Goal: Task Accomplishment & Management: Use online tool/utility

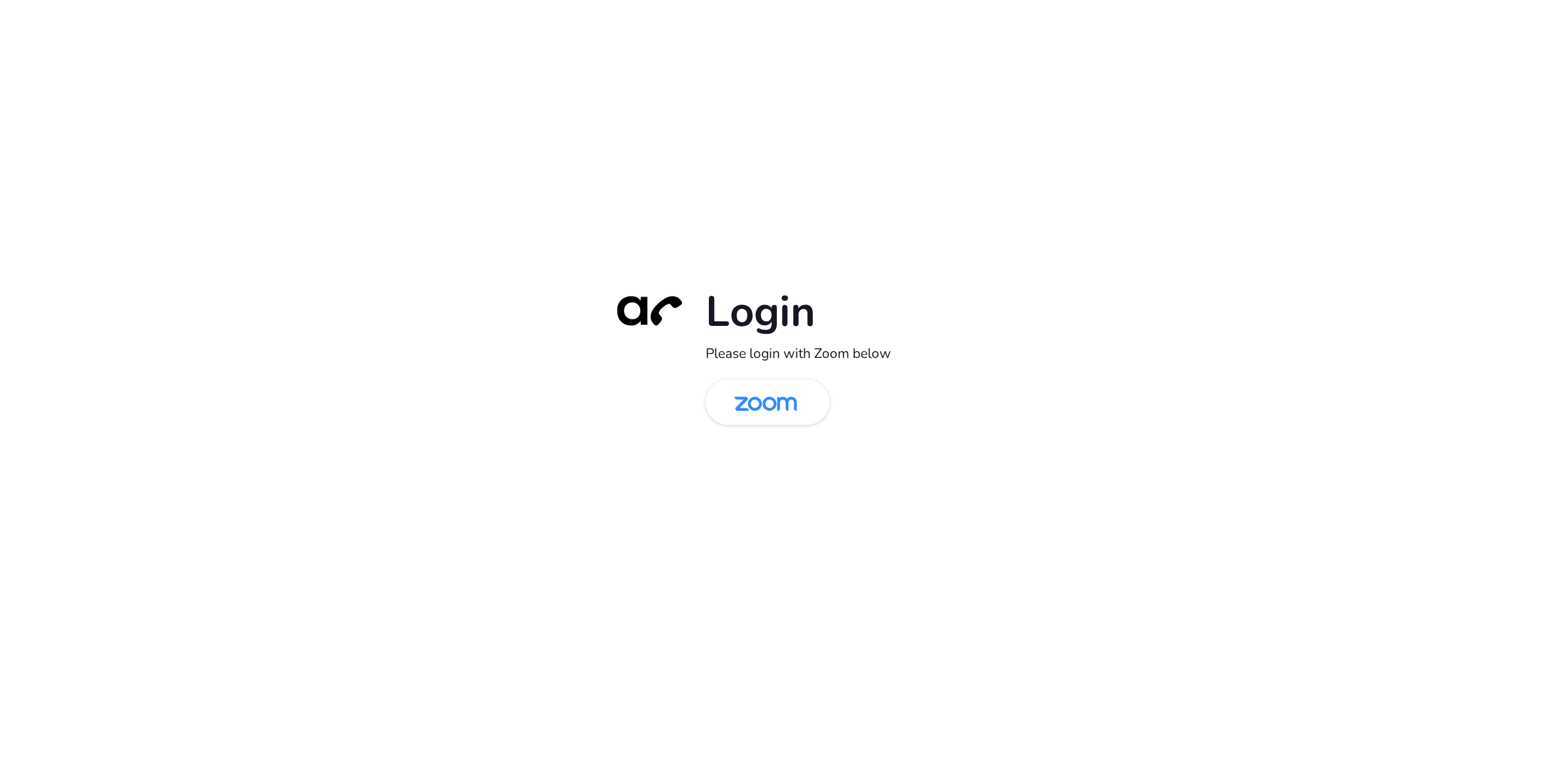
click at [757, 405] on img at bounding box center [765, 403] width 90 height 43
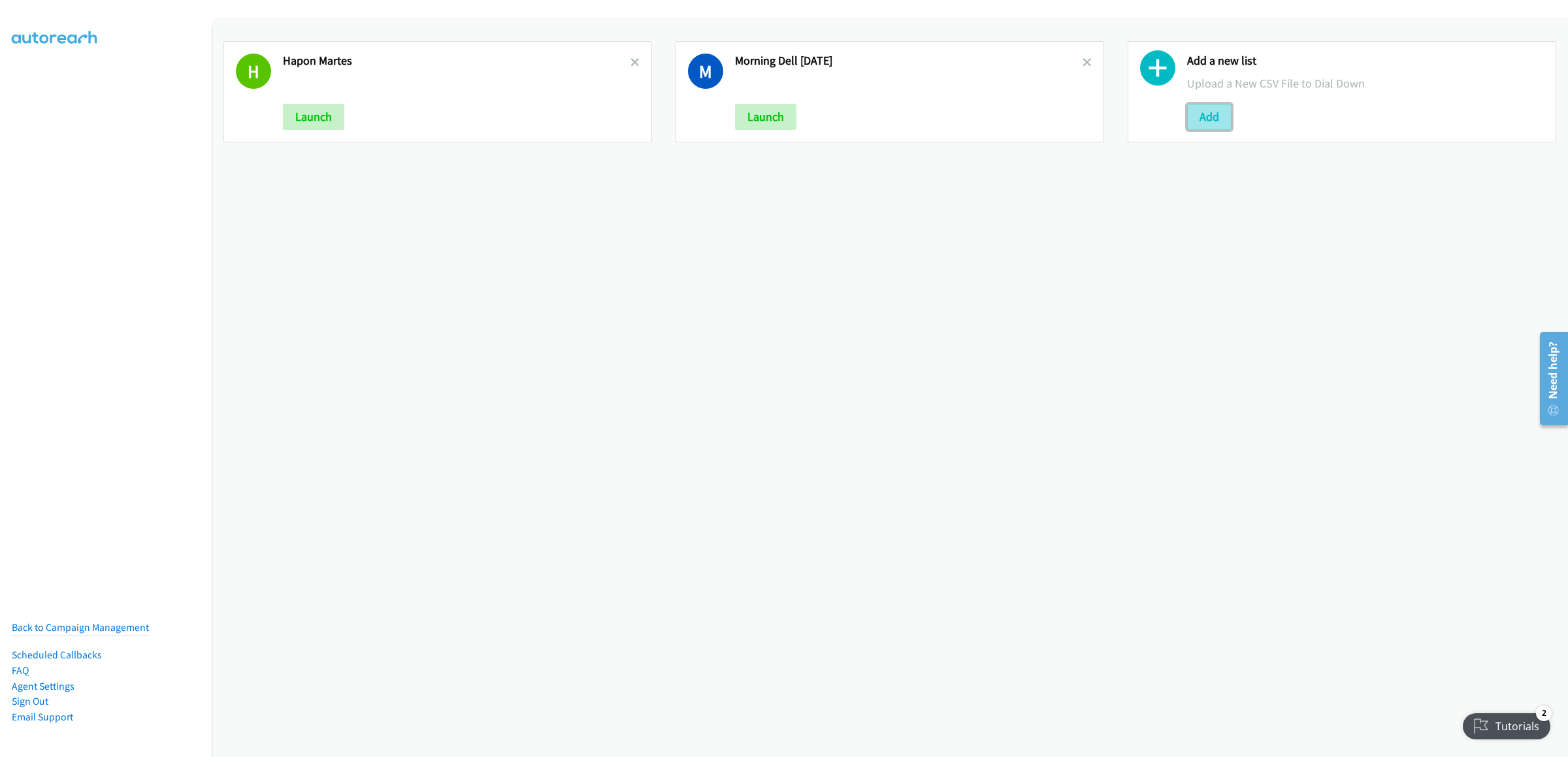
click at [1205, 130] on button "Add" at bounding box center [1209, 117] width 45 height 26
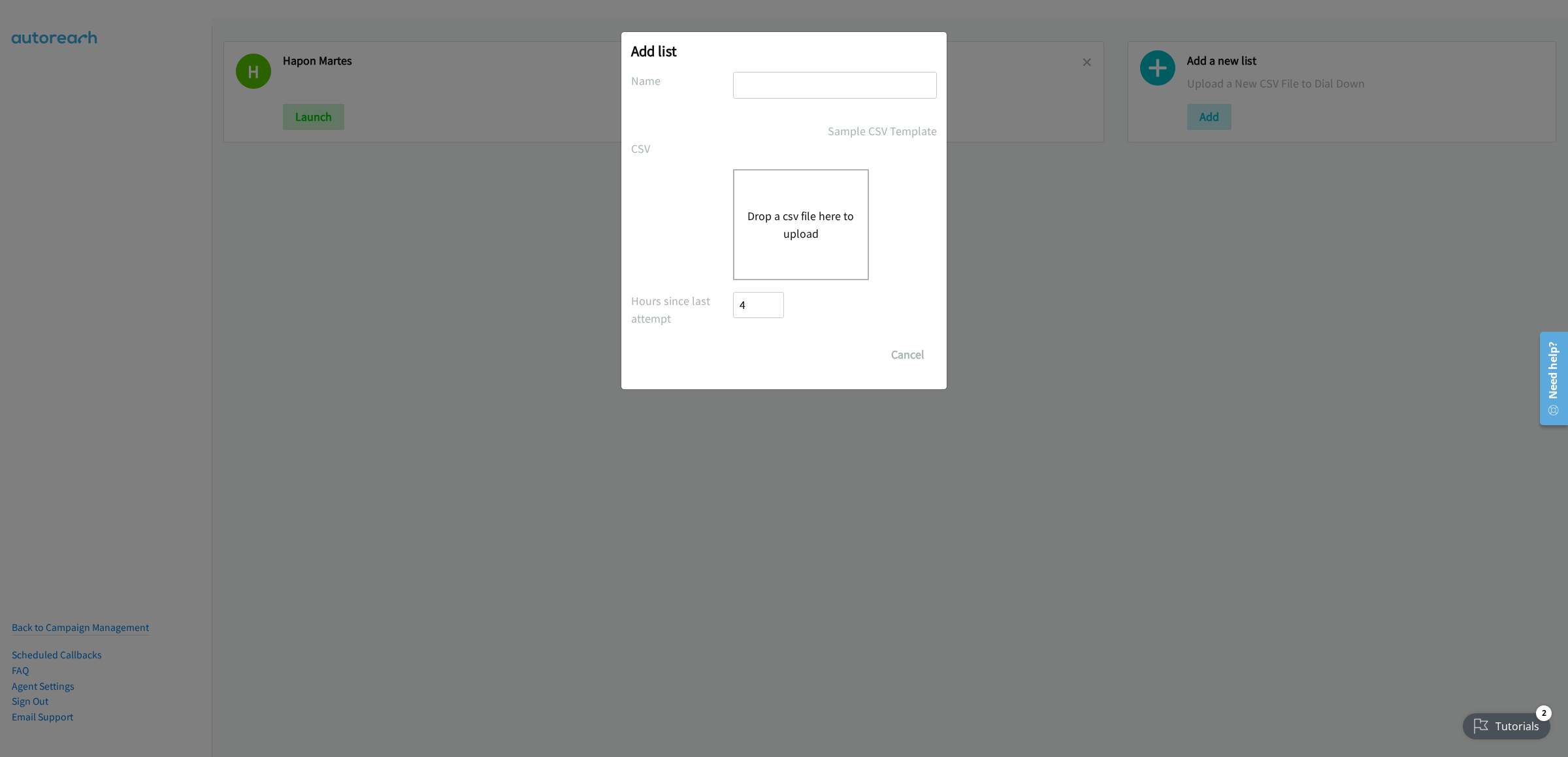
click at [813, 82] on input "text" at bounding box center [835, 85] width 204 height 27
click at [813, 82] on input "wed" at bounding box center [835, 85] width 204 height 27
type input "wed"
click at [788, 247] on div "Drop a csv file here to upload" at bounding box center [801, 225] width 136 height 111
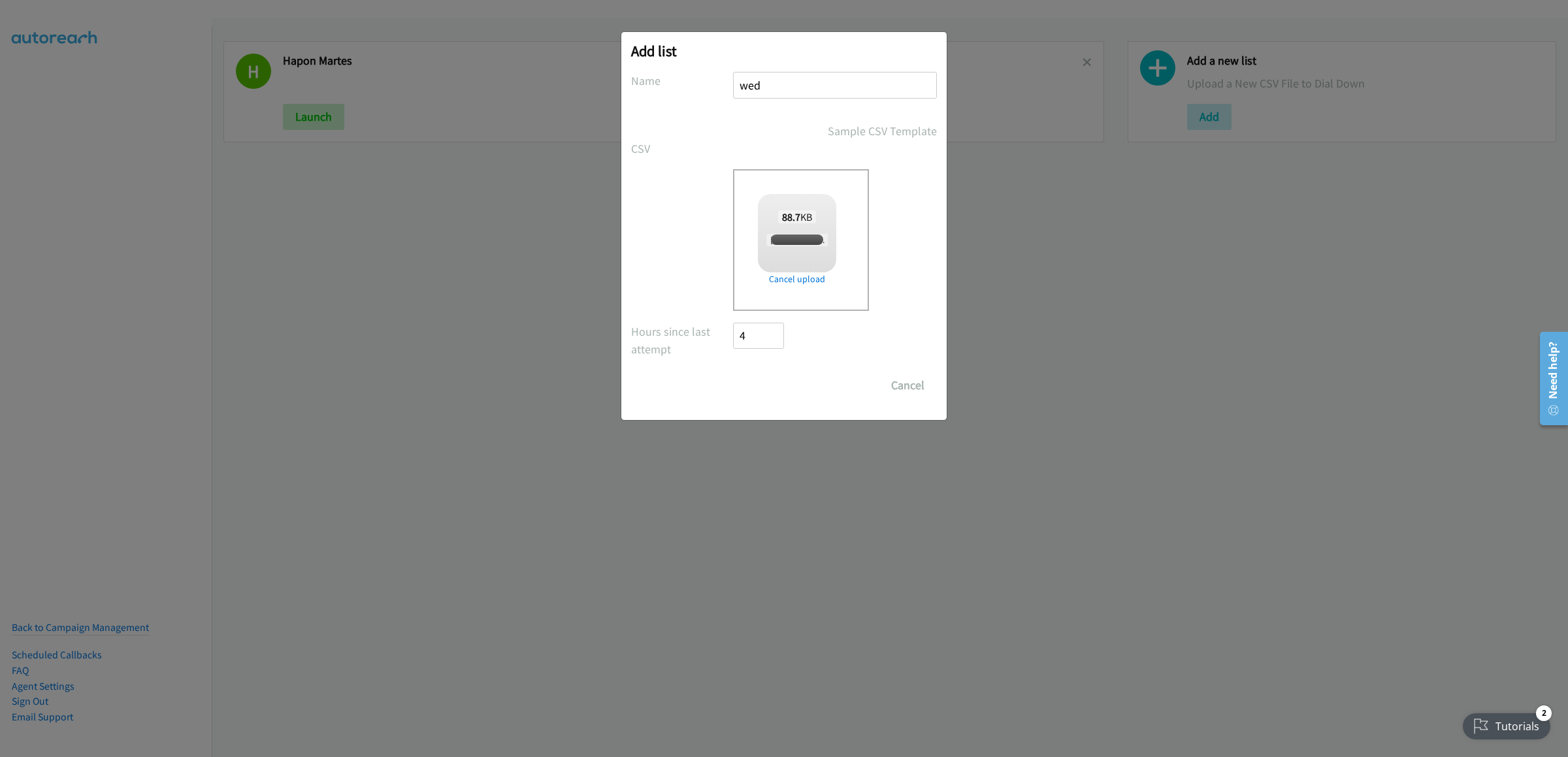
checkbox input "true"
click at [768, 377] on input "Save List" at bounding box center [767, 385] width 69 height 26
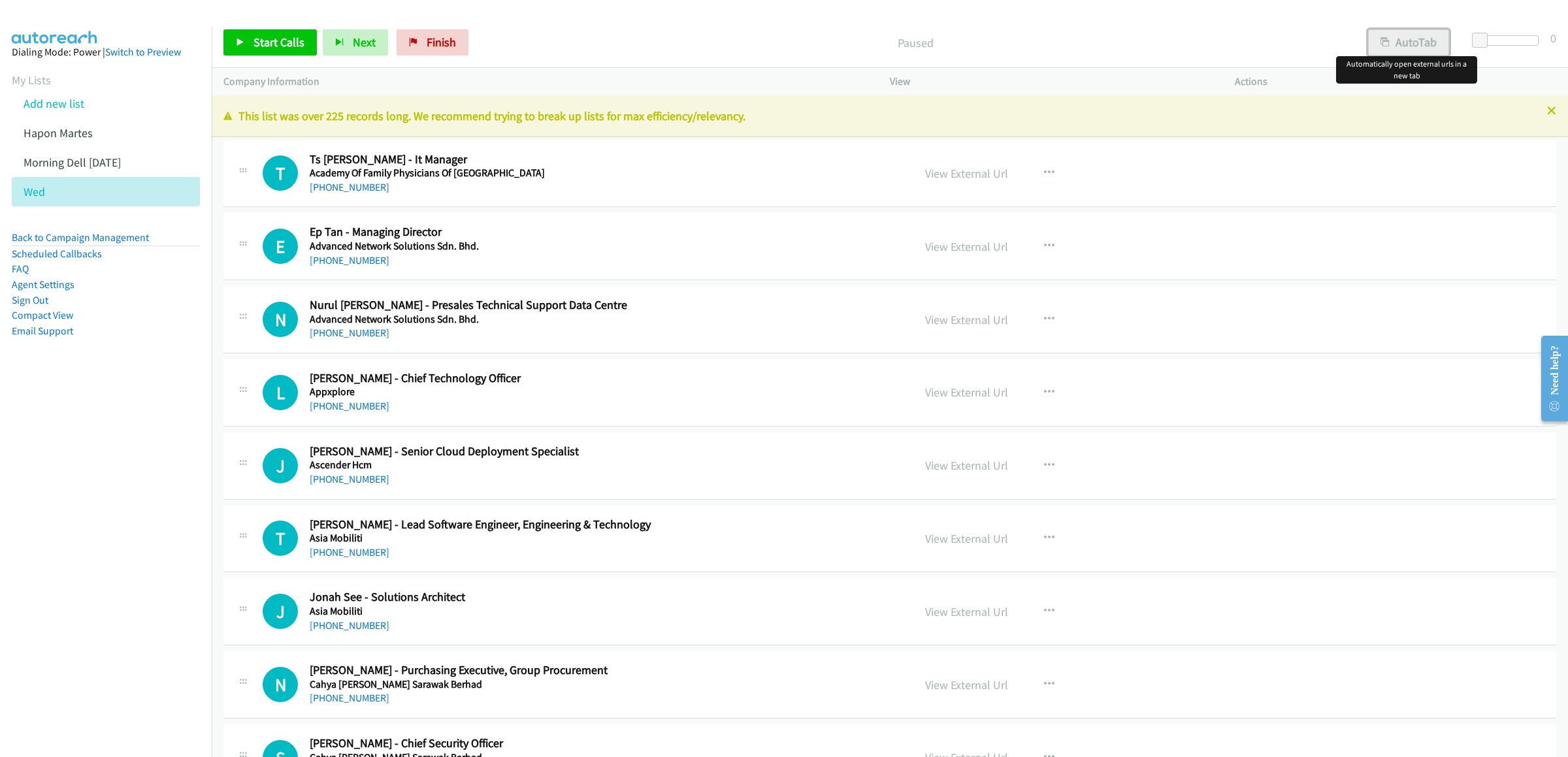
click at [1411, 51] on button "AutoTab" at bounding box center [1408, 42] width 81 height 26
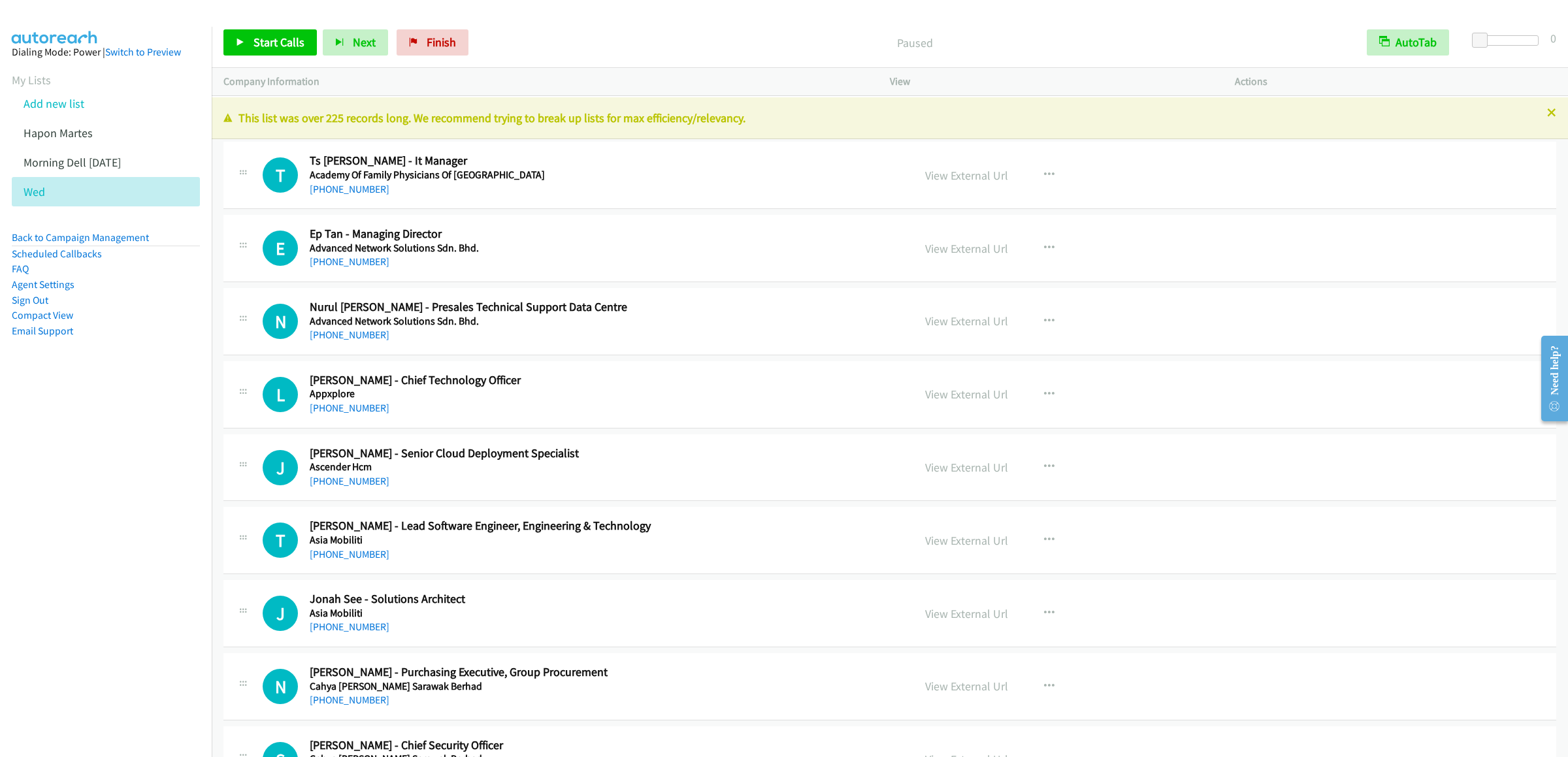
scroll to position [130, 0]
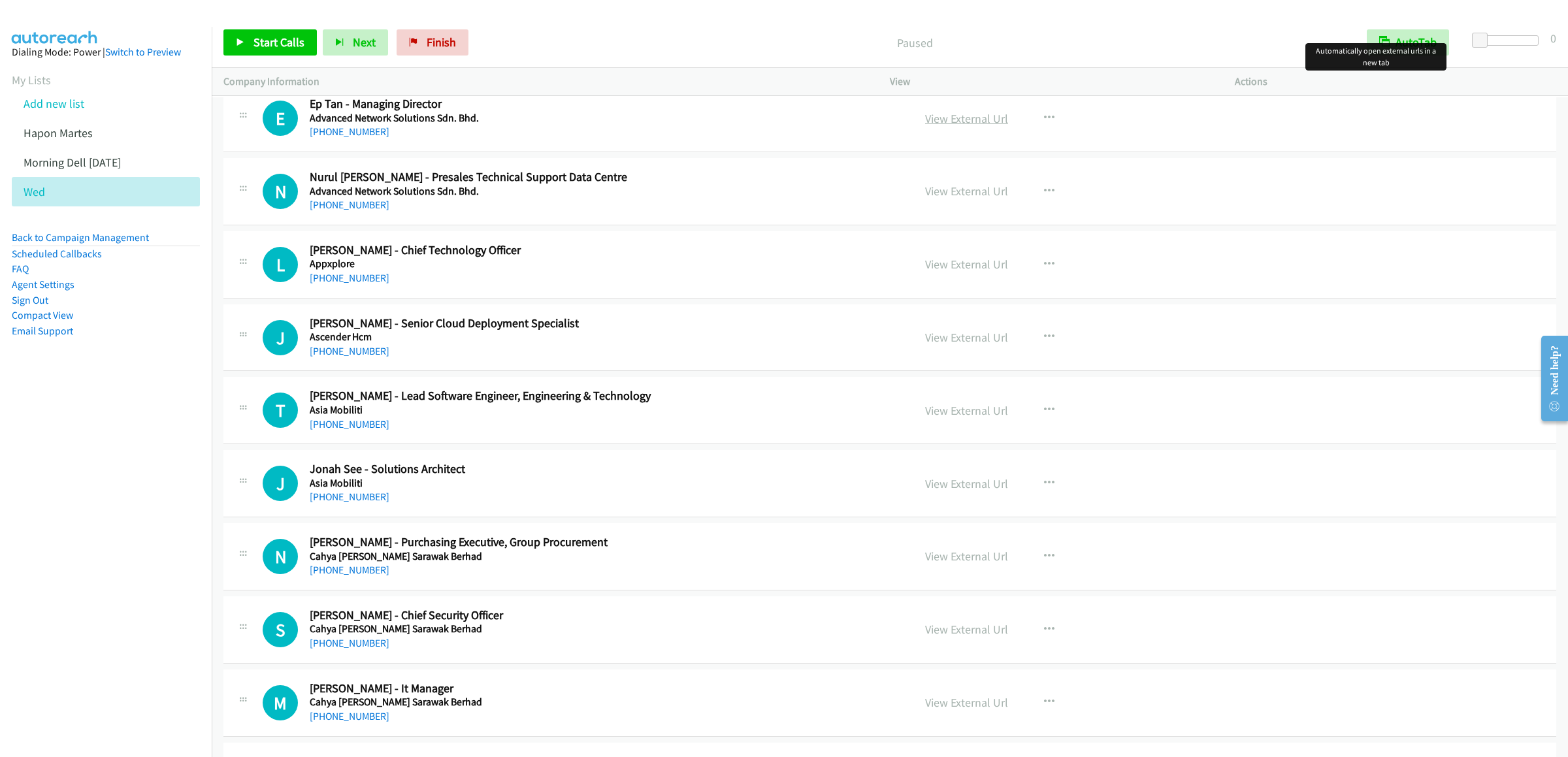
click at [947, 114] on link "View External Url" at bounding box center [966, 118] width 83 height 15
click at [33, 111] on link "Add new list" at bounding box center [54, 103] width 61 height 15
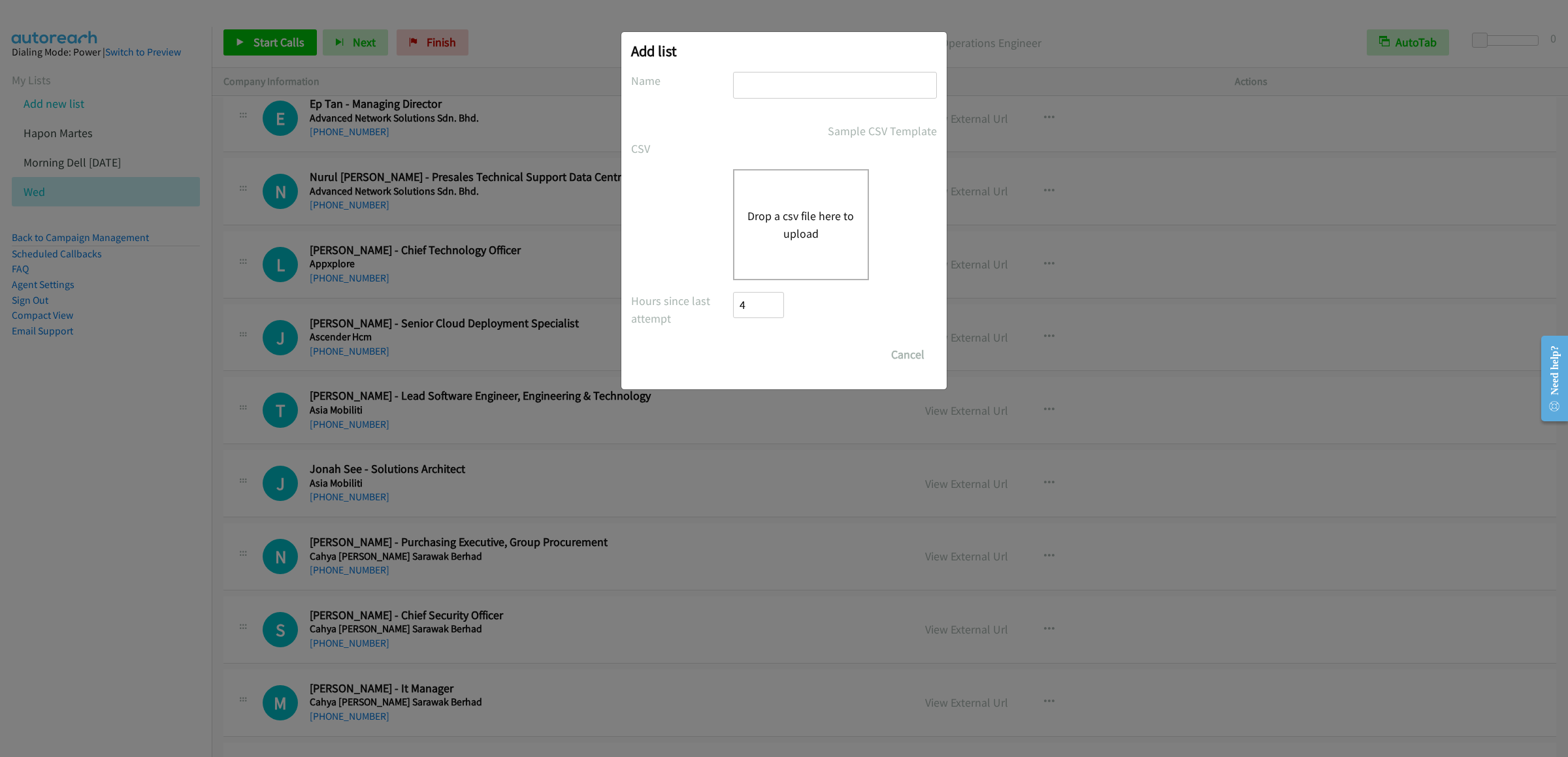
click at [799, 75] on input "text" at bounding box center [835, 85] width 204 height 27
type input "reminder calls dell"
click at [804, 189] on div "Drop a csv file here to upload" at bounding box center [801, 225] width 136 height 111
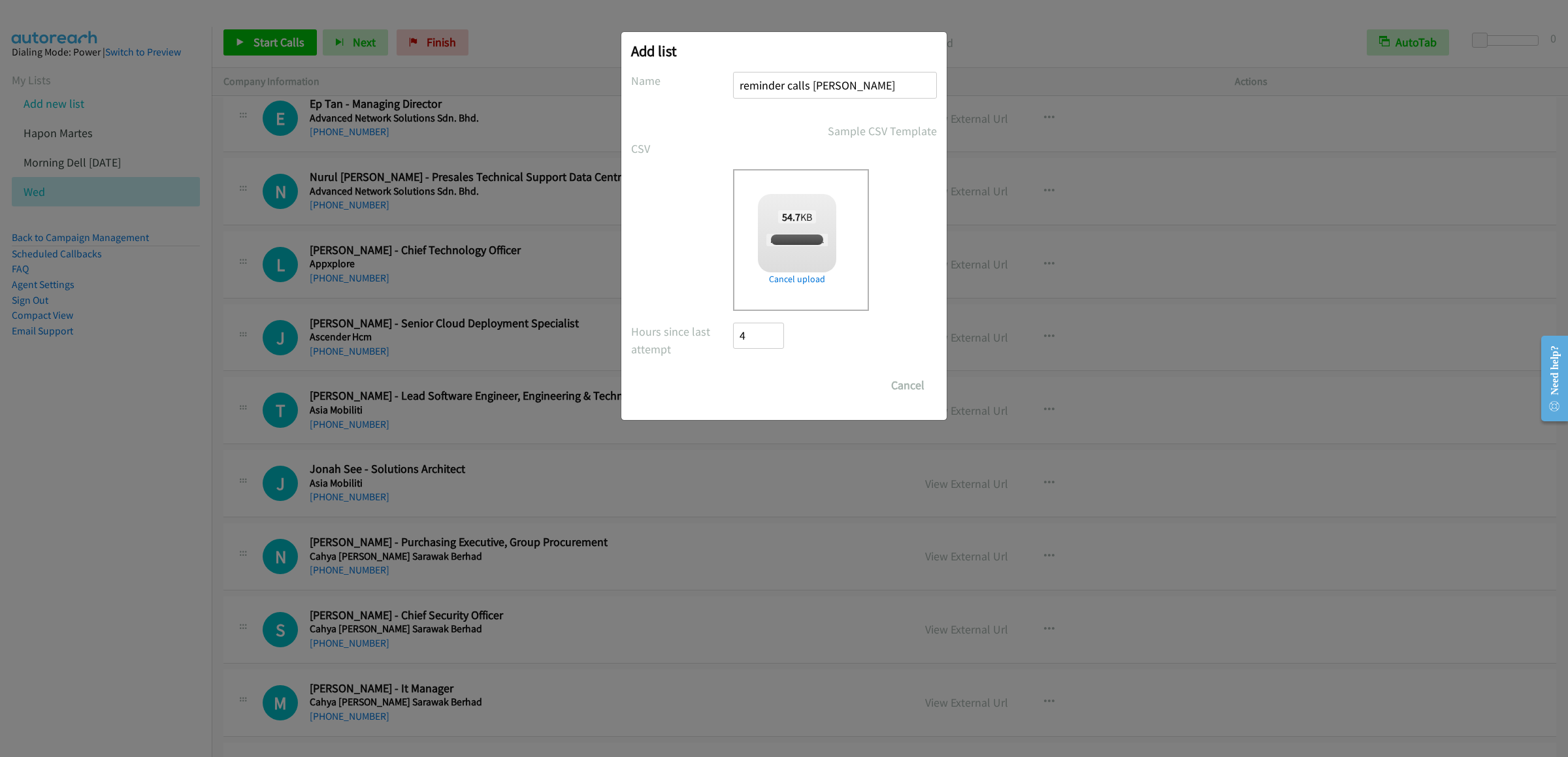
checkbox input "true"
drag, startPoint x: 755, startPoint y: 381, endPoint x: 1202, endPoint y: 271, distance: 460.3
click at [755, 381] on input "Save List" at bounding box center [767, 385] width 69 height 26
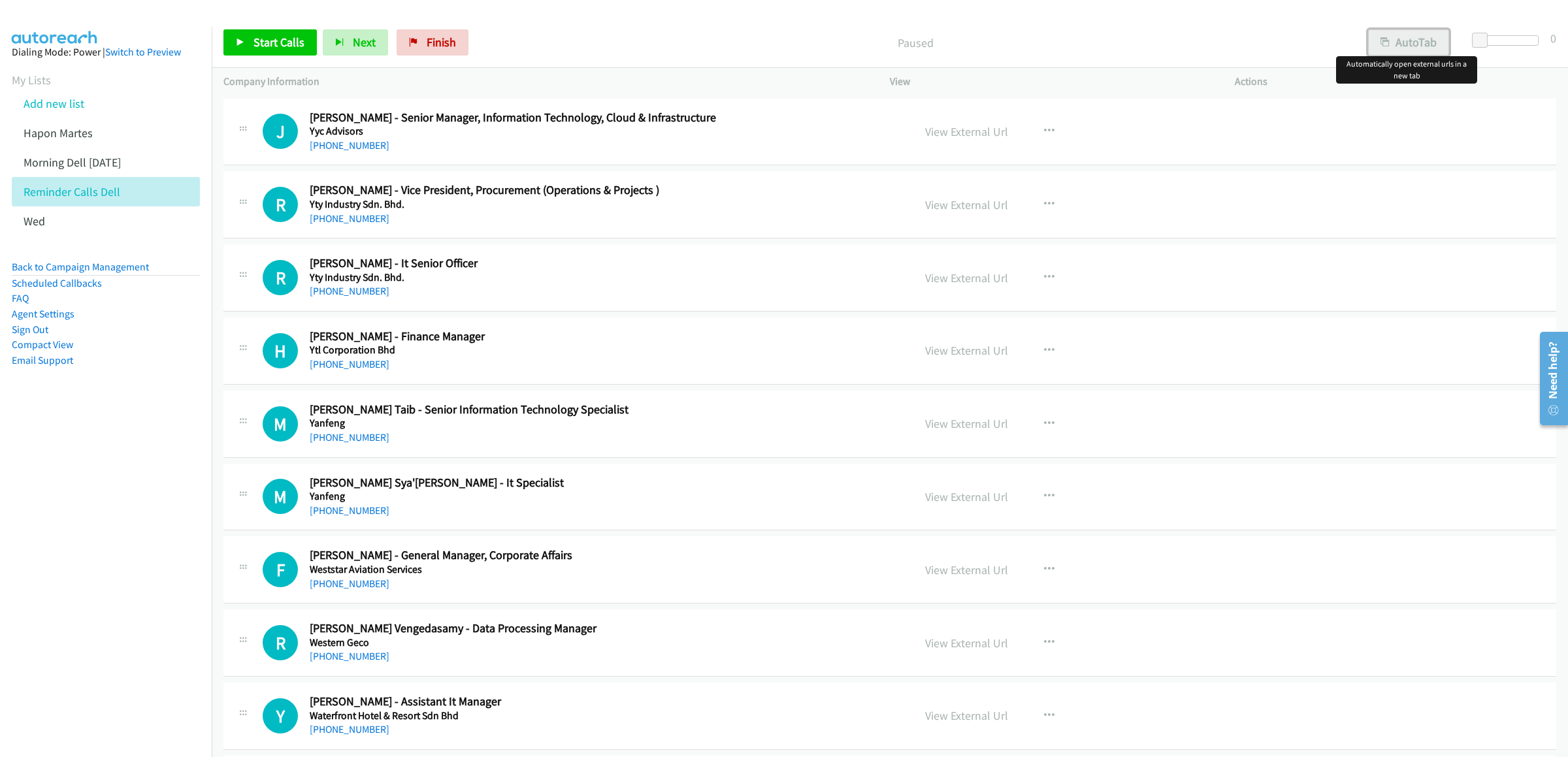
click at [1409, 43] on button "AutoTab" at bounding box center [1408, 42] width 81 height 26
click at [251, 31] on link "Start Calls" at bounding box center [270, 42] width 94 height 26
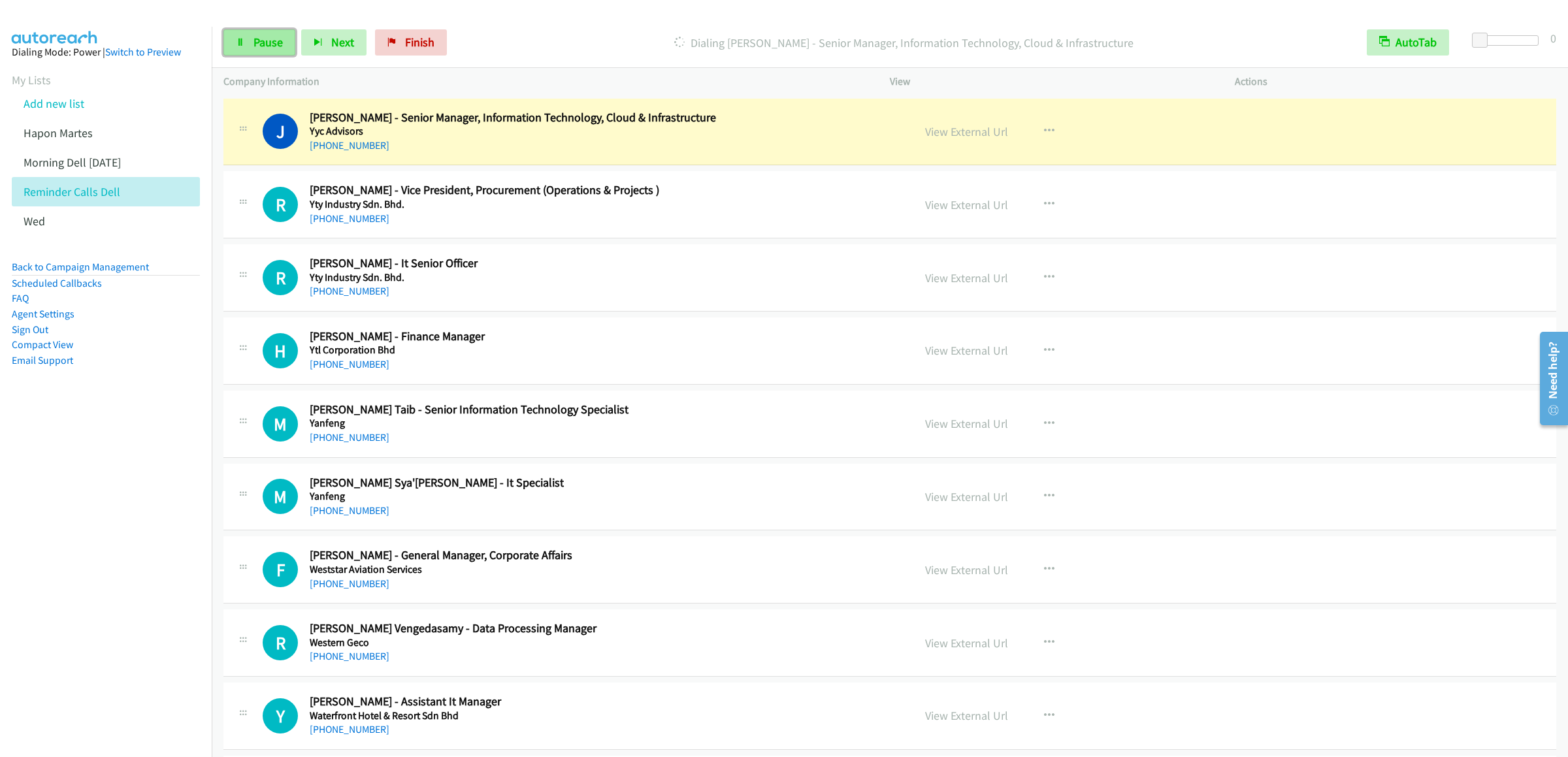
click at [252, 55] on link "Pause" at bounding box center [259, 42] width 72 height 26
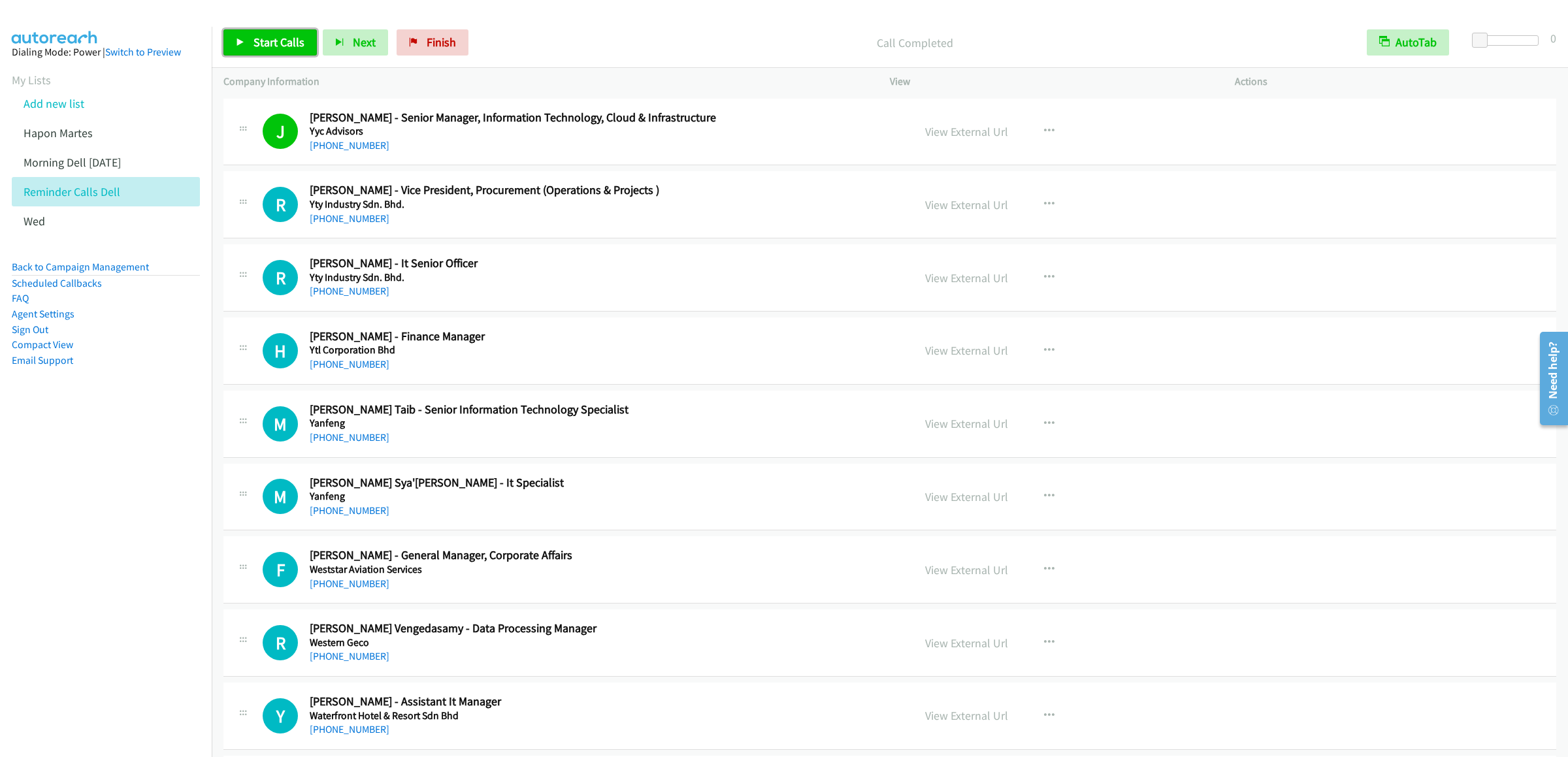
click at [282, 42] on span "Start Calls" at bounding box center [279, 42] width 51 height 15
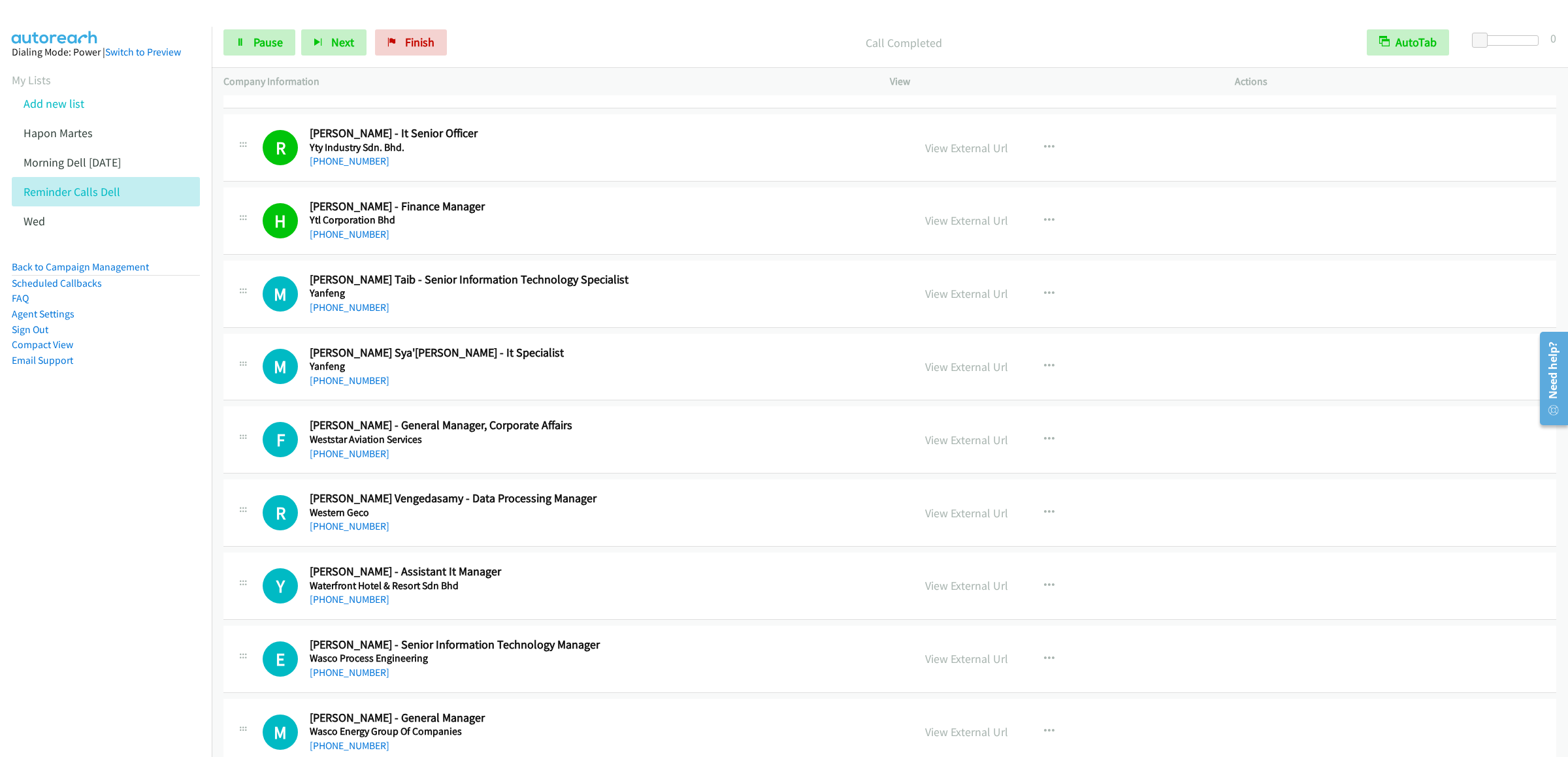
scroll to position [262, 0]
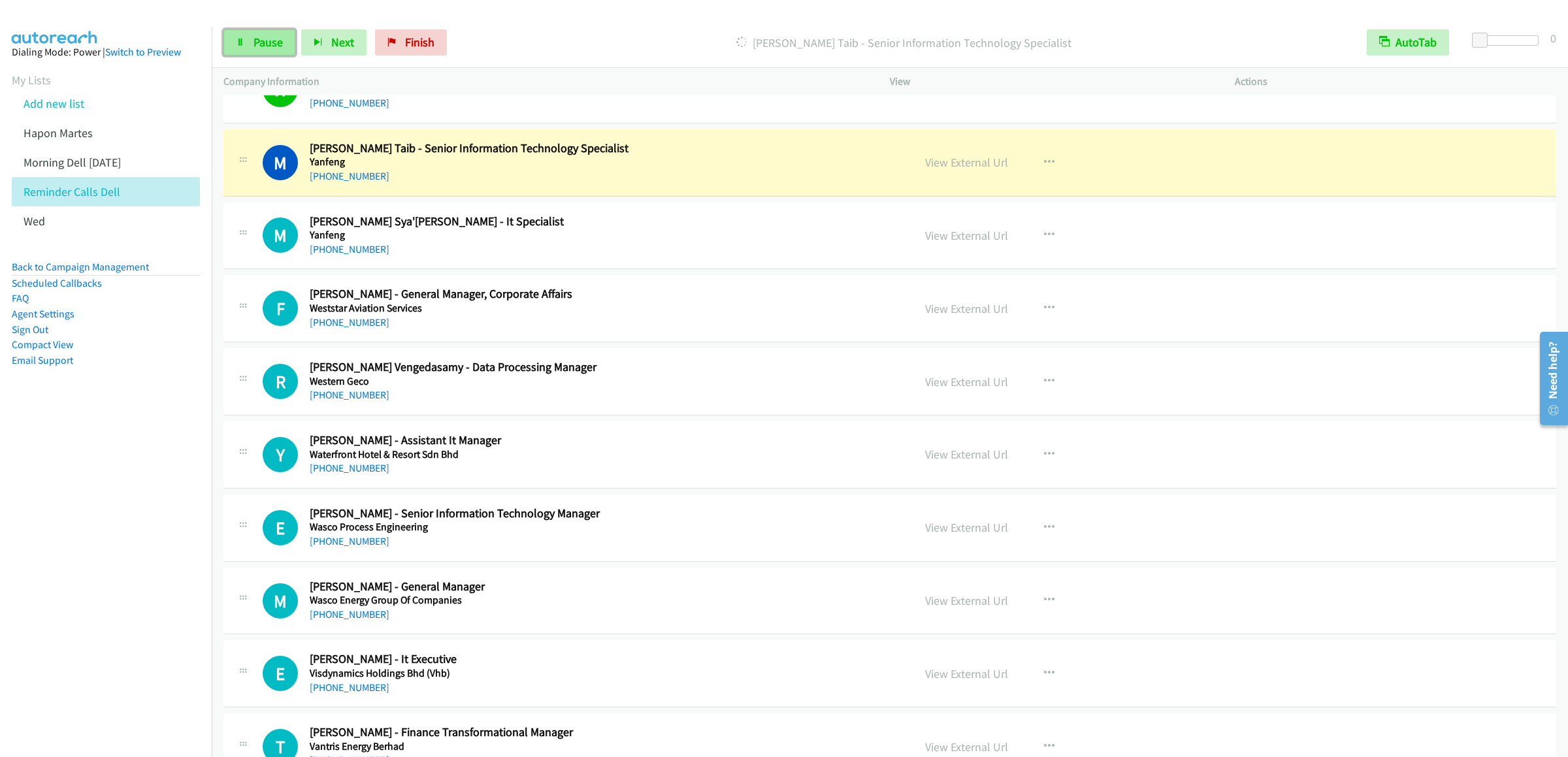
click at [256, 36] on span "Pause" at bounding box center [268, 42] width 29 height 15
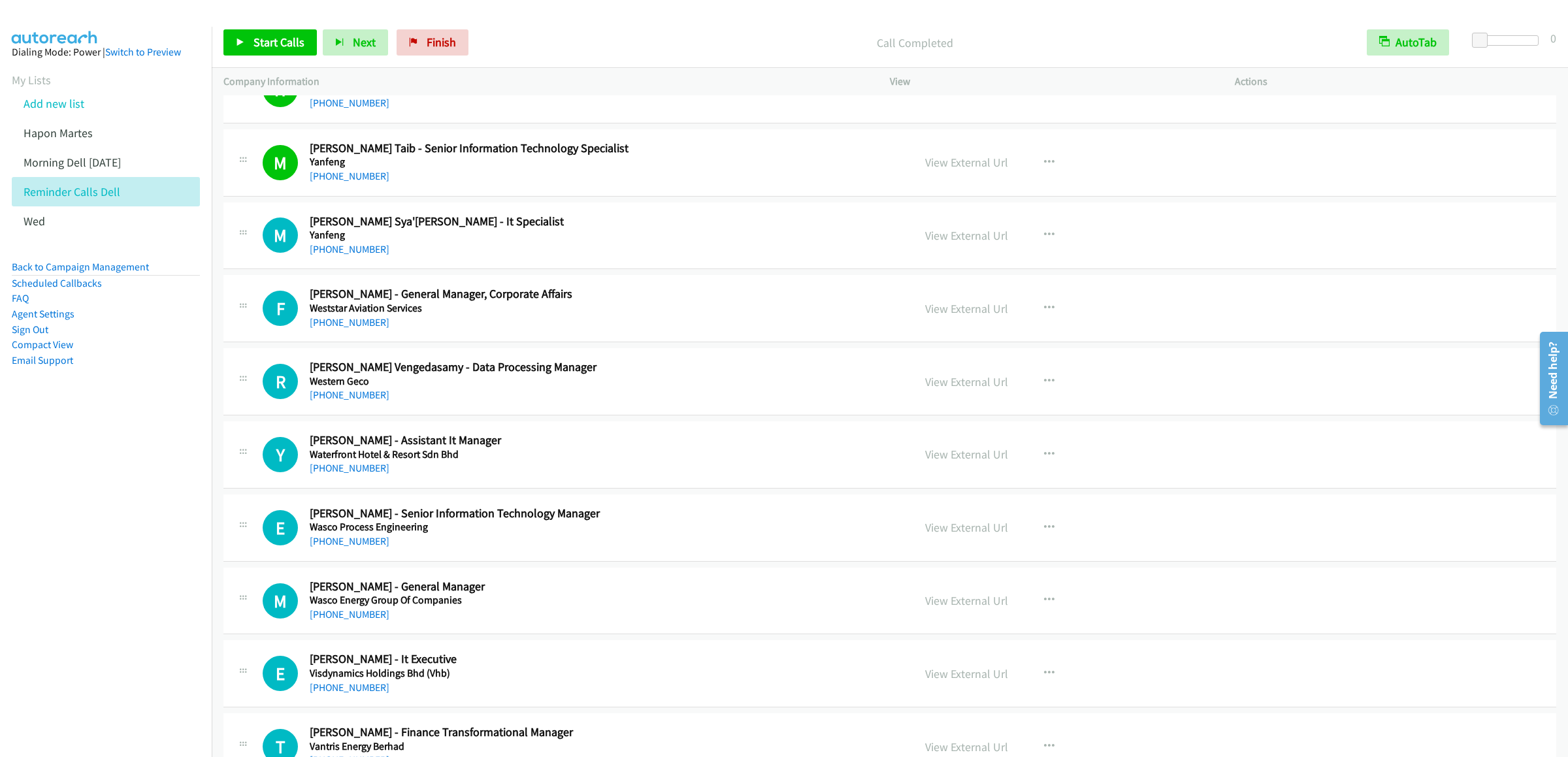
click at [283, 24] on div "Start Calls Pause Next Finish Call Completed AutoTab AutoTab 0" at bounding box center [890, 43] width 1356 height 50
click at [266, 31] on link "Start Calls" at bounding box center [270, 42] width 94 height 26
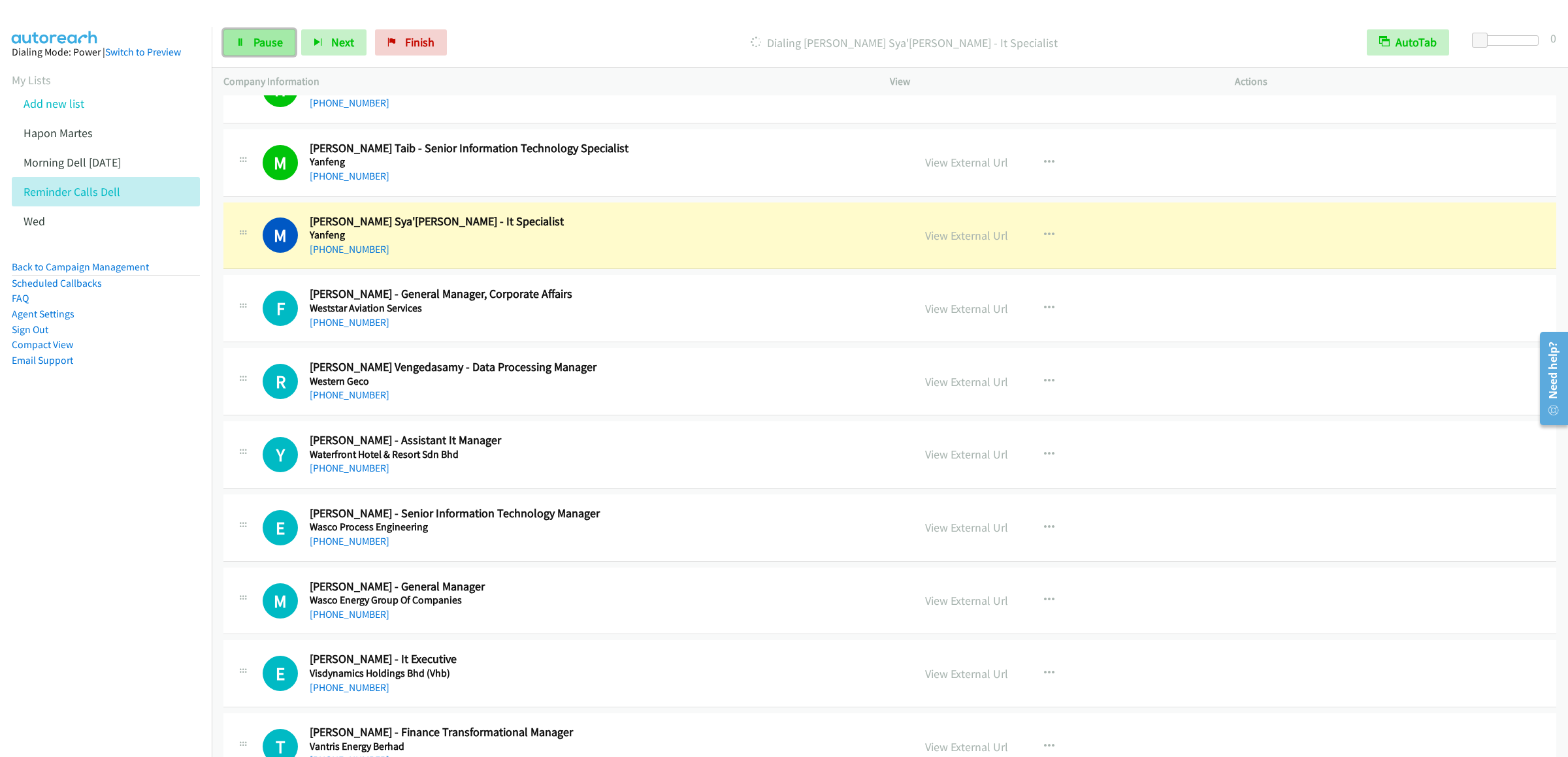
click at [254, 44] on span "Pause" at bounding box center [268, 42] width 29 height 15
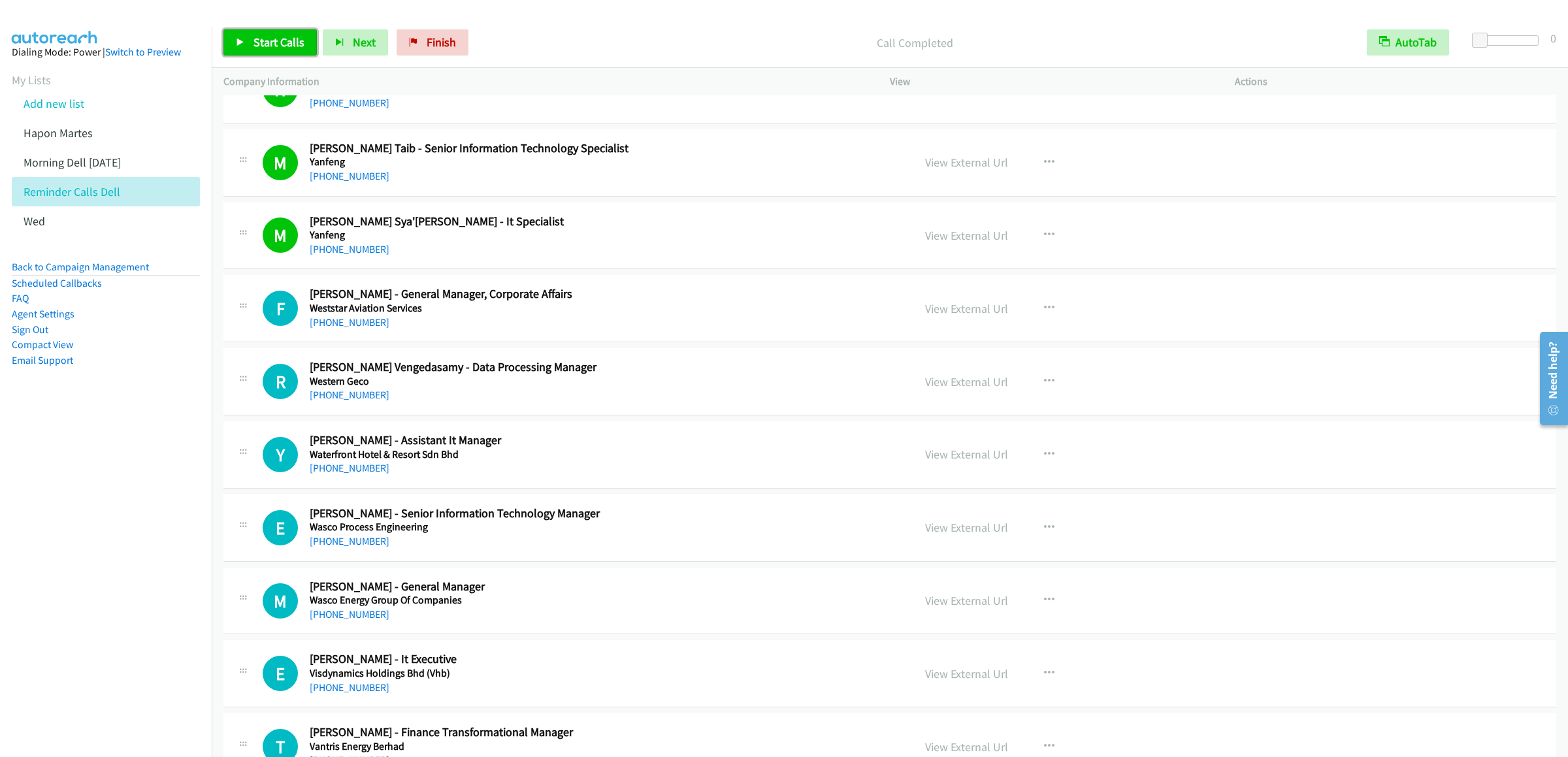
click at [259, 32] on link "Start Calls" at bounding box center [270, 42] width 94 height 26
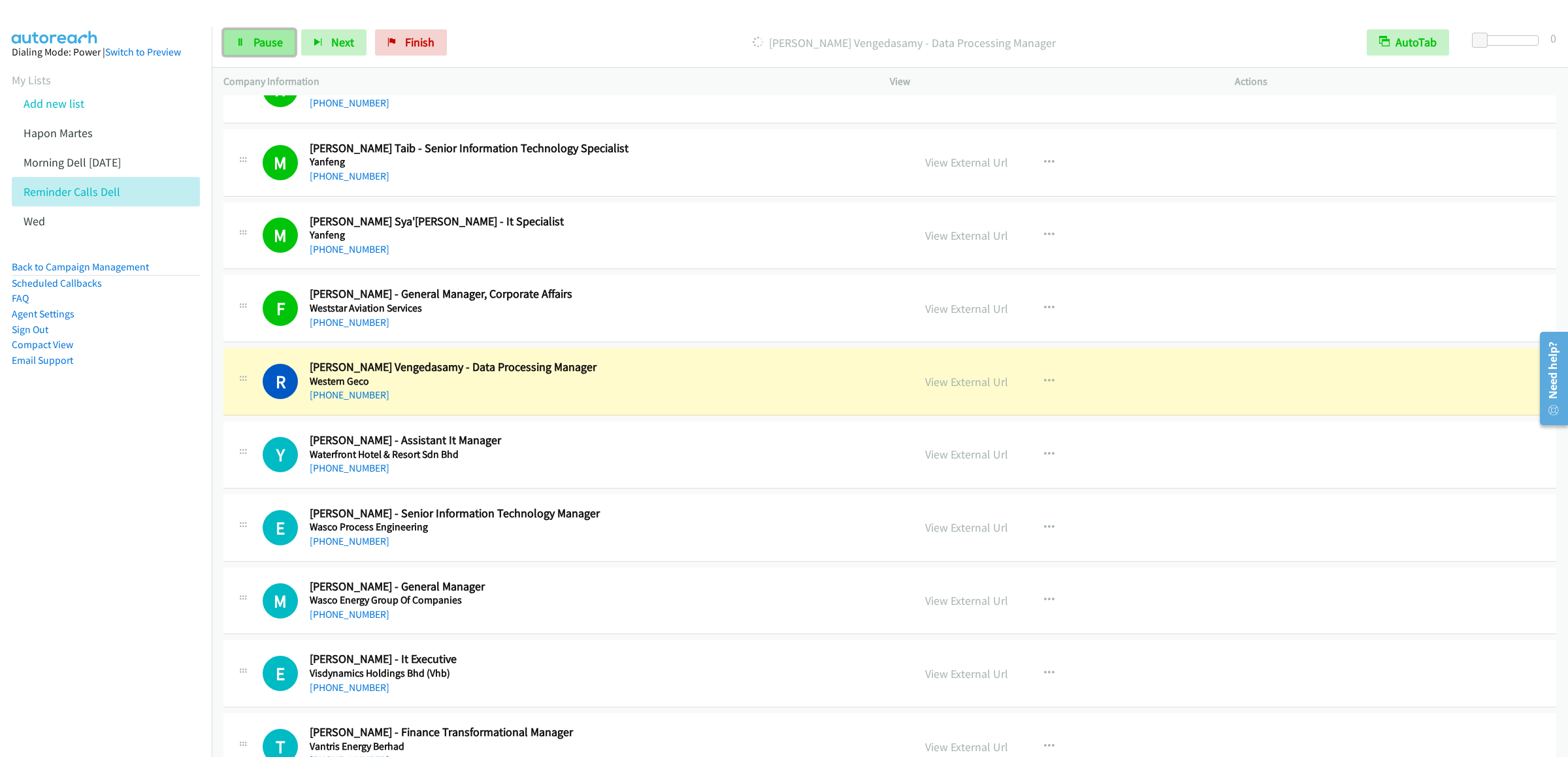
click at [236, 41] on icon at bounding box center [240, 43] width 9 height 9
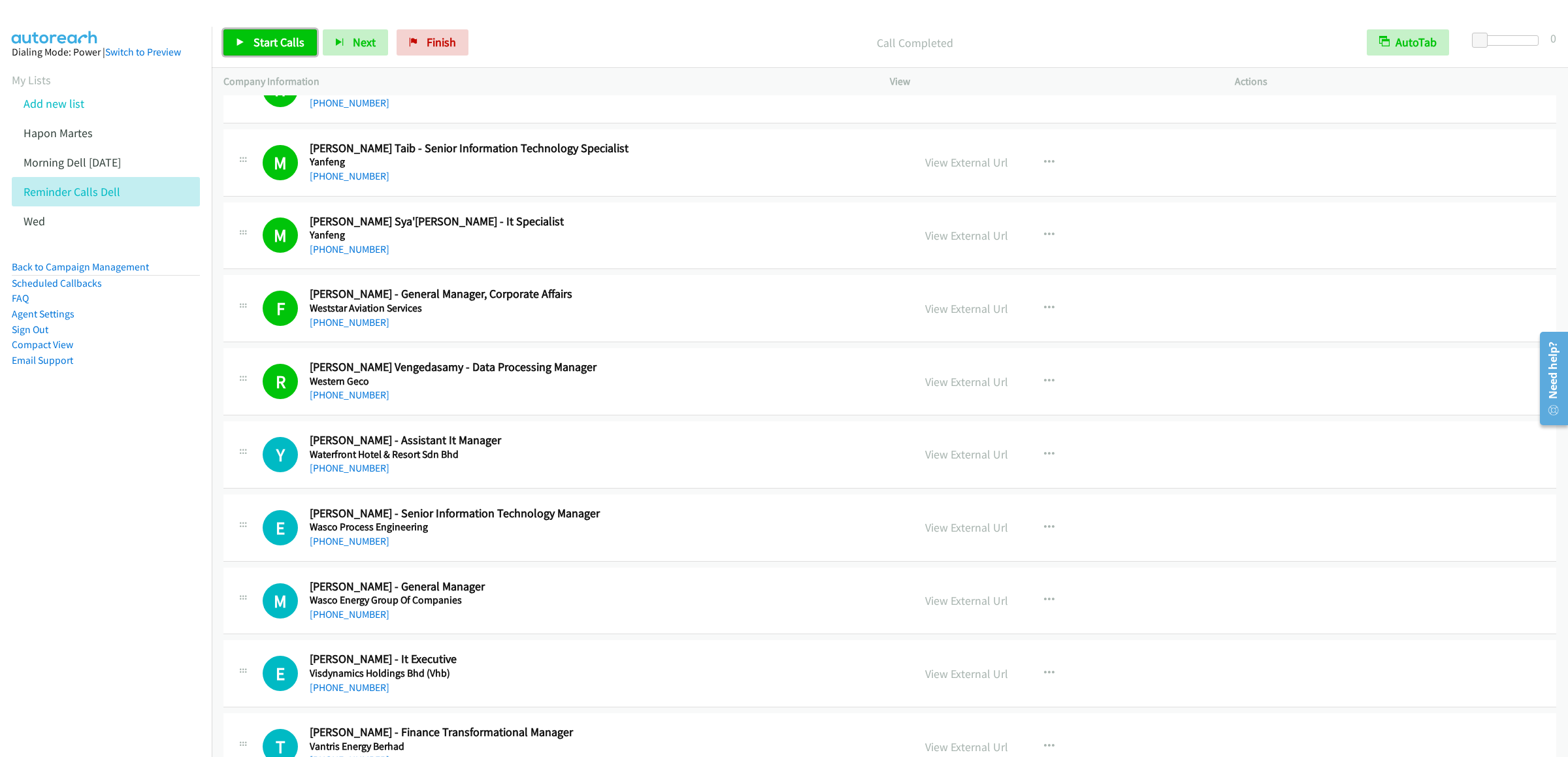
click at [247, 34] on link "Start Calls" at bounding box center [270, 42] width 94 height 26
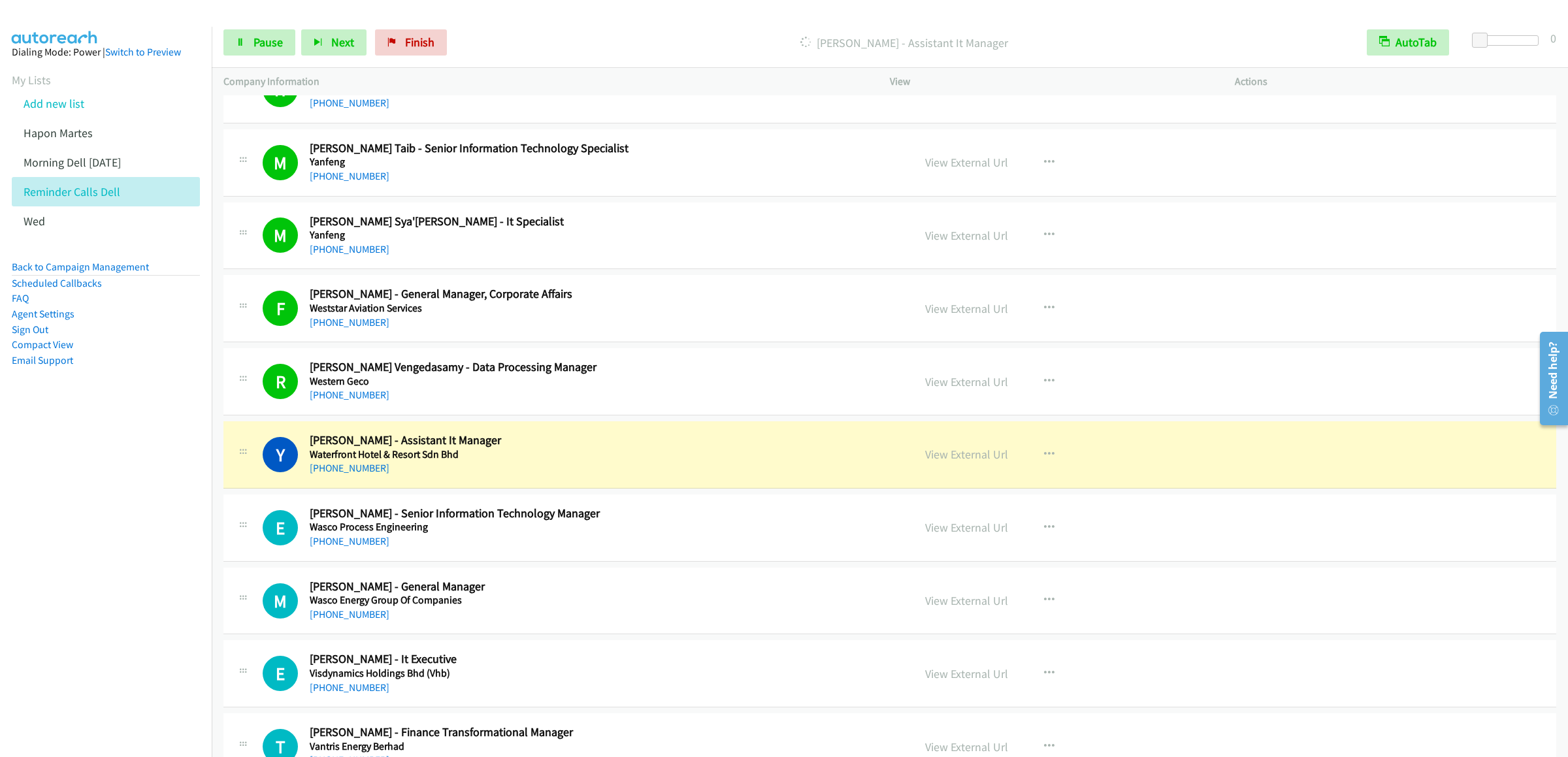
scroll to position [522, 0]
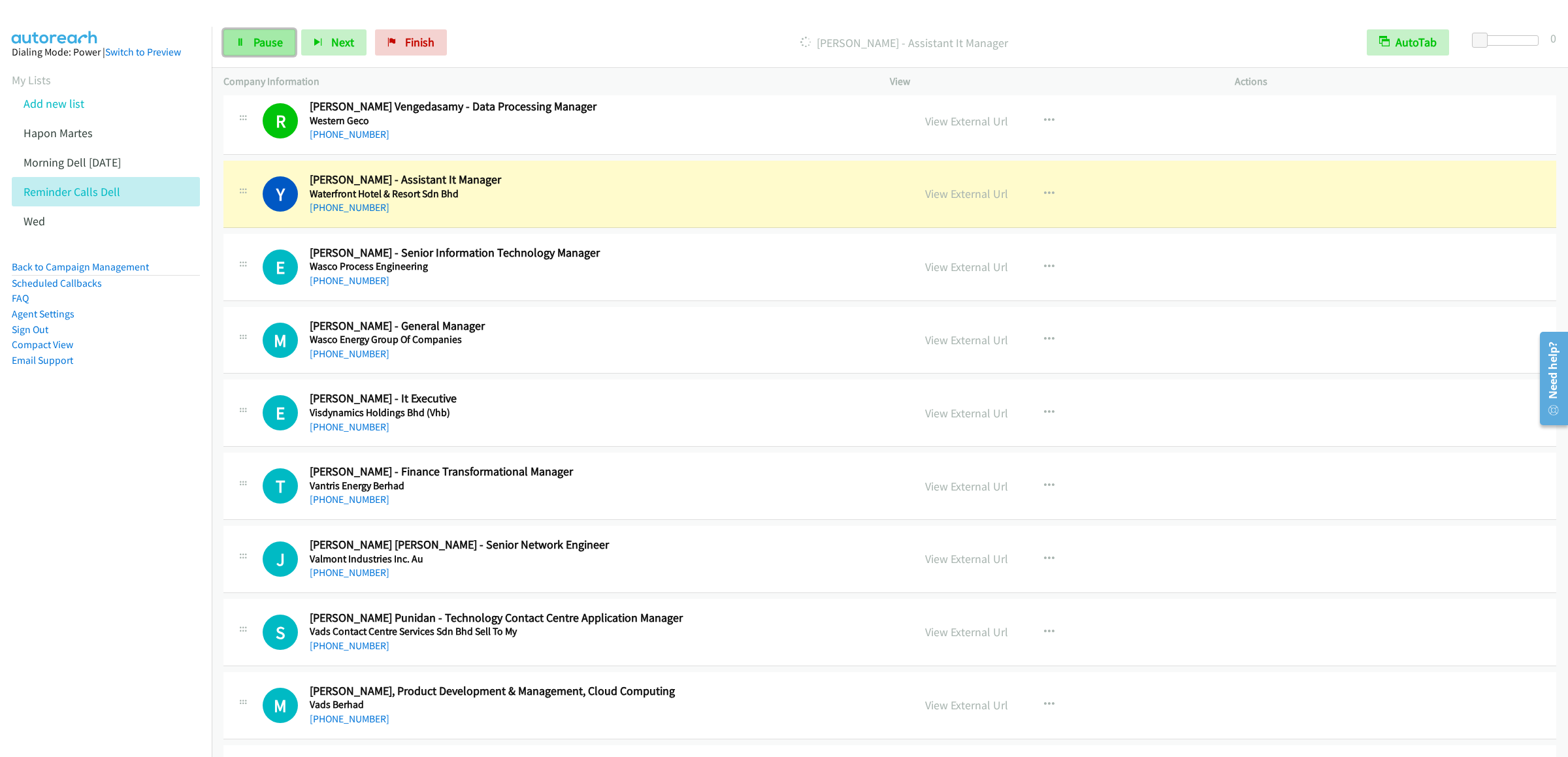
click at [239, 43] on icon at bounding box center [240, 43] width 9 height 9
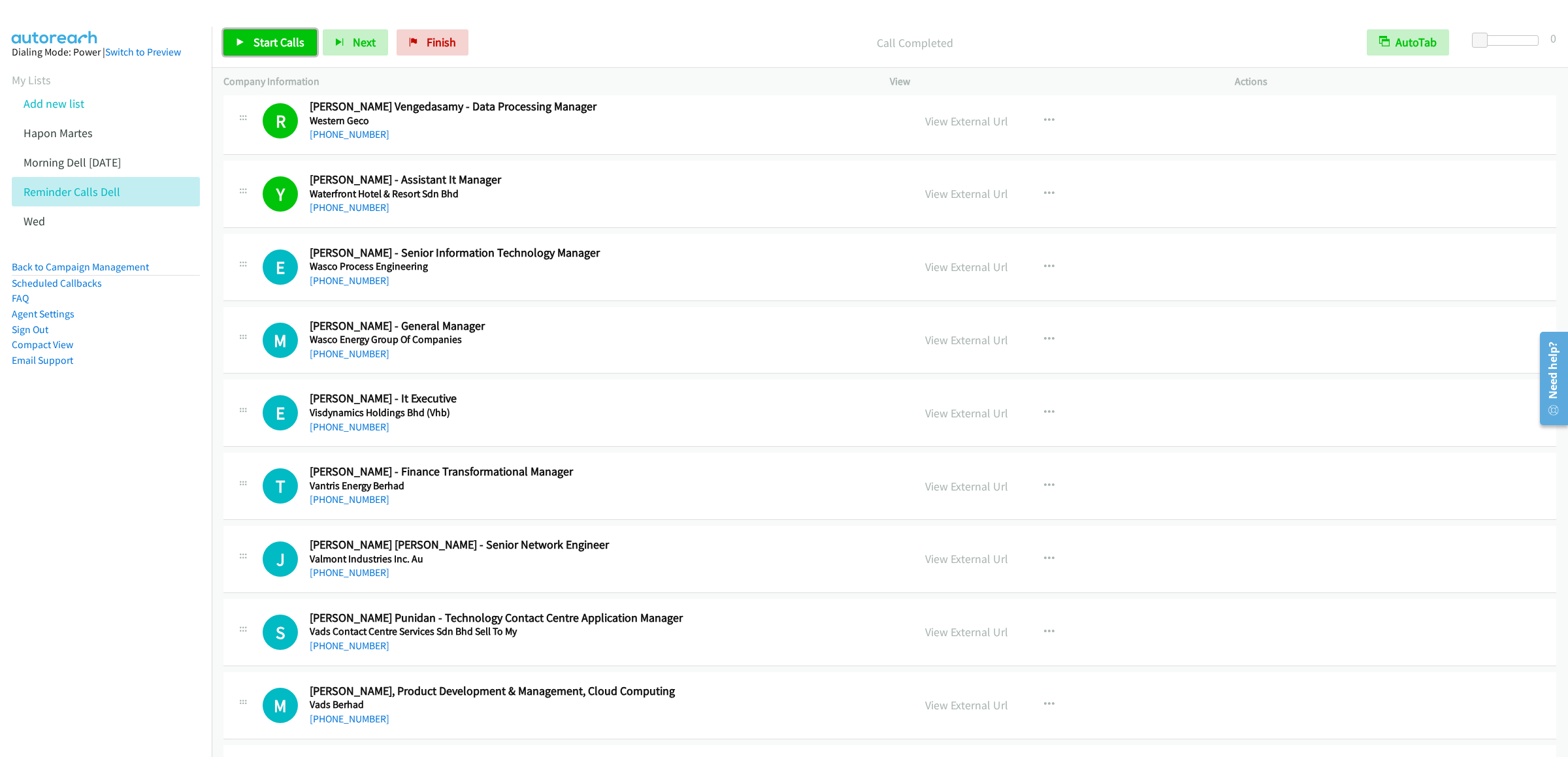
click at [249, 47] on link "Start Calls" at bounding box center [270, 42] width 94 height 26
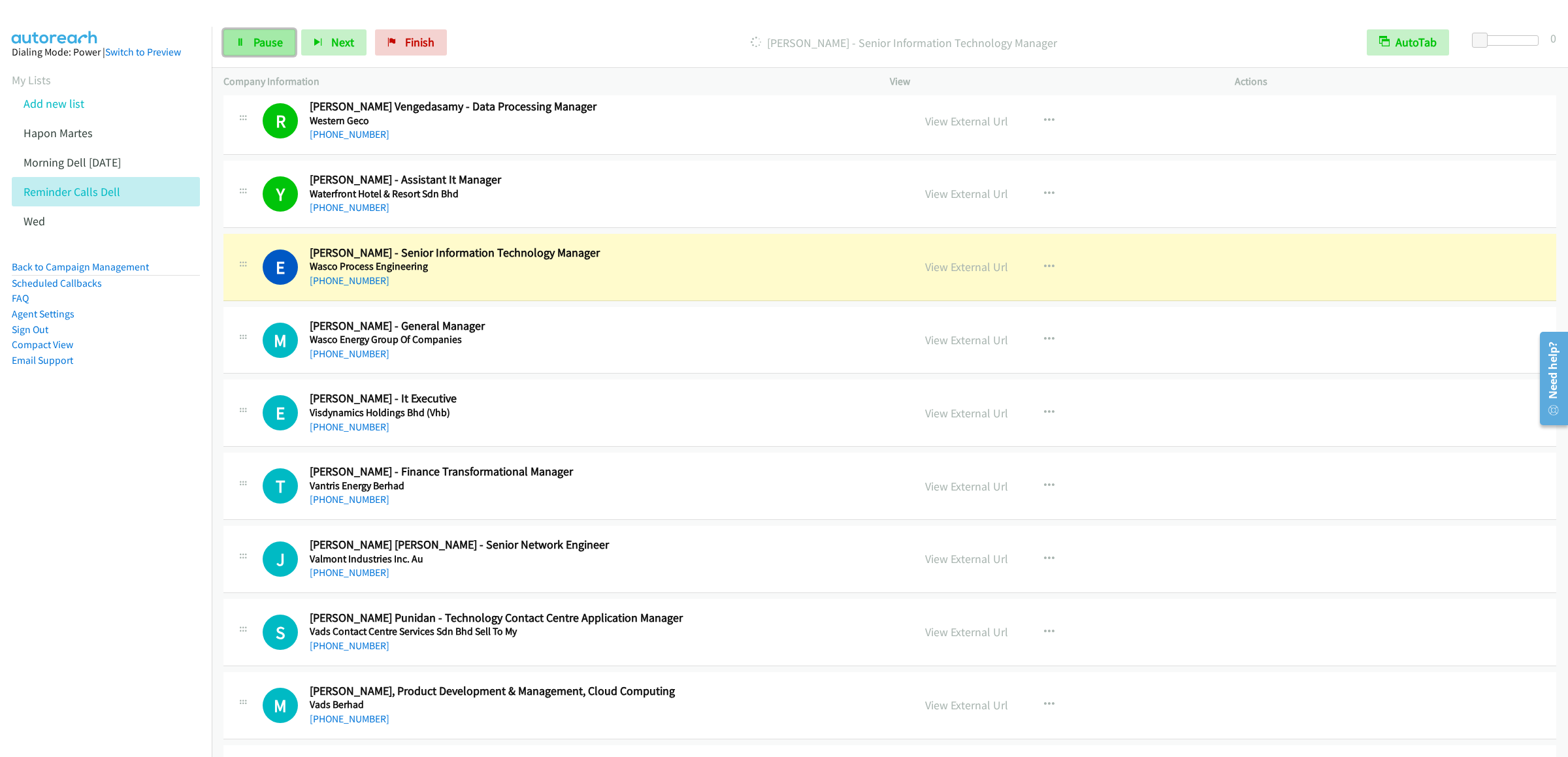
click at [264, 41] on span "Pause" at bounding box center [268, 42] width 29 height 15
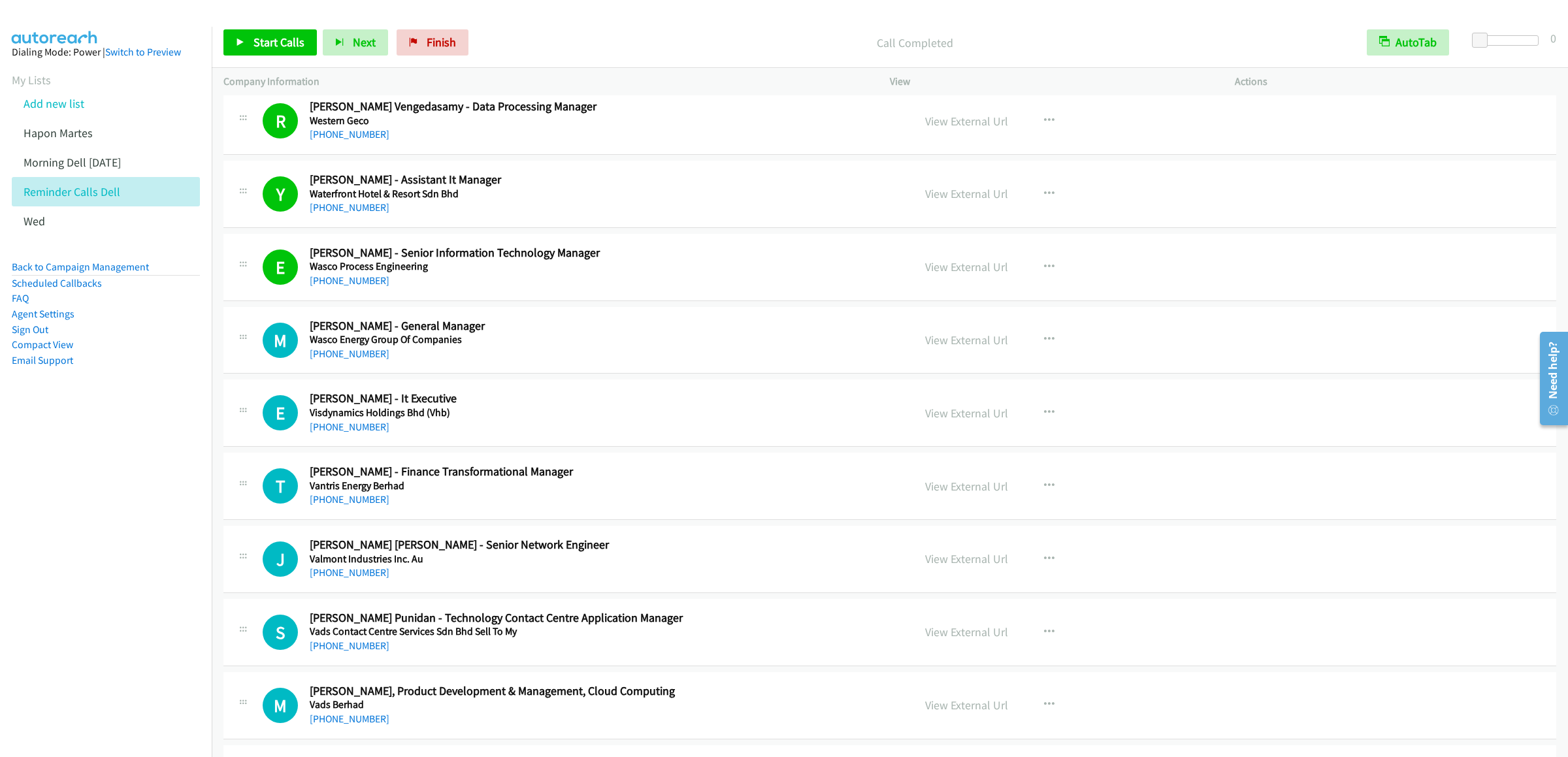
click at [265, 26] on div "Start Calls Pause Next Finish Call Completed AutoTab AutoTab 0" at bounding box center [890, 43] width 1356 height 50
click at [259, 39] on span "Start Calls" at bounding box center [279, 42] width 51 height 15
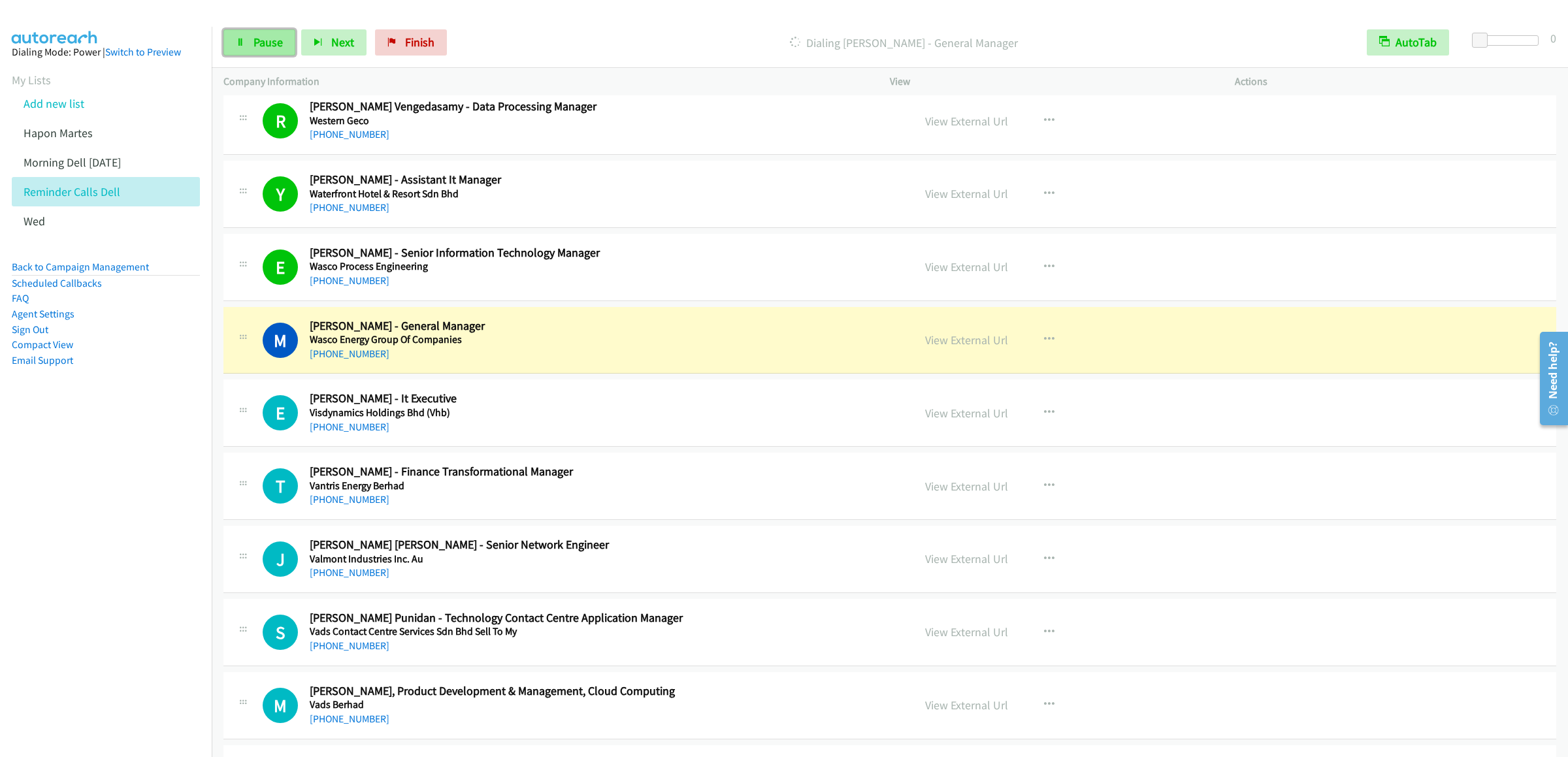
click at [255, 52] on link "Pause" at bounding box center [259, 42] width 72 height 26
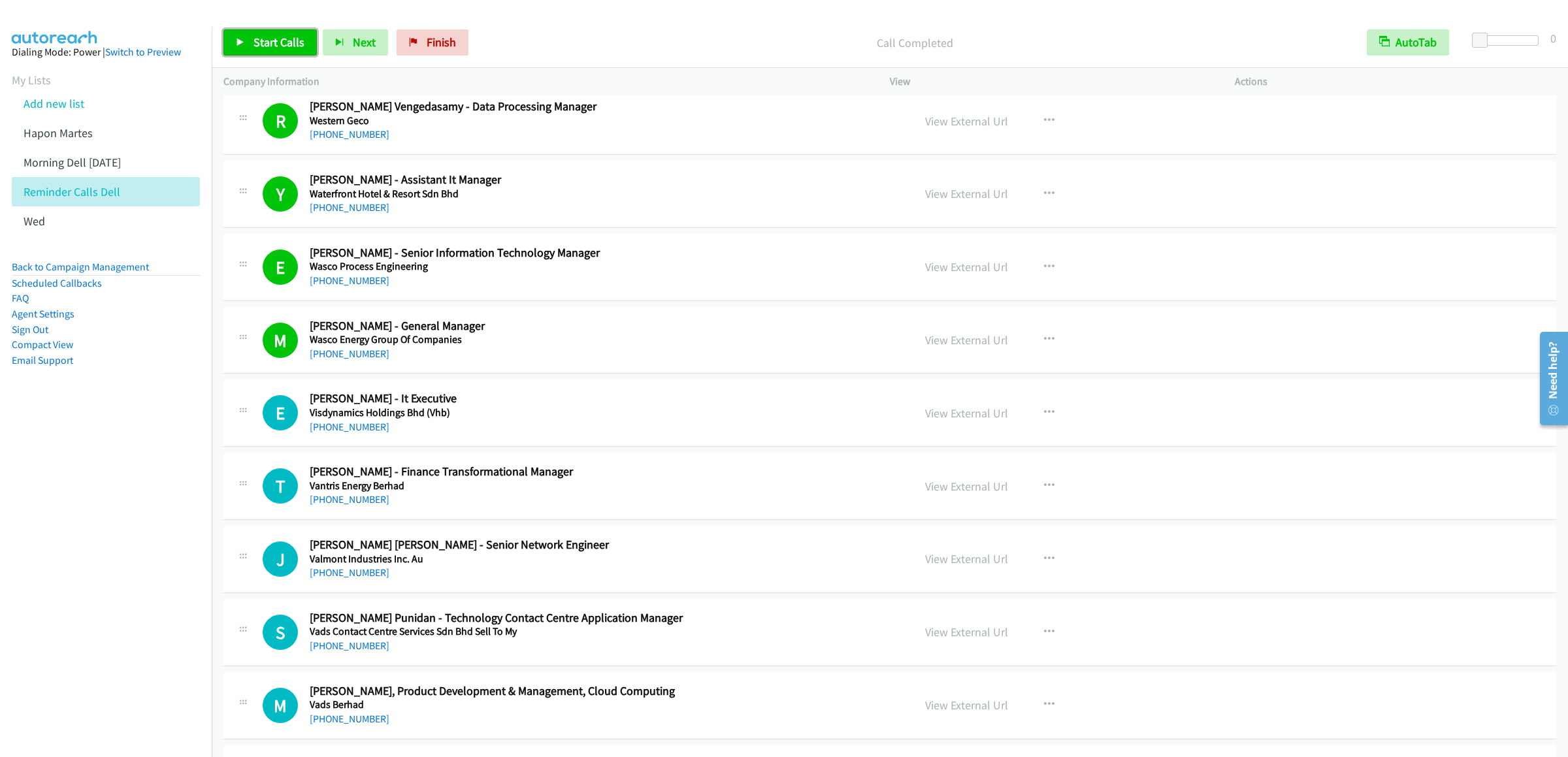
click at [281, 51] on link "Start Calls" at bounding box center [270, 42] width 94 height 26
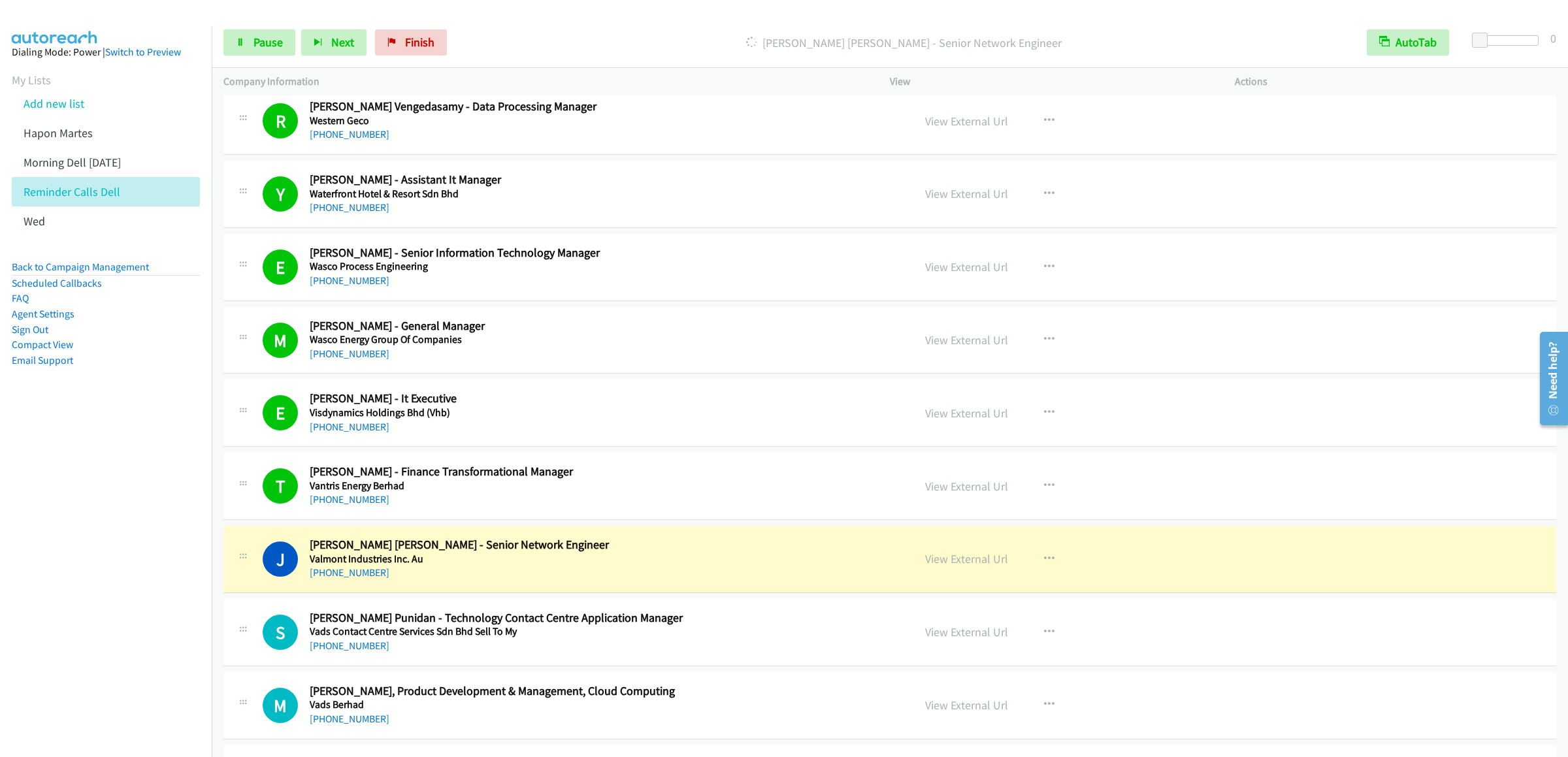
scroll to position [784, 0]
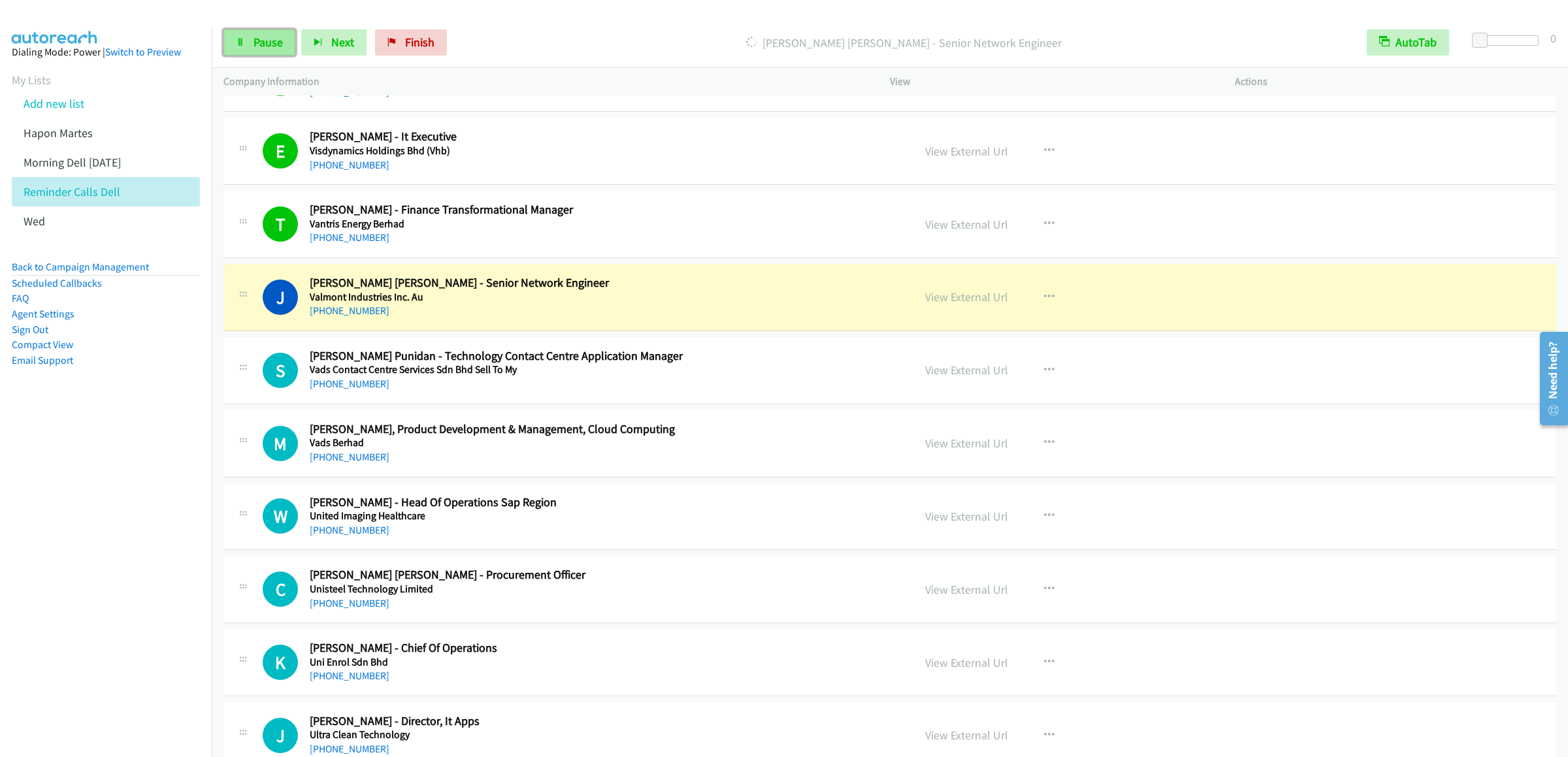
click at [261, 45] on span "Pause" at bounding box center [268, 42] width 29 height 15
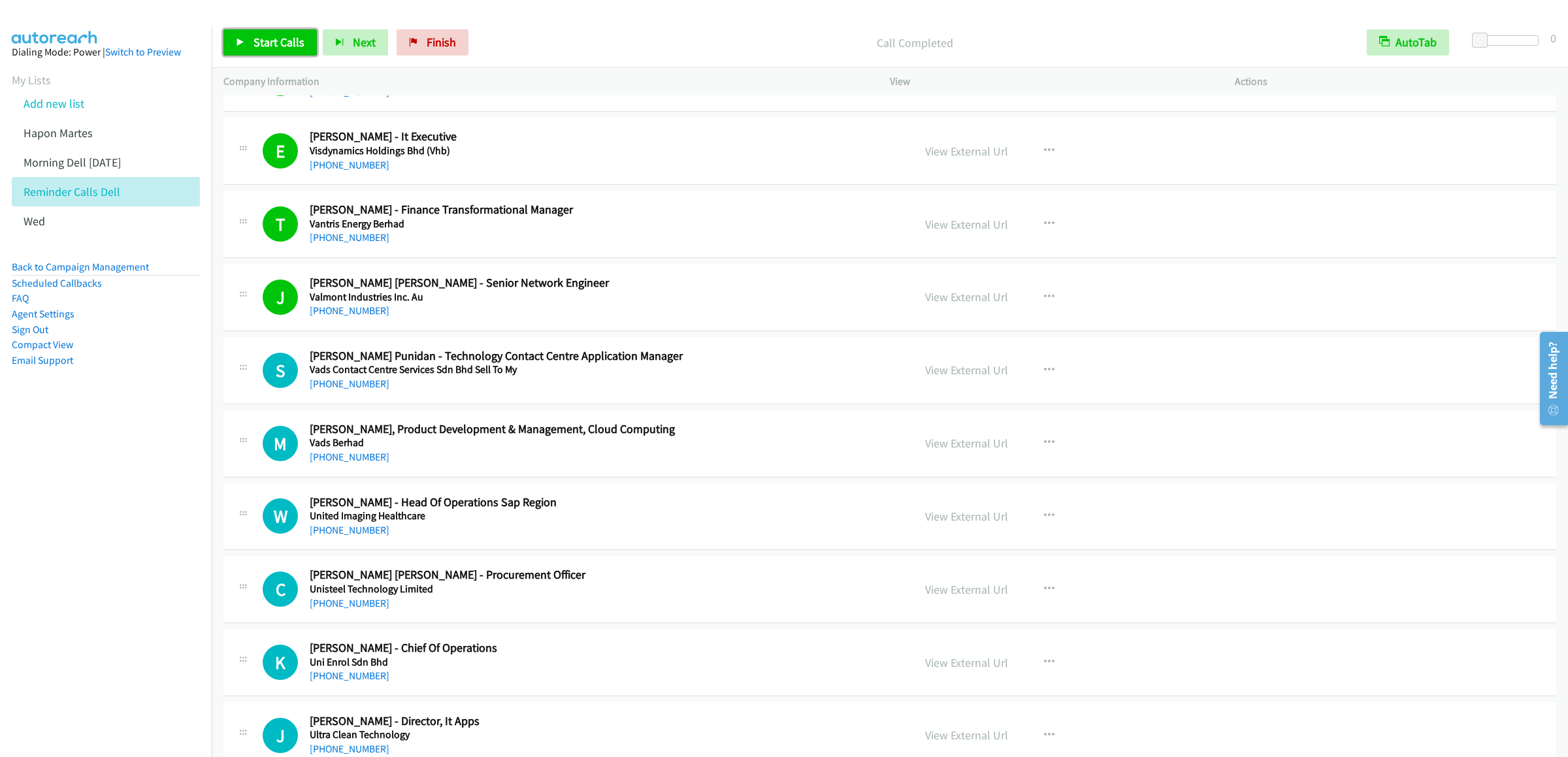
click at [274, 53] on link "Start Calls" at bounding box center [270, 42] width 94 height 26
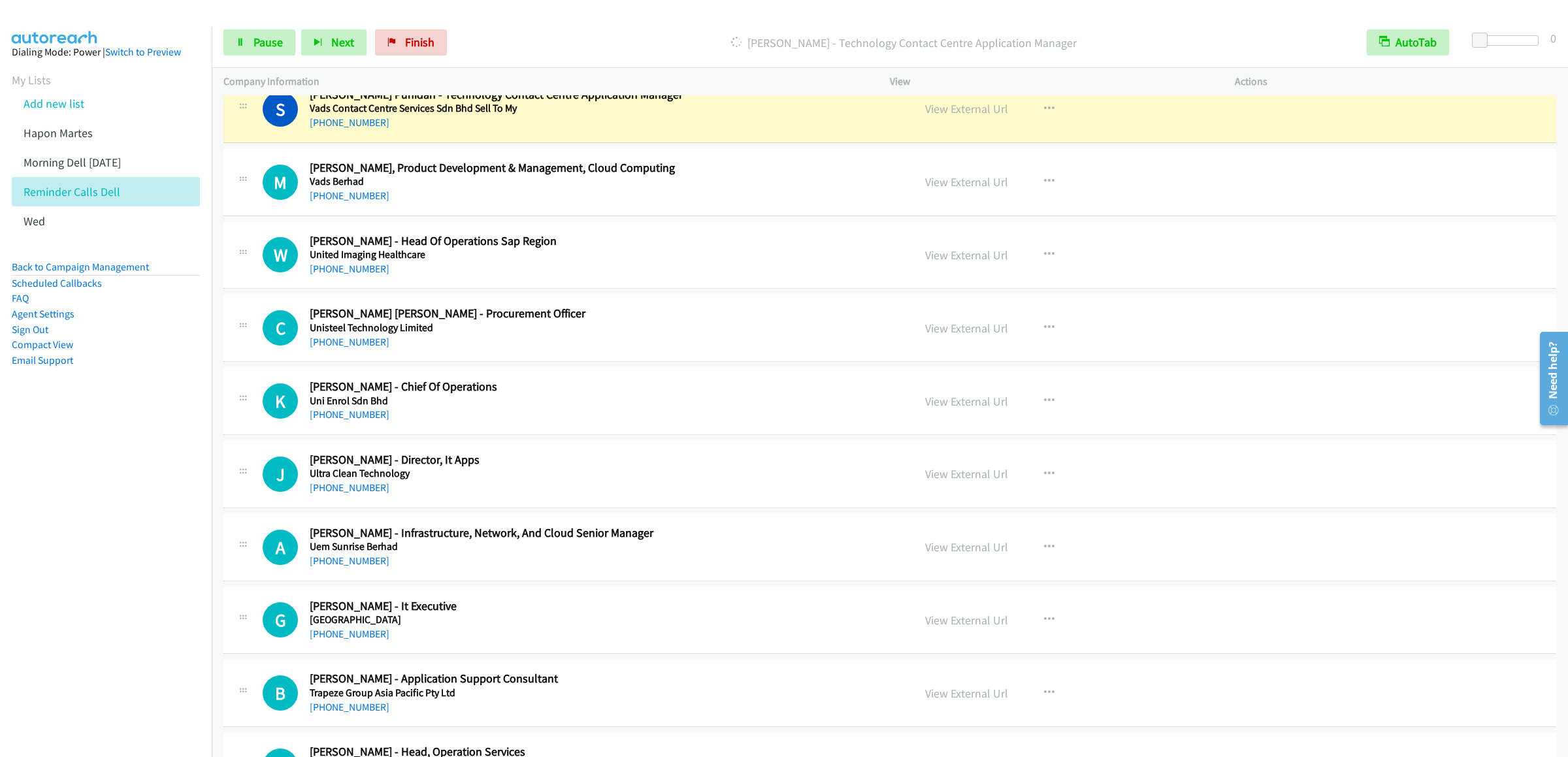
scroll to position [914, 0]
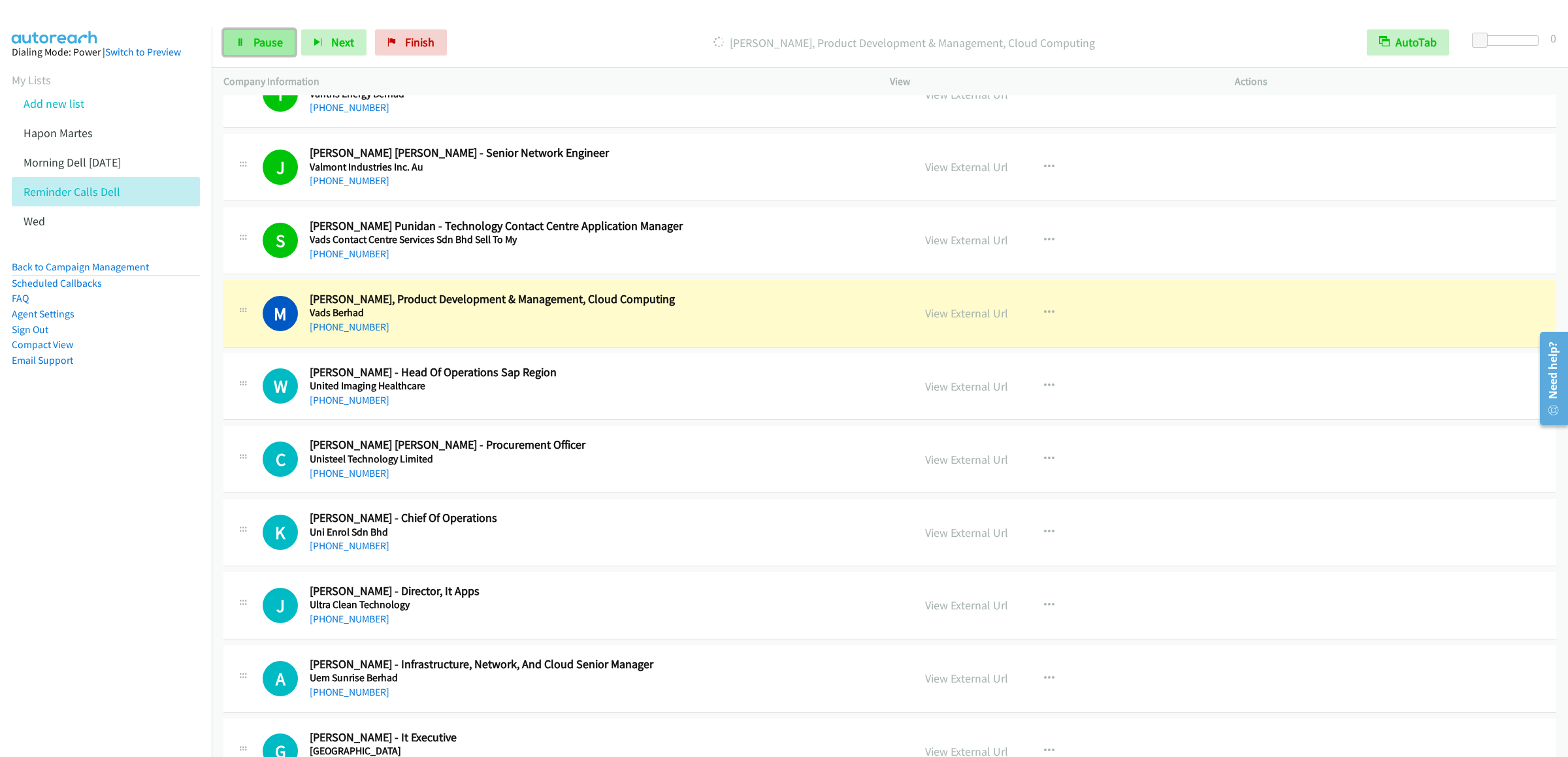
click at [247, 35] on link "Pause" at bounding box center [259, 42] width 72 height 26
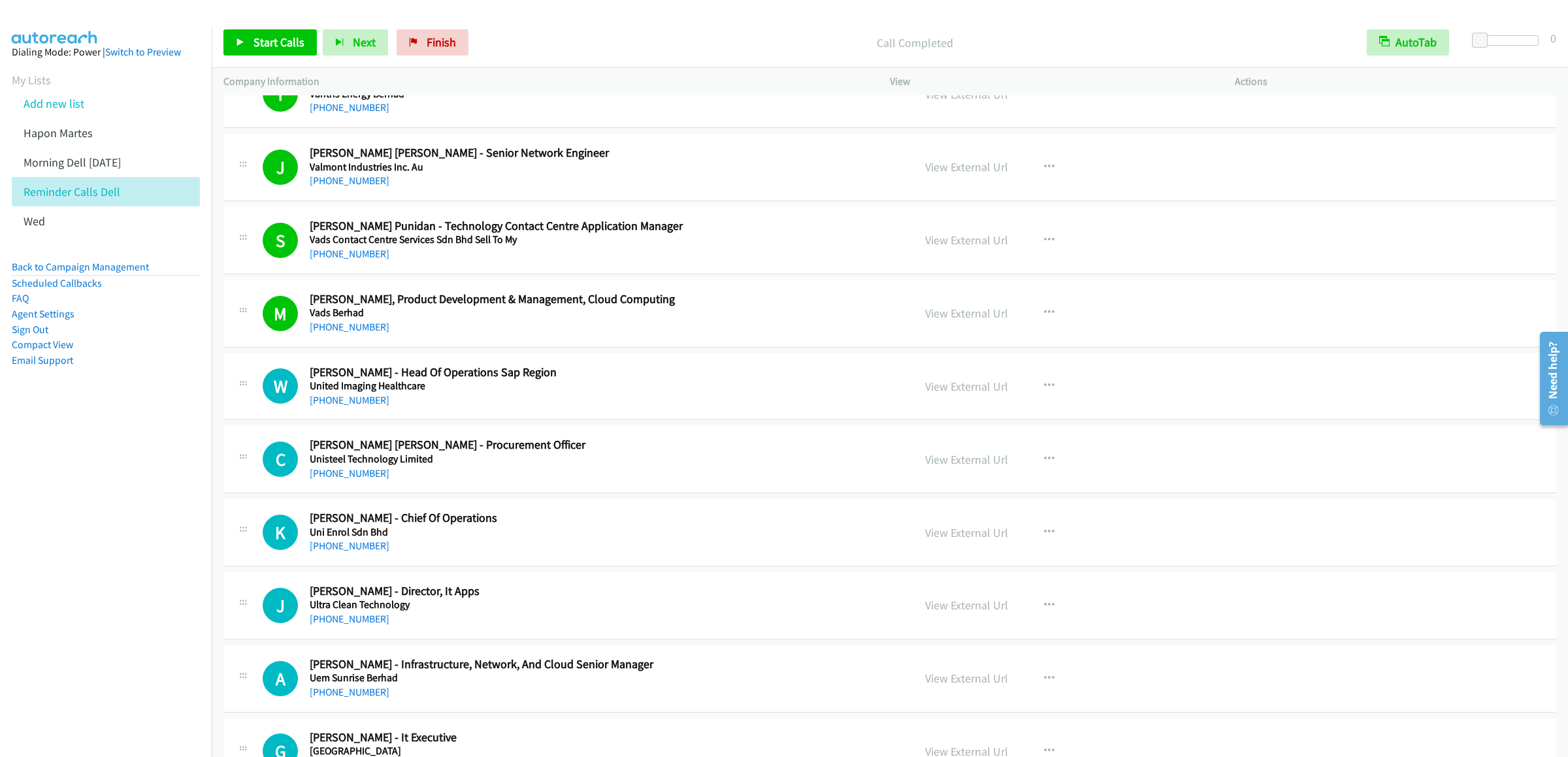
click at [255, 28] on div "Start Calls Pause Next Finish Call Completed AutoTab AutoTab 0" at bounding box center [890, 43] width 1356 height 50
click at [254, 34] on link "Start Calls" at bounding box center [270, 42] width 94 height 26
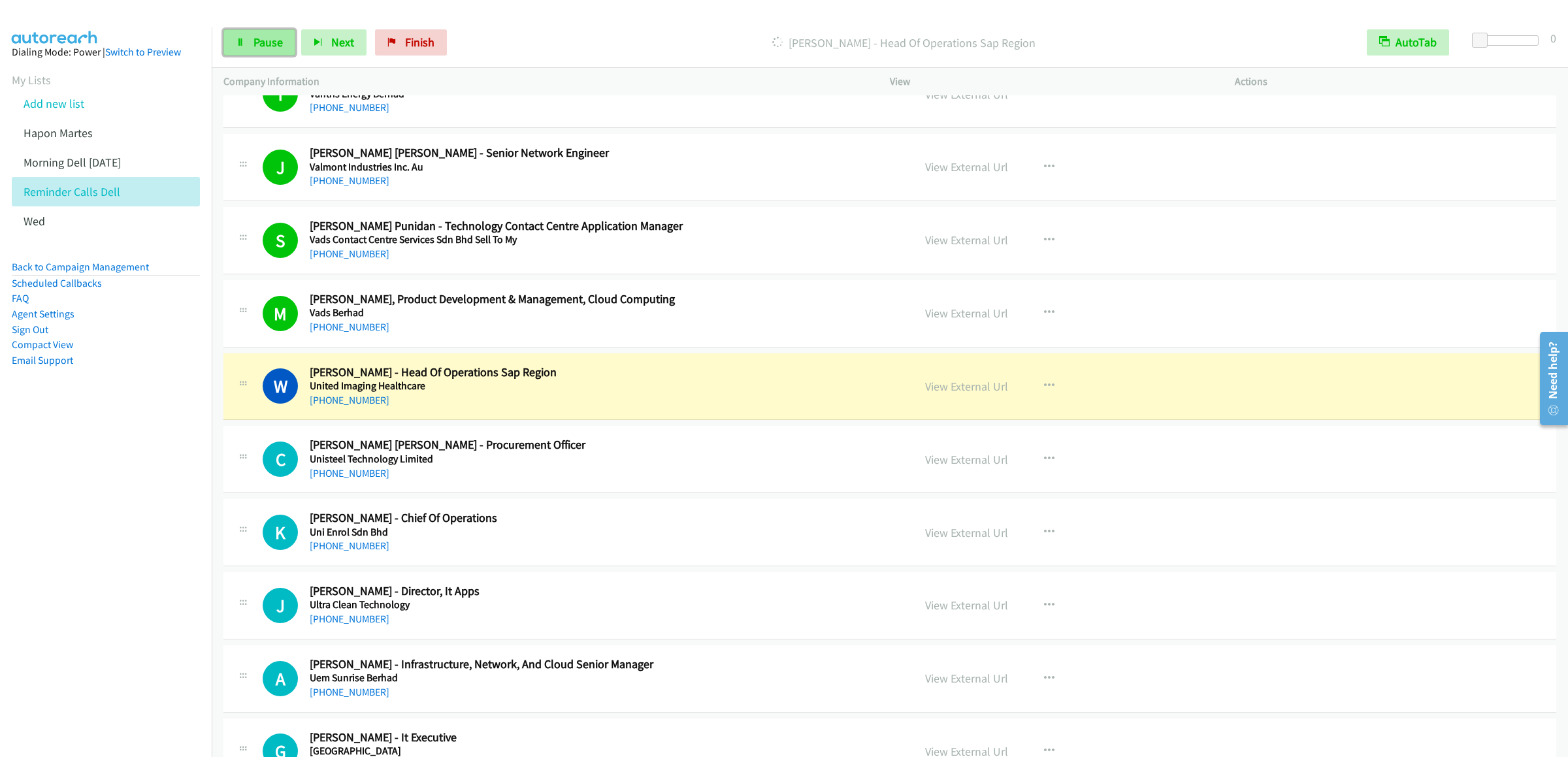
click at [271, 55] on link "Pause" at bounding box center [259, 42] width 72 height 26
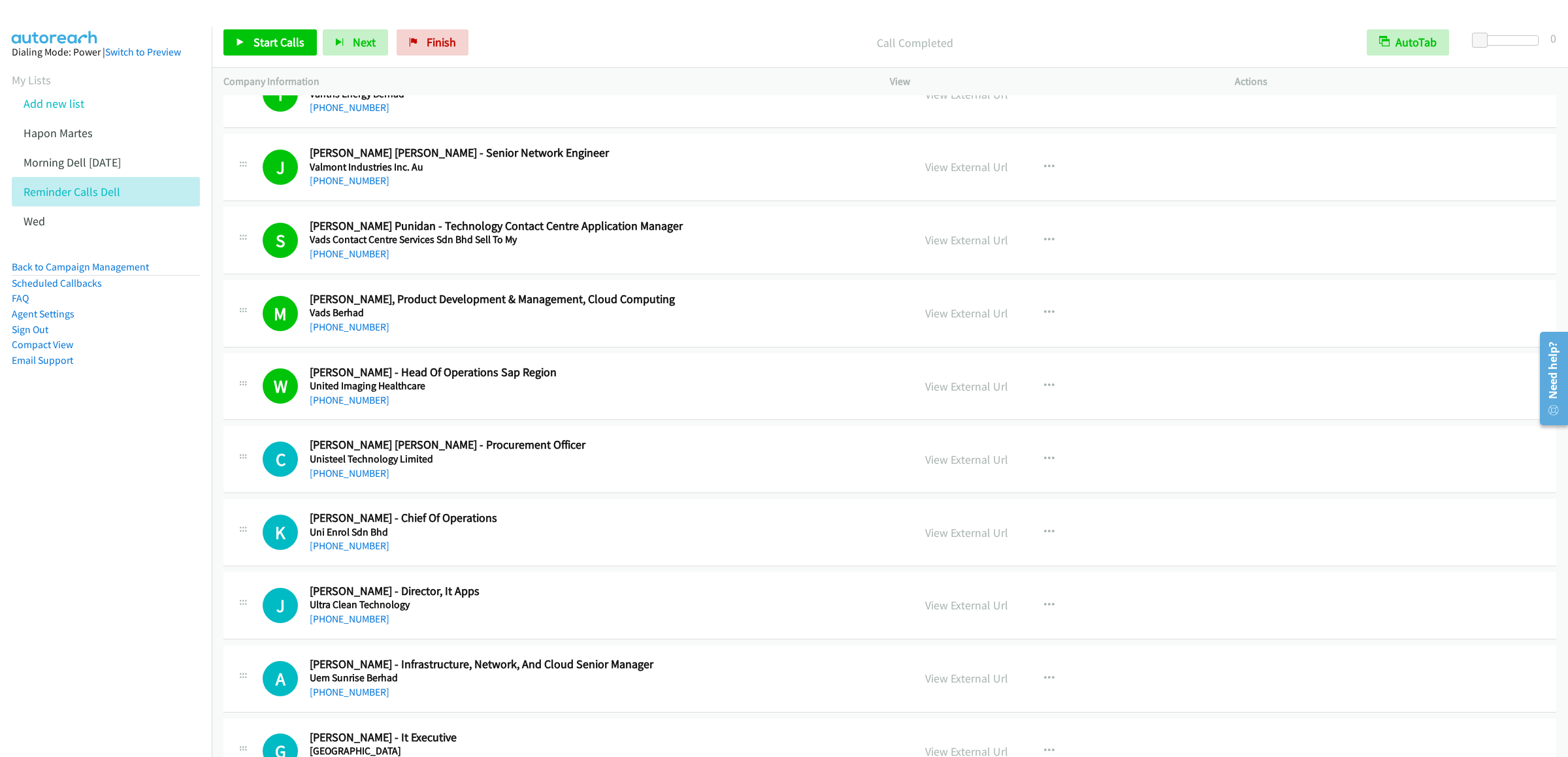
scroll to position [1045, 0]
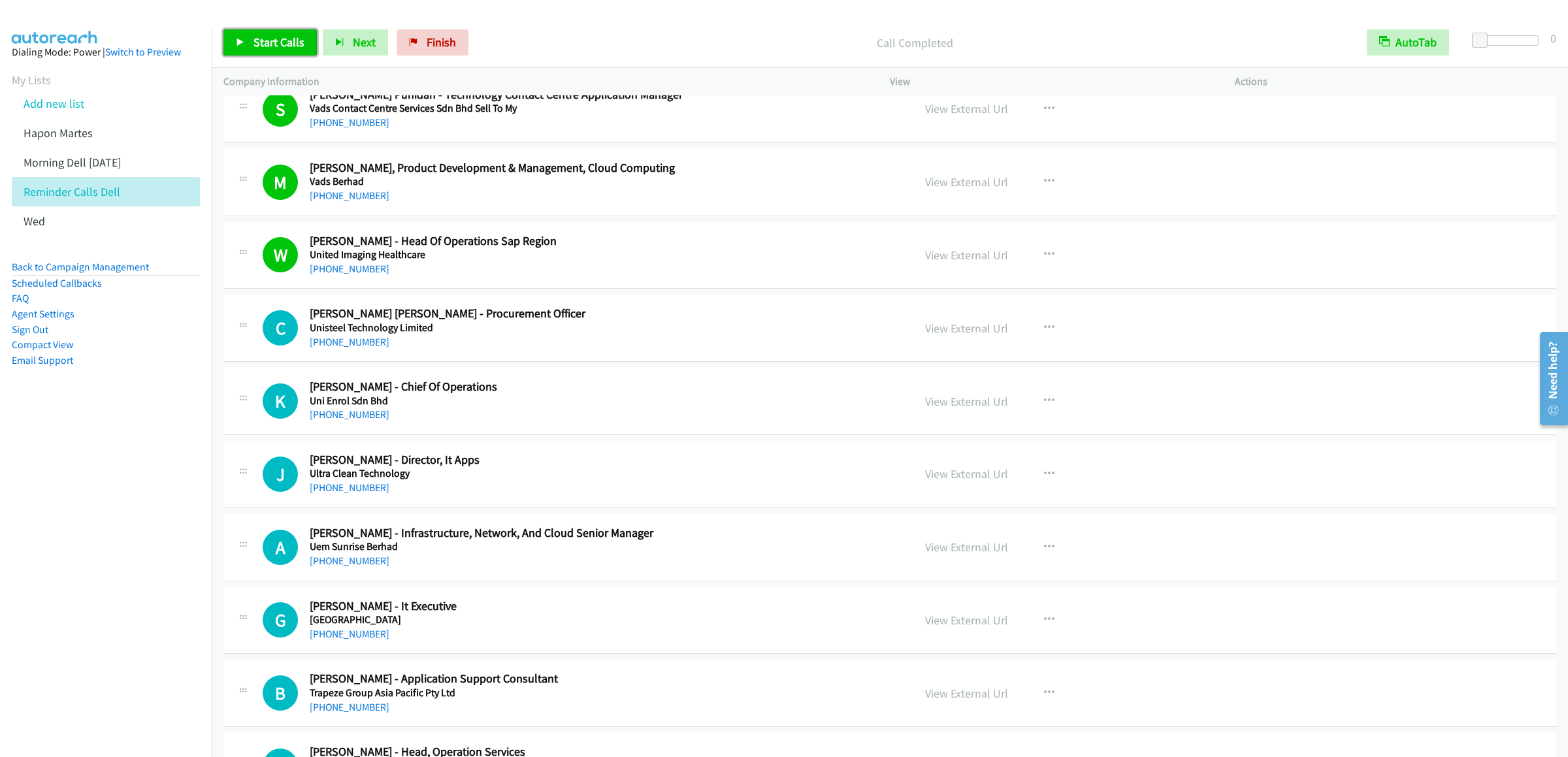
click at [281, 33] on link "Start Calls" at bounding box center [270, 42] width 94 height 26
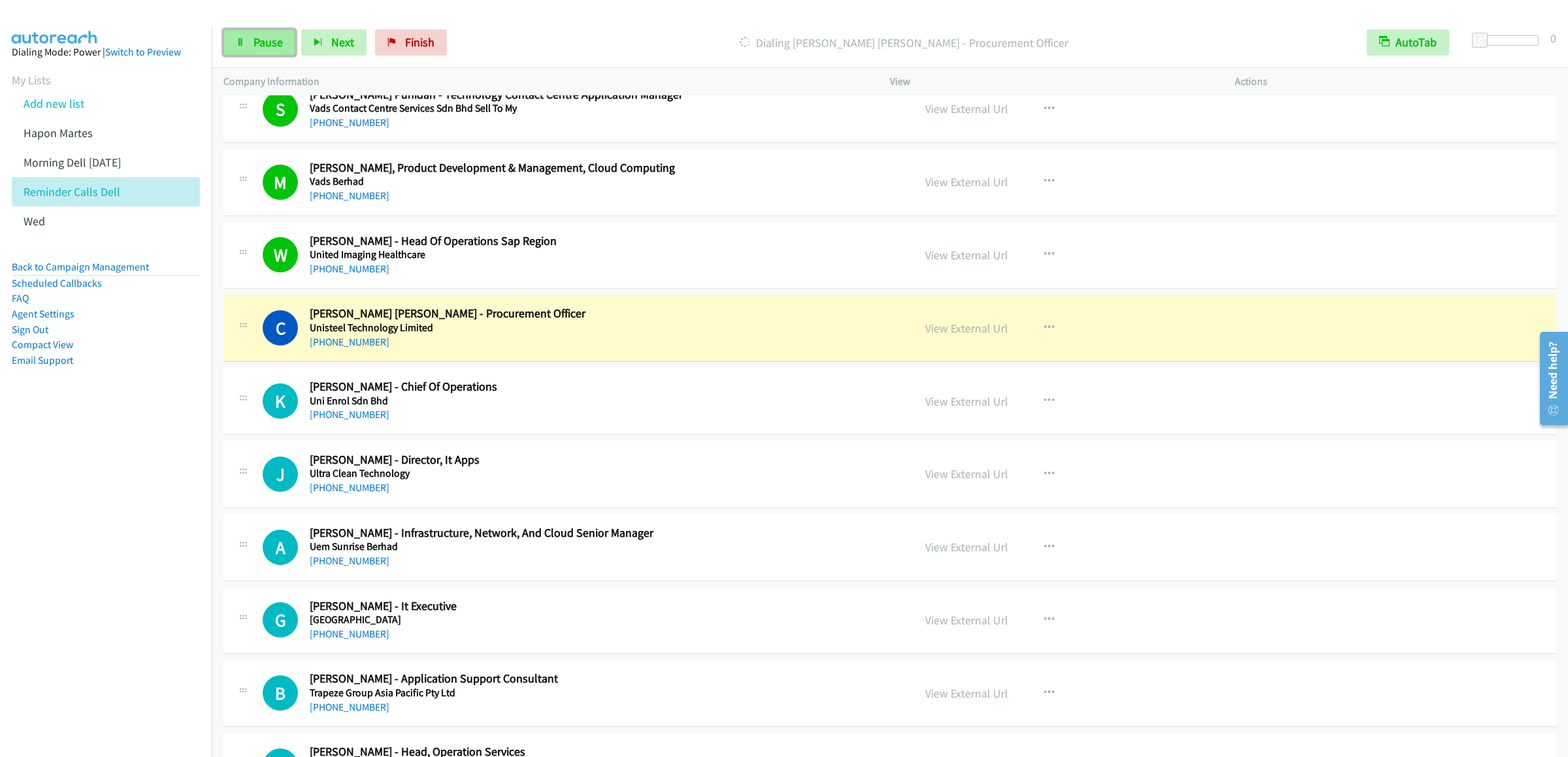
click at [247, 49] on link "Pause" at bounding box center [259, 42] width 72 height 26
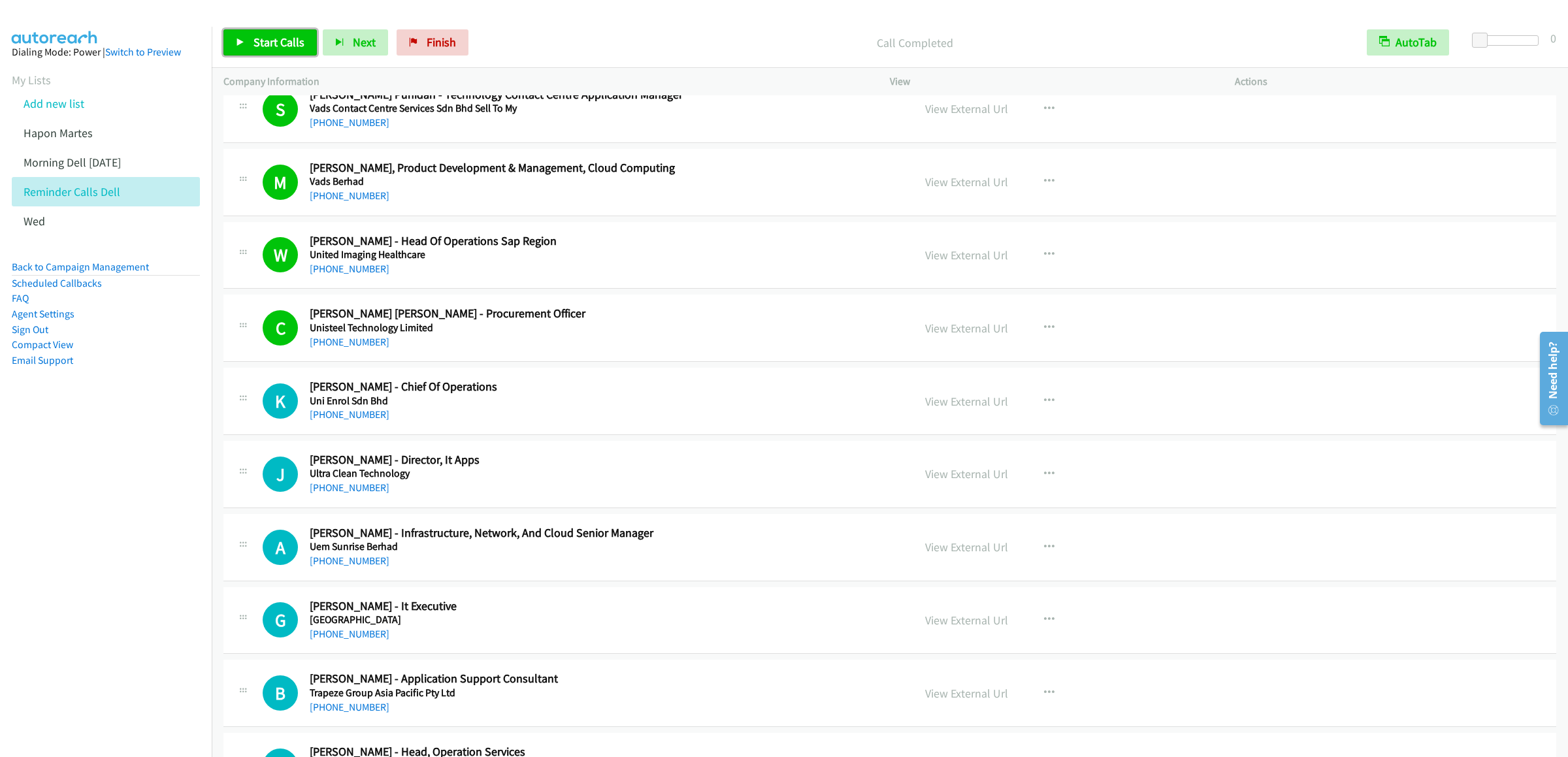
click at [264, 38] on span "Start Calls" at bounding box center [279, 42] width 51 height 15
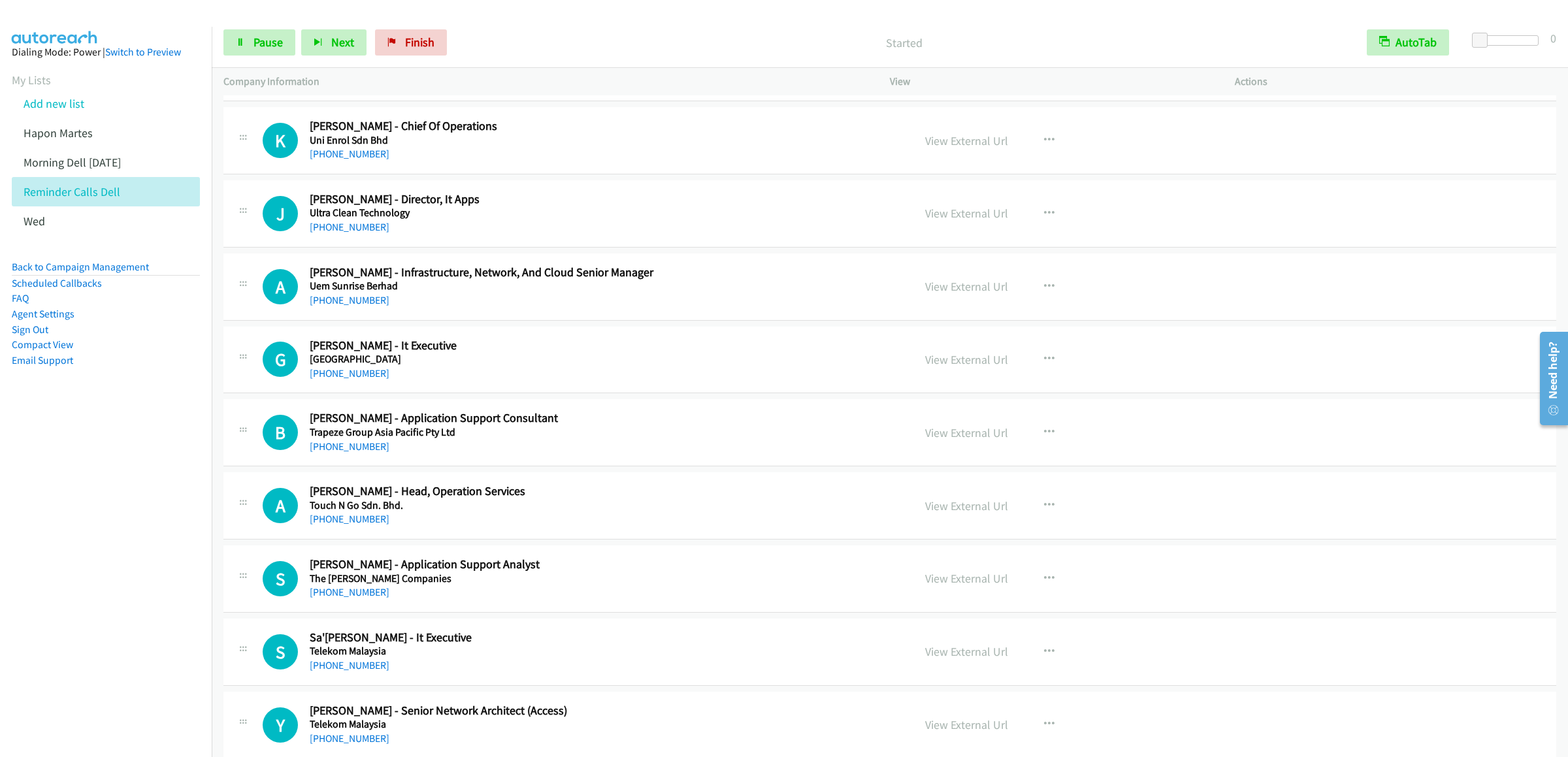
scroll to position [1176, 0]
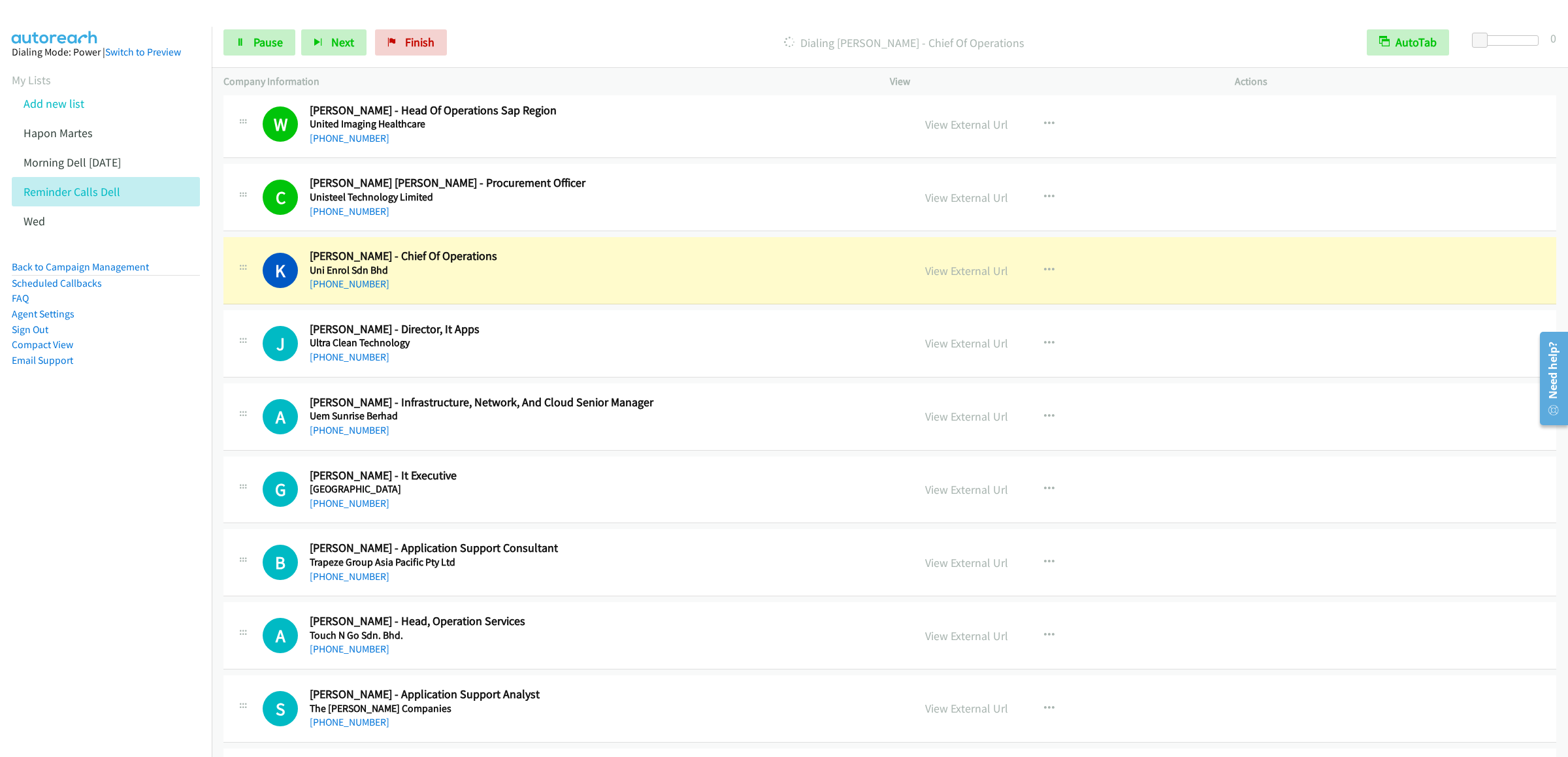
click at [259, 26] on div "Start Calls Pause Next Finish [PERSON_NAME] - Chief Of Operations AutoTab AutoT…" at bounding box center [890, 43] width 1356 height 50
click at [261, 35] on span "Pause" at bounding box center [268, 42] width 29 height 15
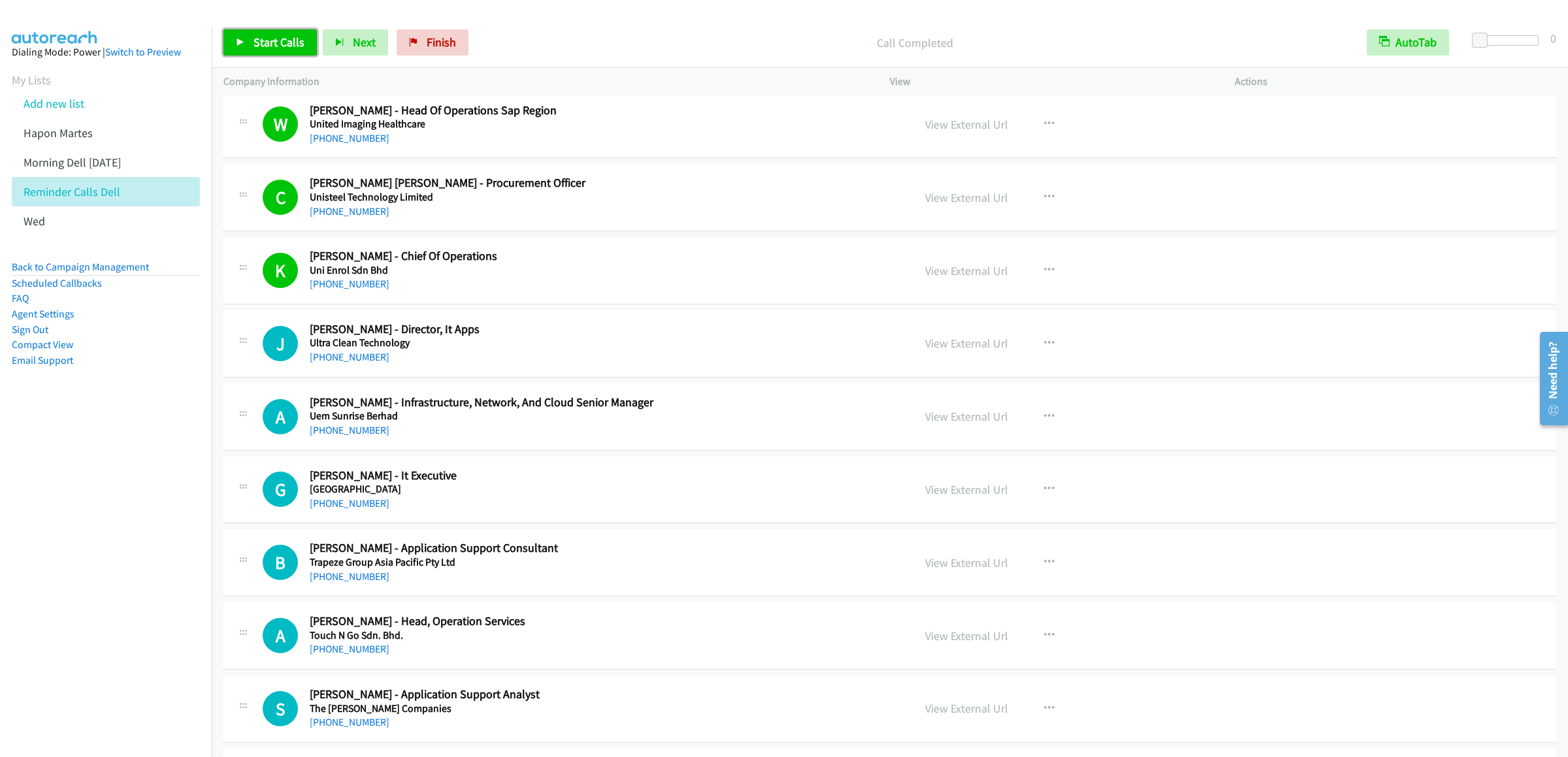
click at [272, 51] on link "Start Calls" at bounding box center [270, 42] width 94 height 26
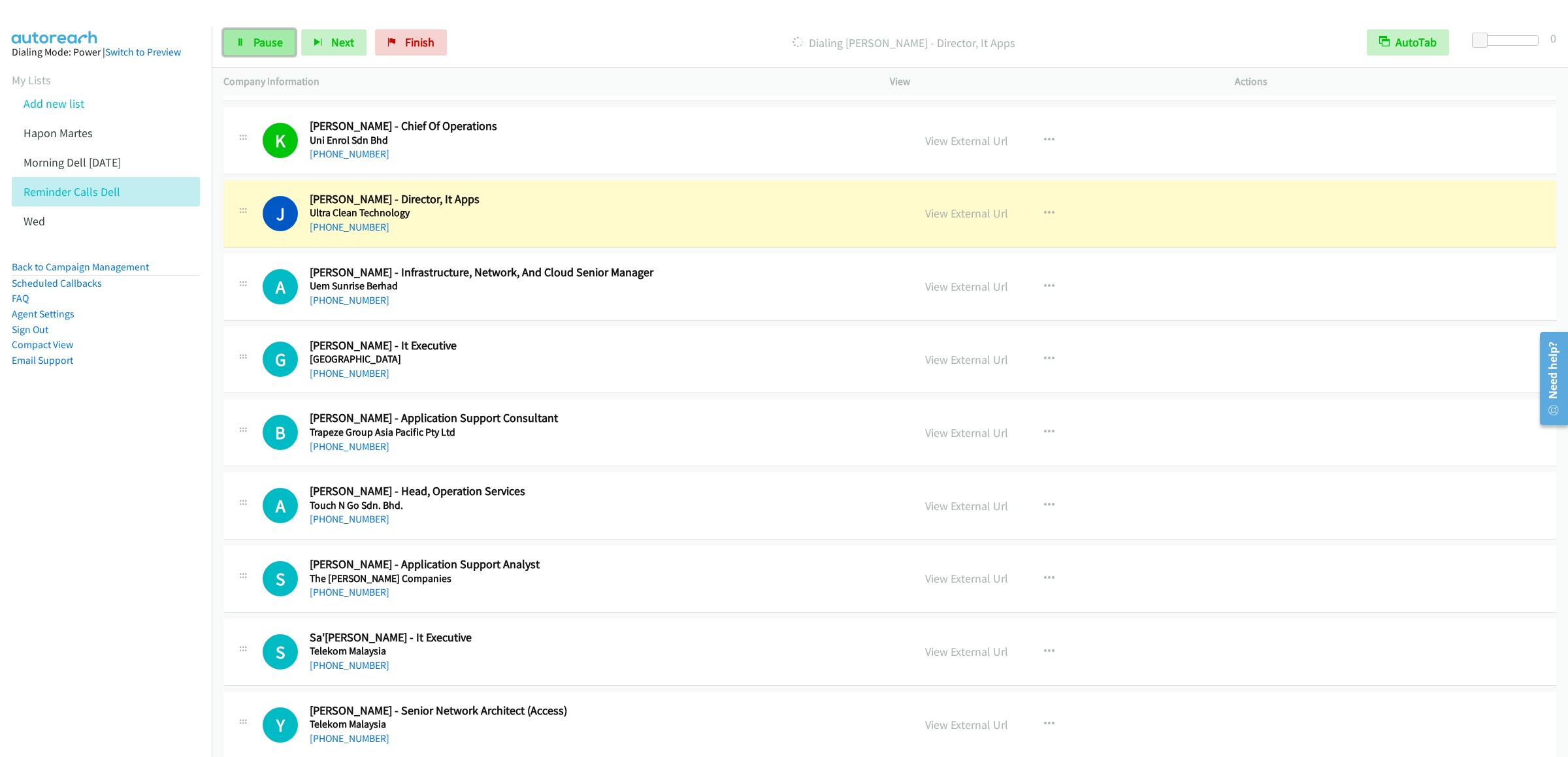
click at [253, 50] on link "Pause" at bounding box center [259, 42] width 72 height 26
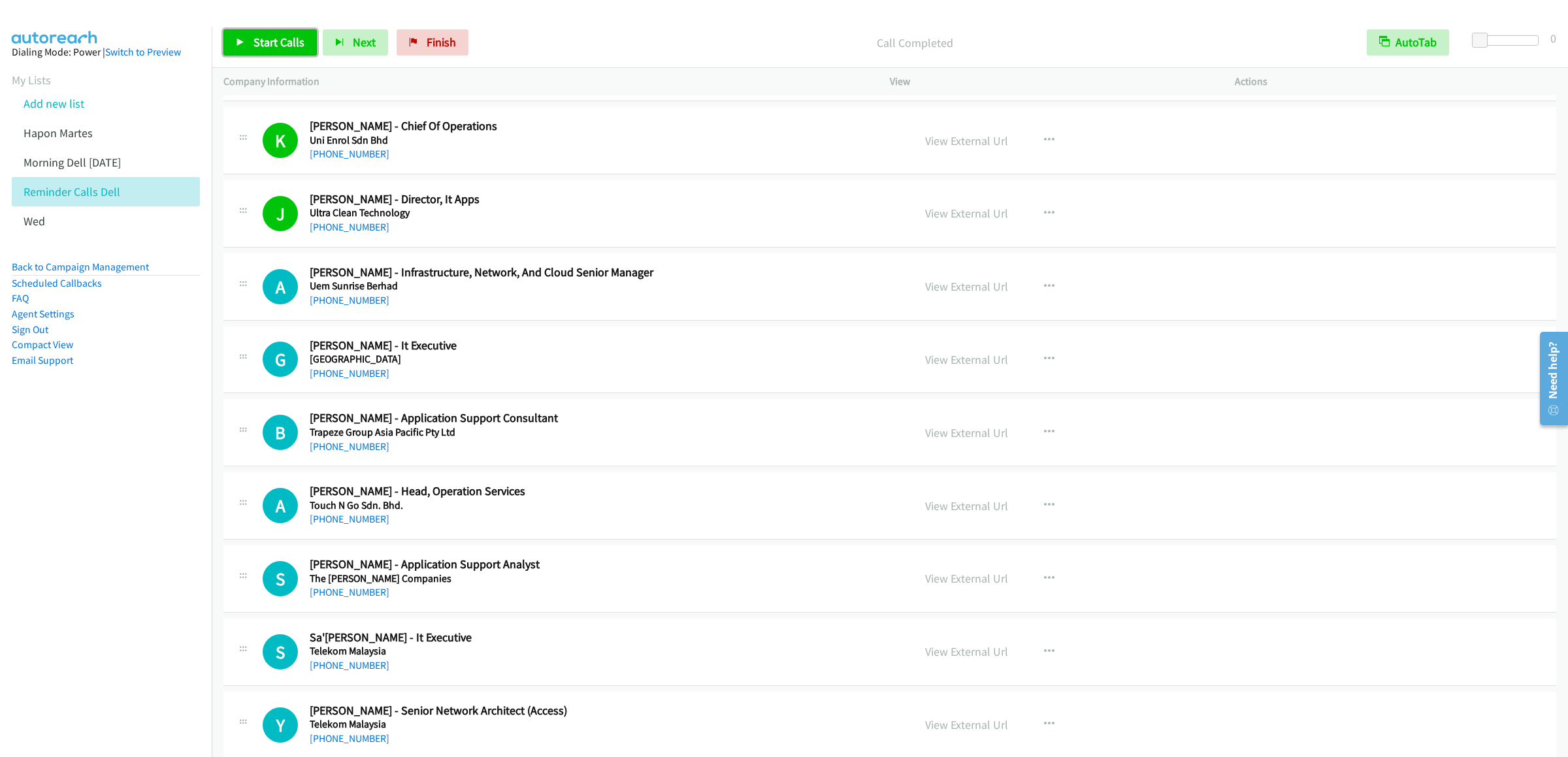
click at [267, 34] on link "Start Calls" at bounding box center [270, 42] width 94 height 26
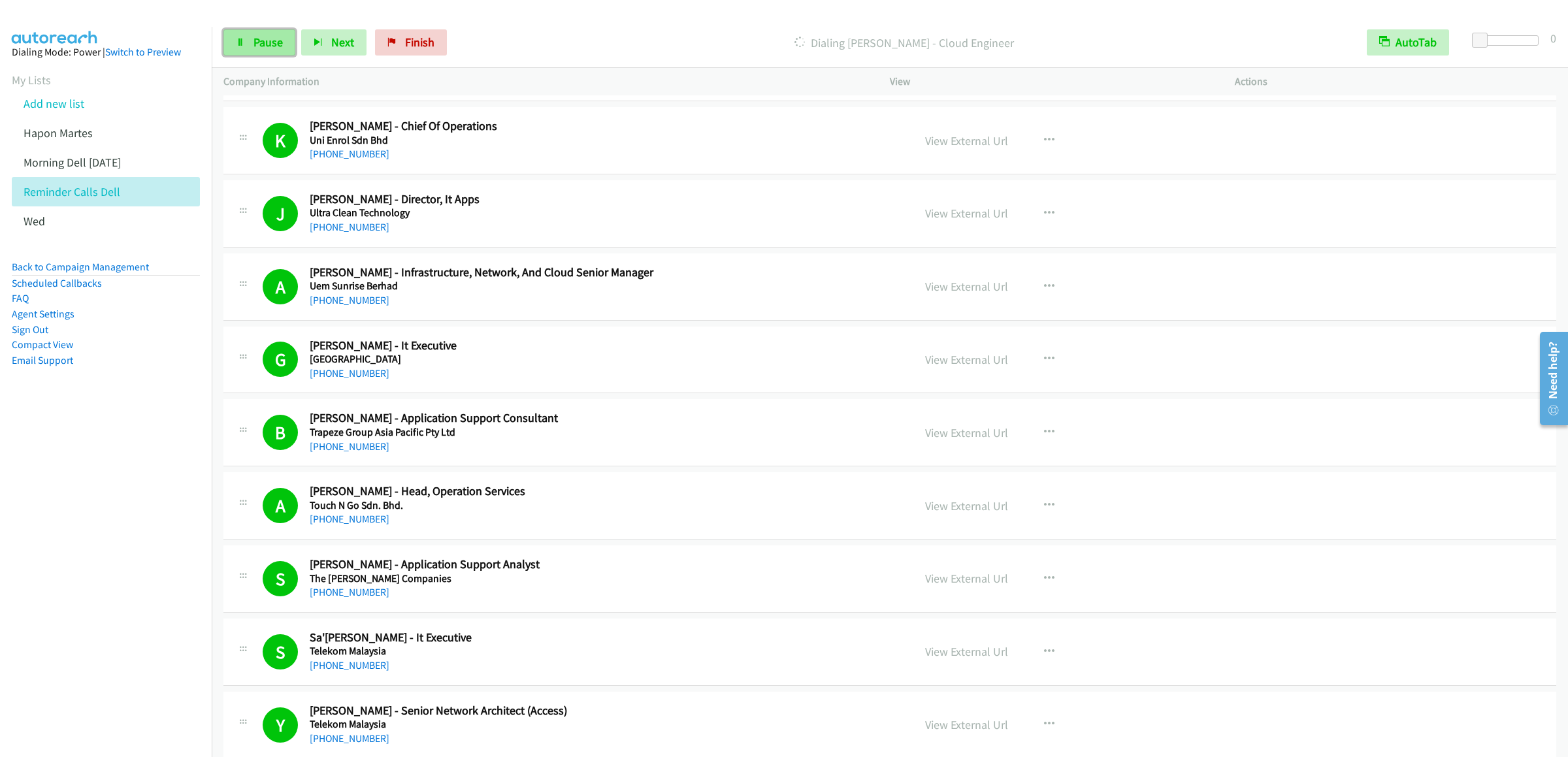
click at [255, 40] on span "Pause" at bounding box center [268, 42] width 29 height 15
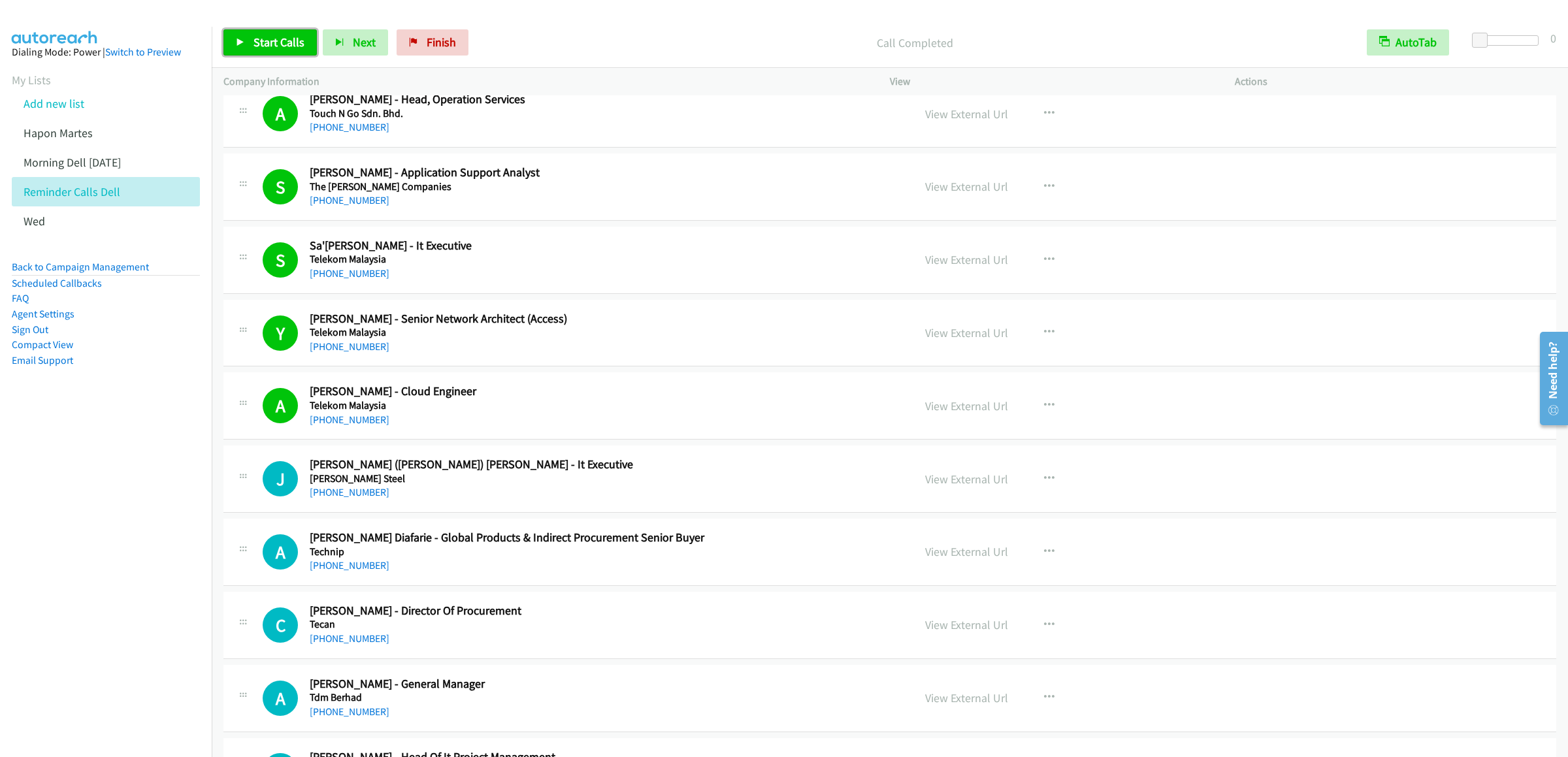
click at [277, 50] on link "Start Calls" at bounding box center [270, 42] width 94 height 26
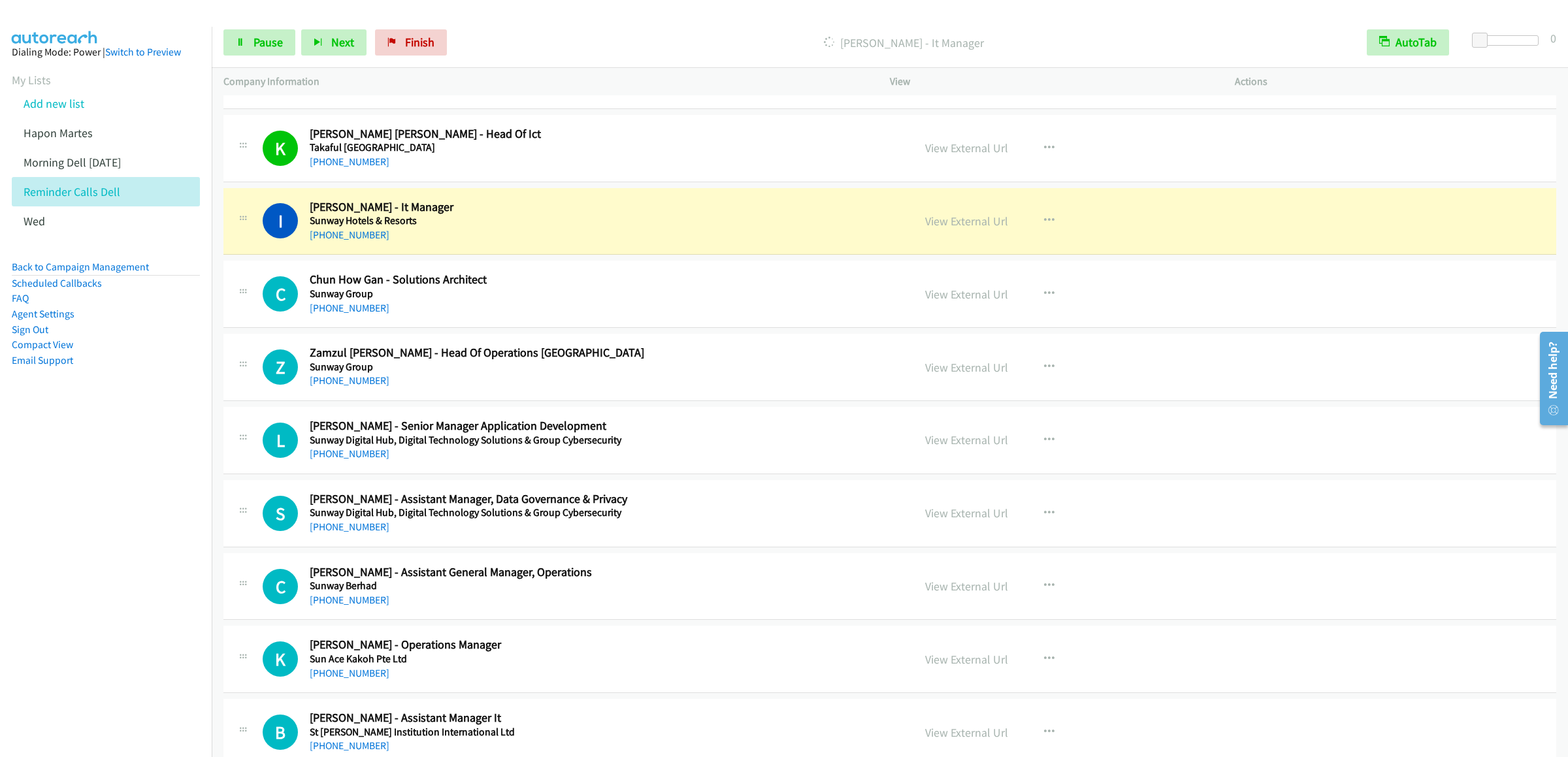
scroll to position [2744, 0]
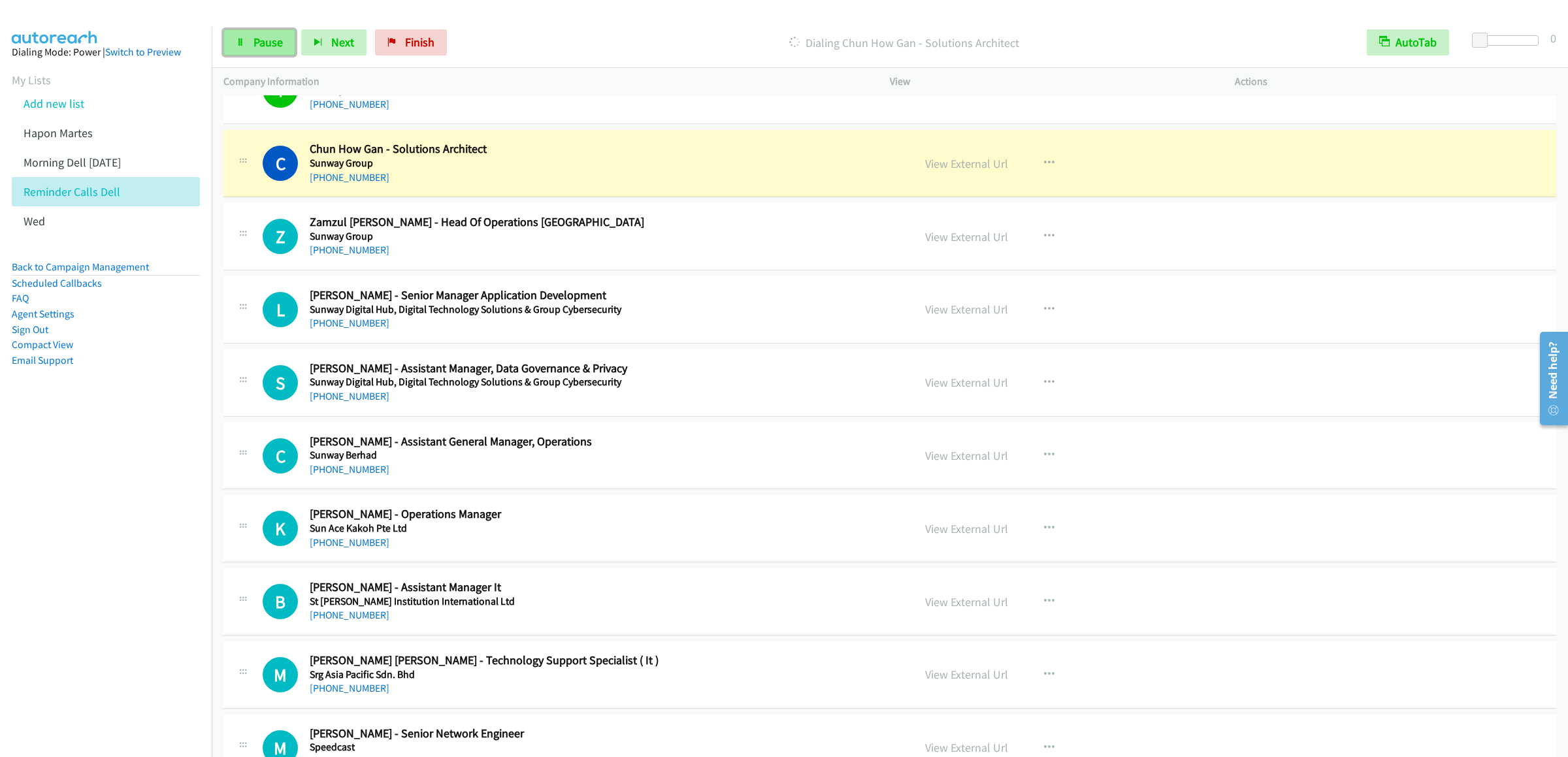
click at [269, 55] on link "Pause" at bounding box center [259, 42] width 72 height 26
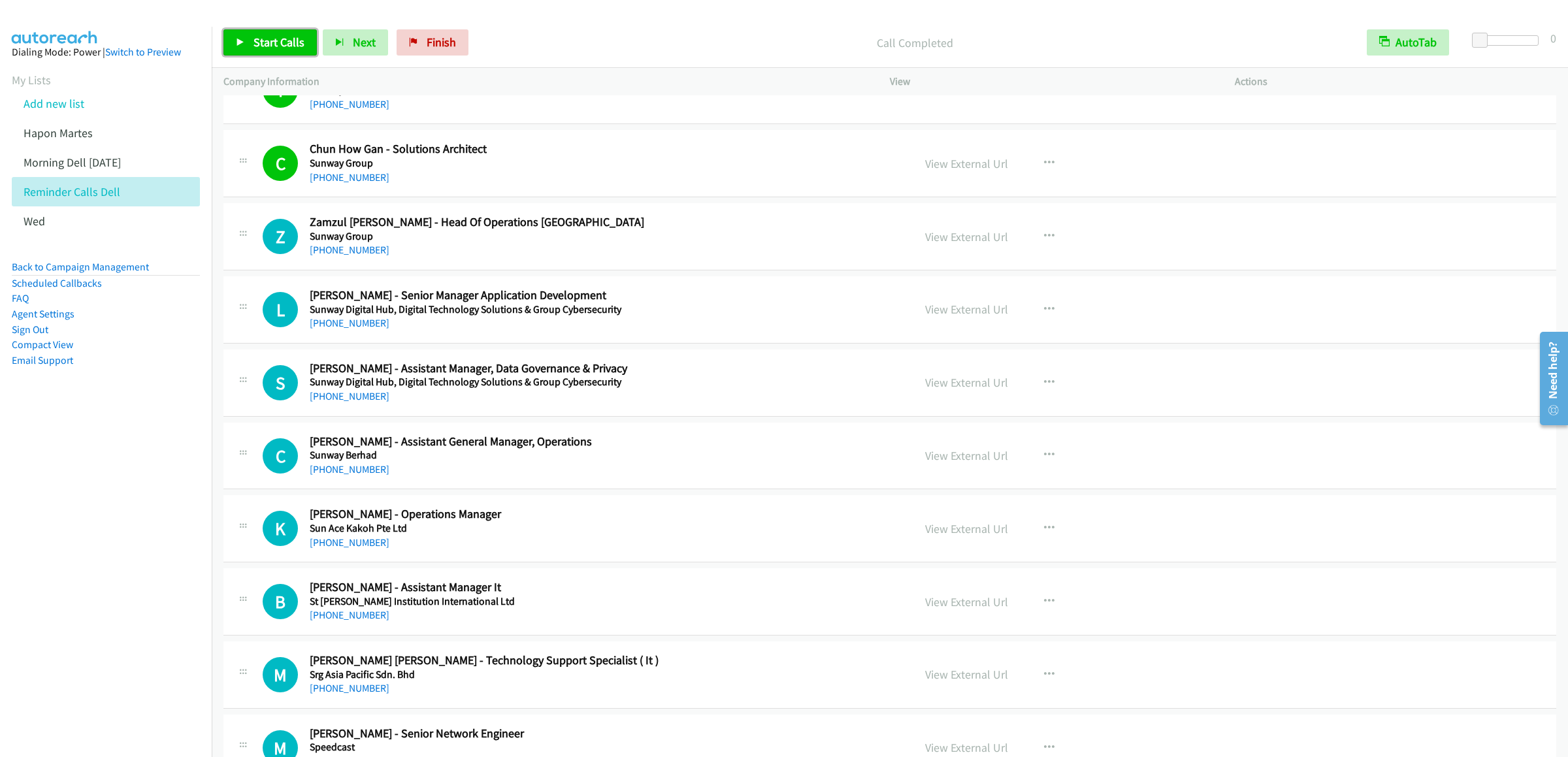
click at [284, 39] on span "Start Calls" at bounding box center [279, 42] width 51 height 15
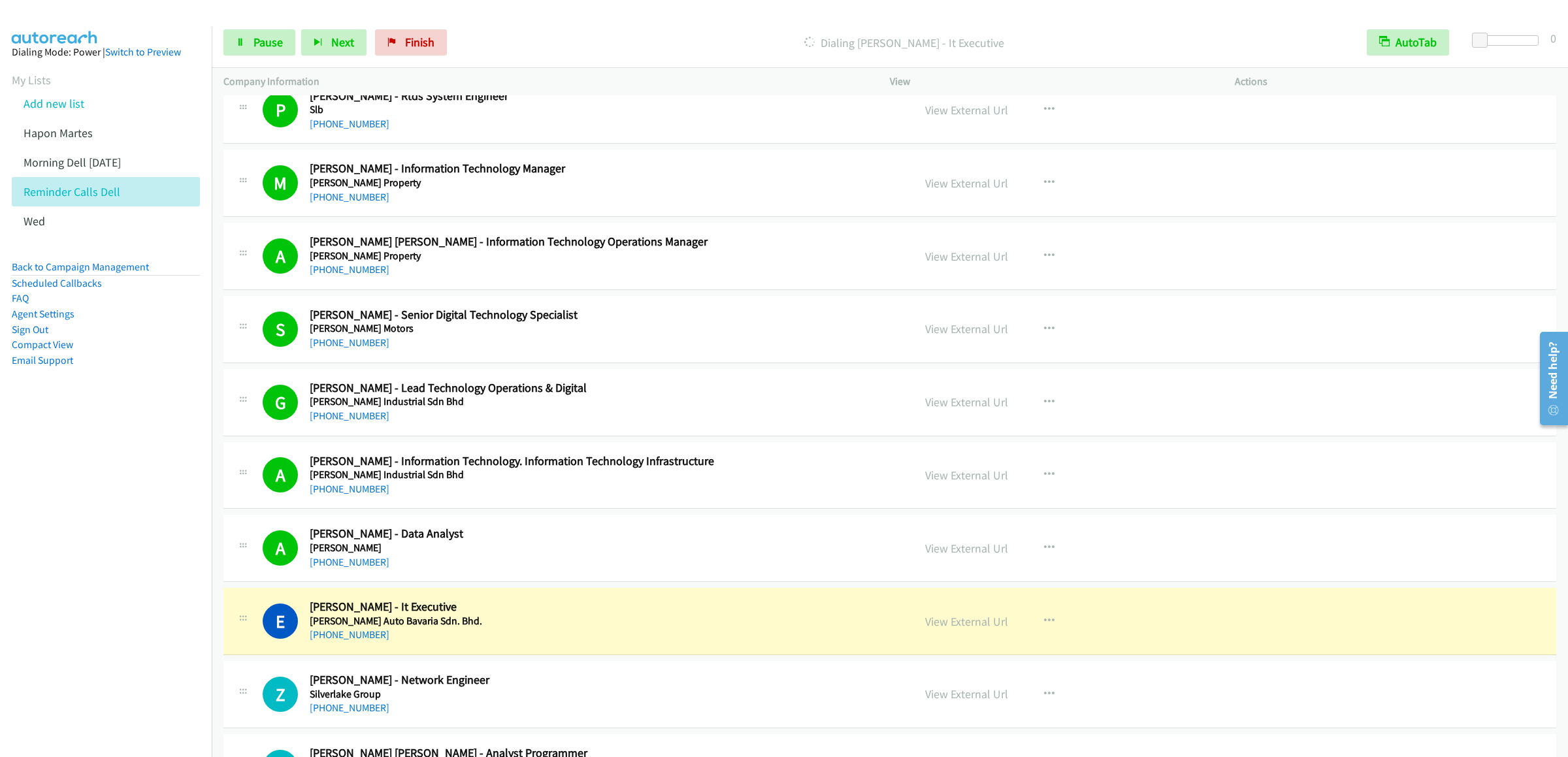
scroll to position [3790, 0]
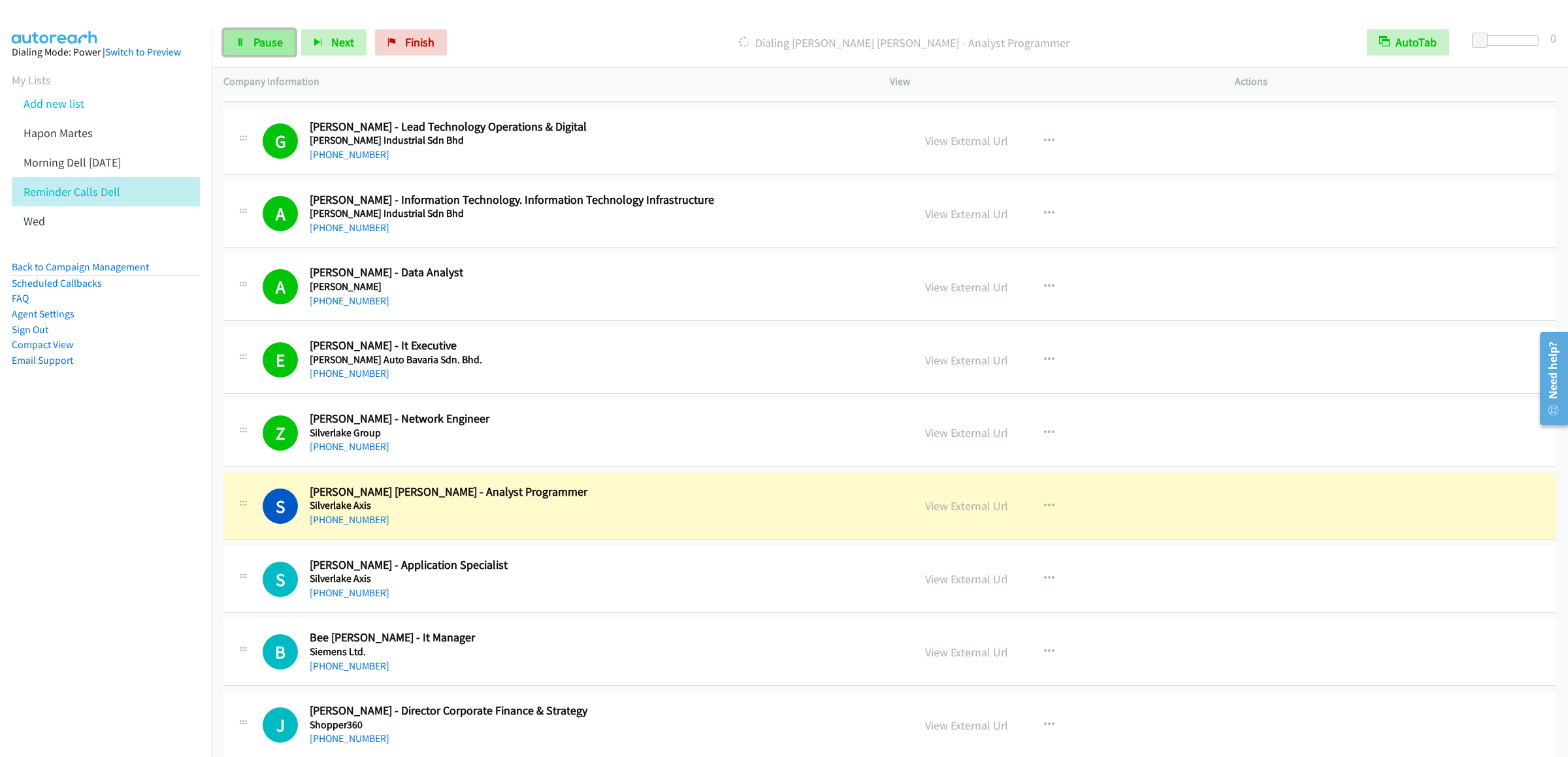
click at [246, 38] on link "Pause" at bounding box center [259, 42] width 72 height 26
click at [287, 38] on span "Start Calls" at bounding box center [279, 42] width 51 height 15
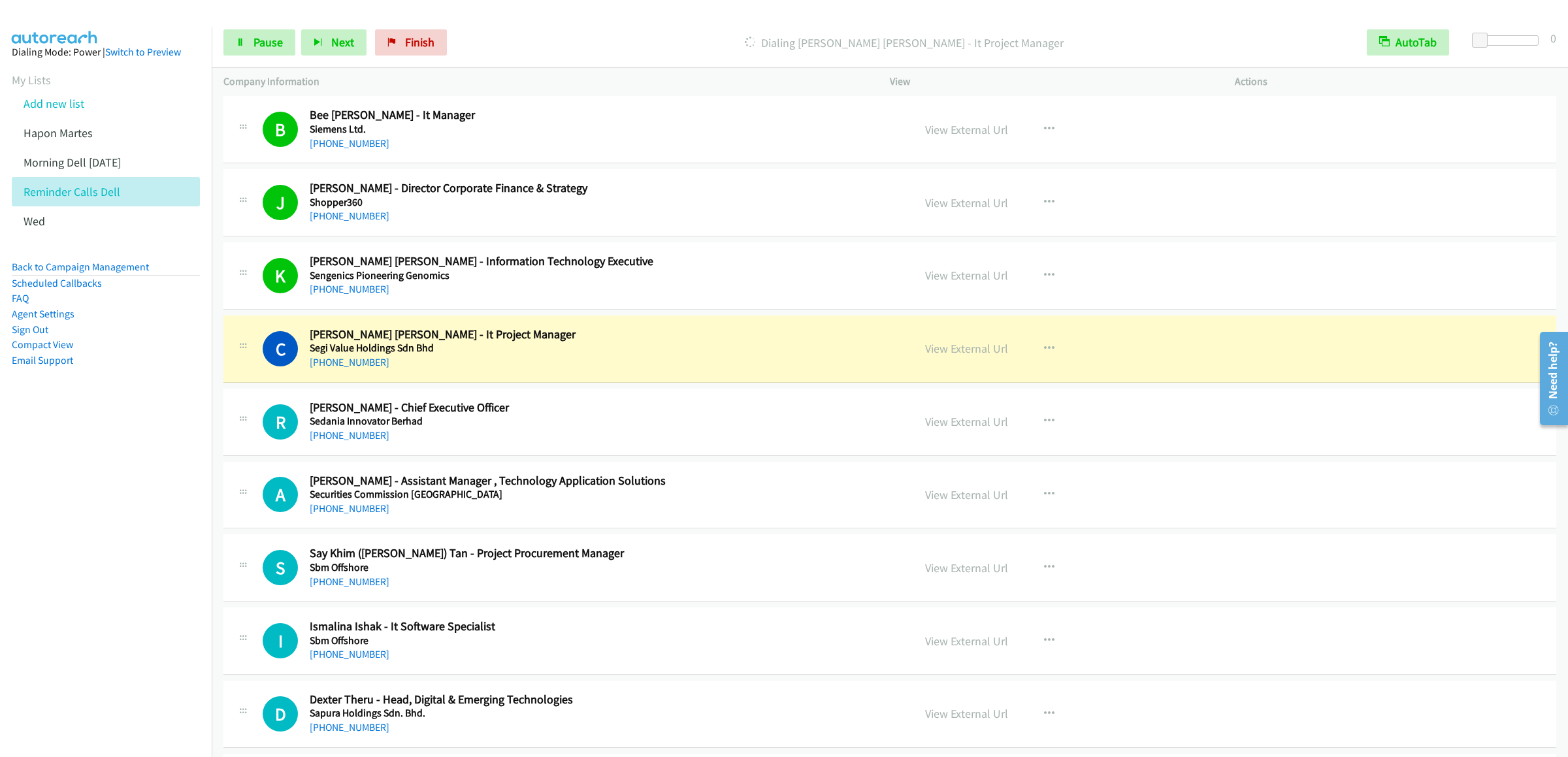
scroll to position [4443, 0]
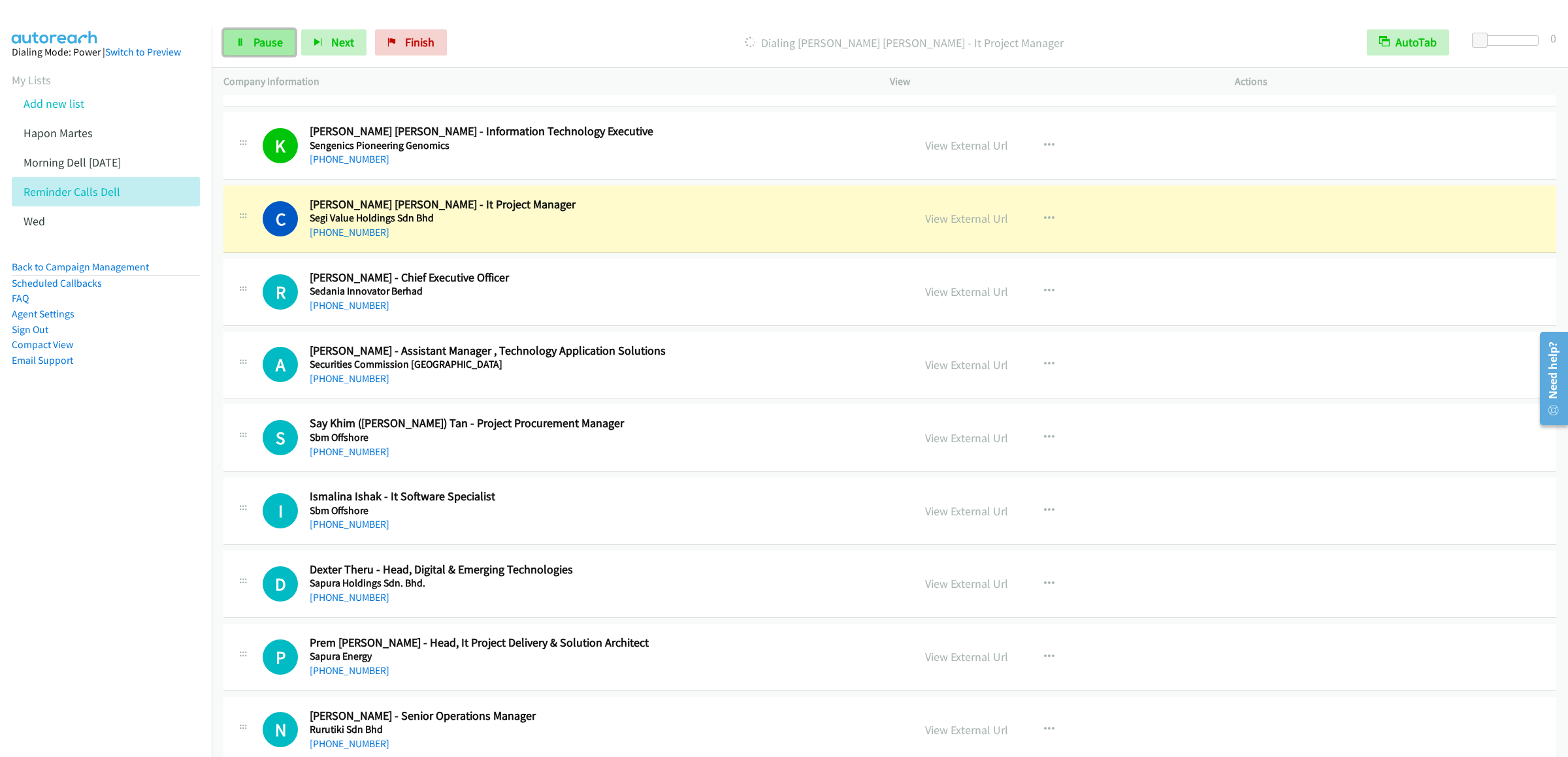
click at [242, 40] on icon at bounding box center [240, 43] width 9 height 9
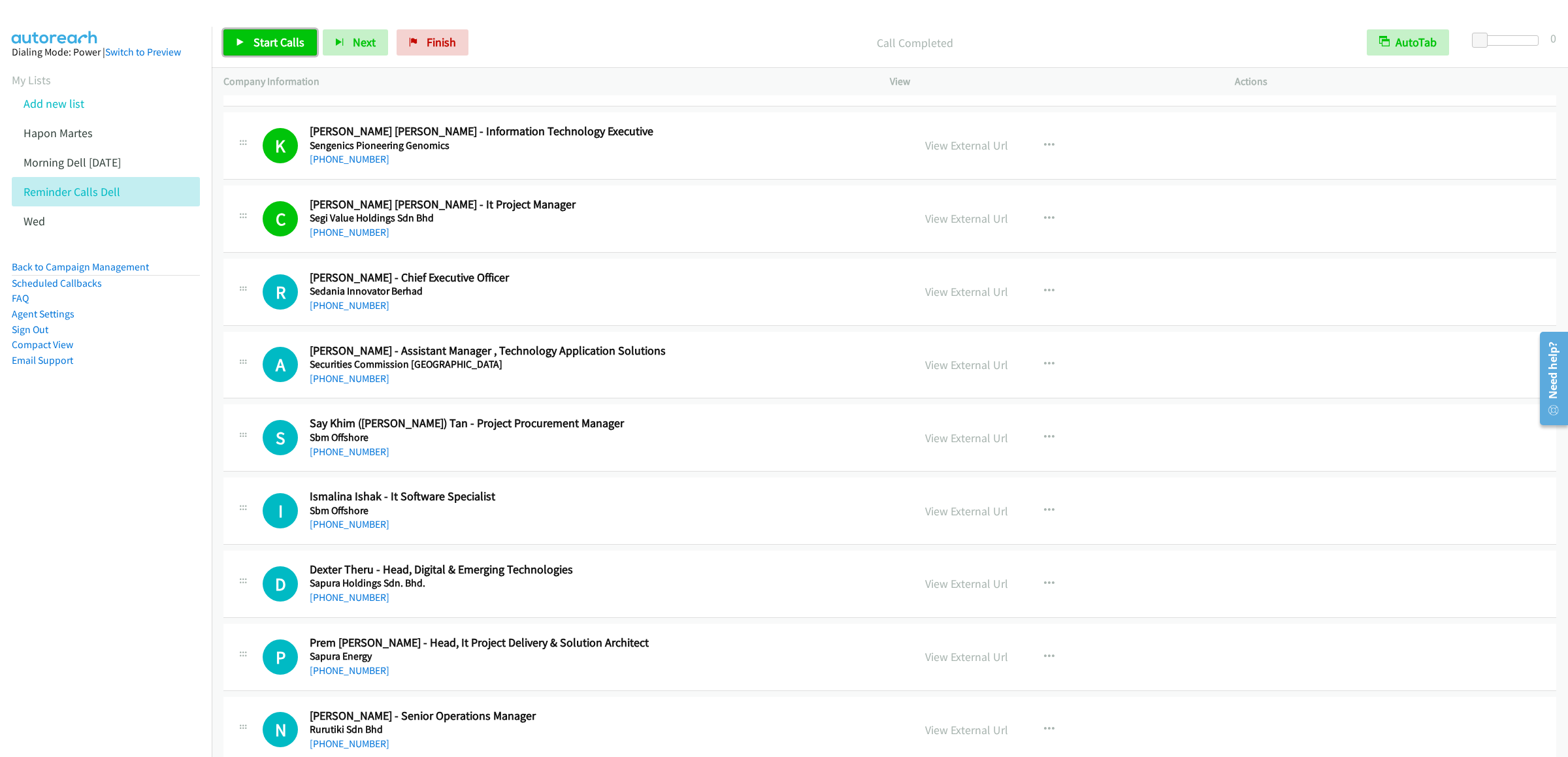
click at [247, 40] on link "Start Calls" at bounding box center [270, 42] width 94 height 26
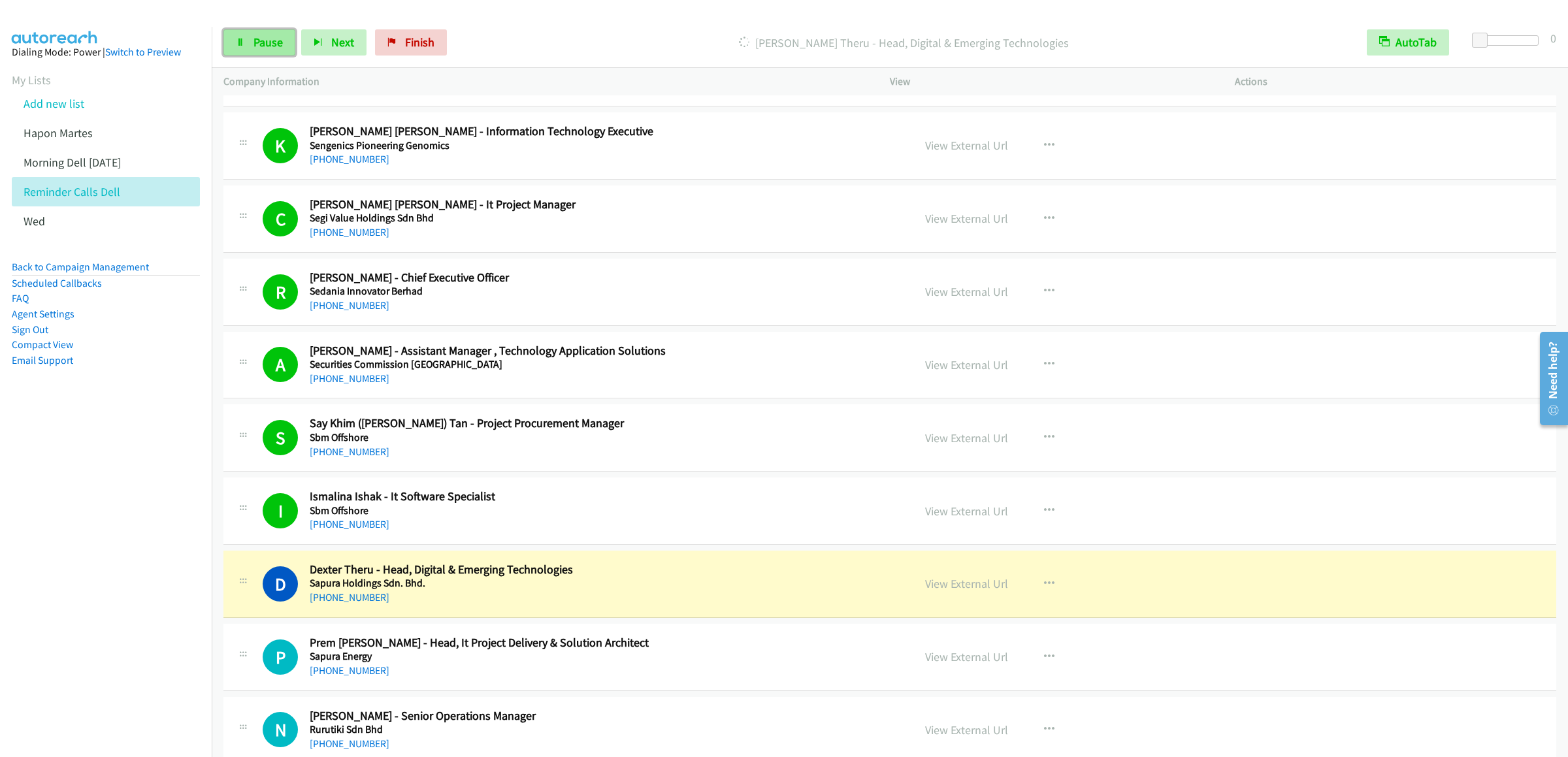
click at [269, 33] on link "Pause" at bounding box center [259, 42] width 72 height 26
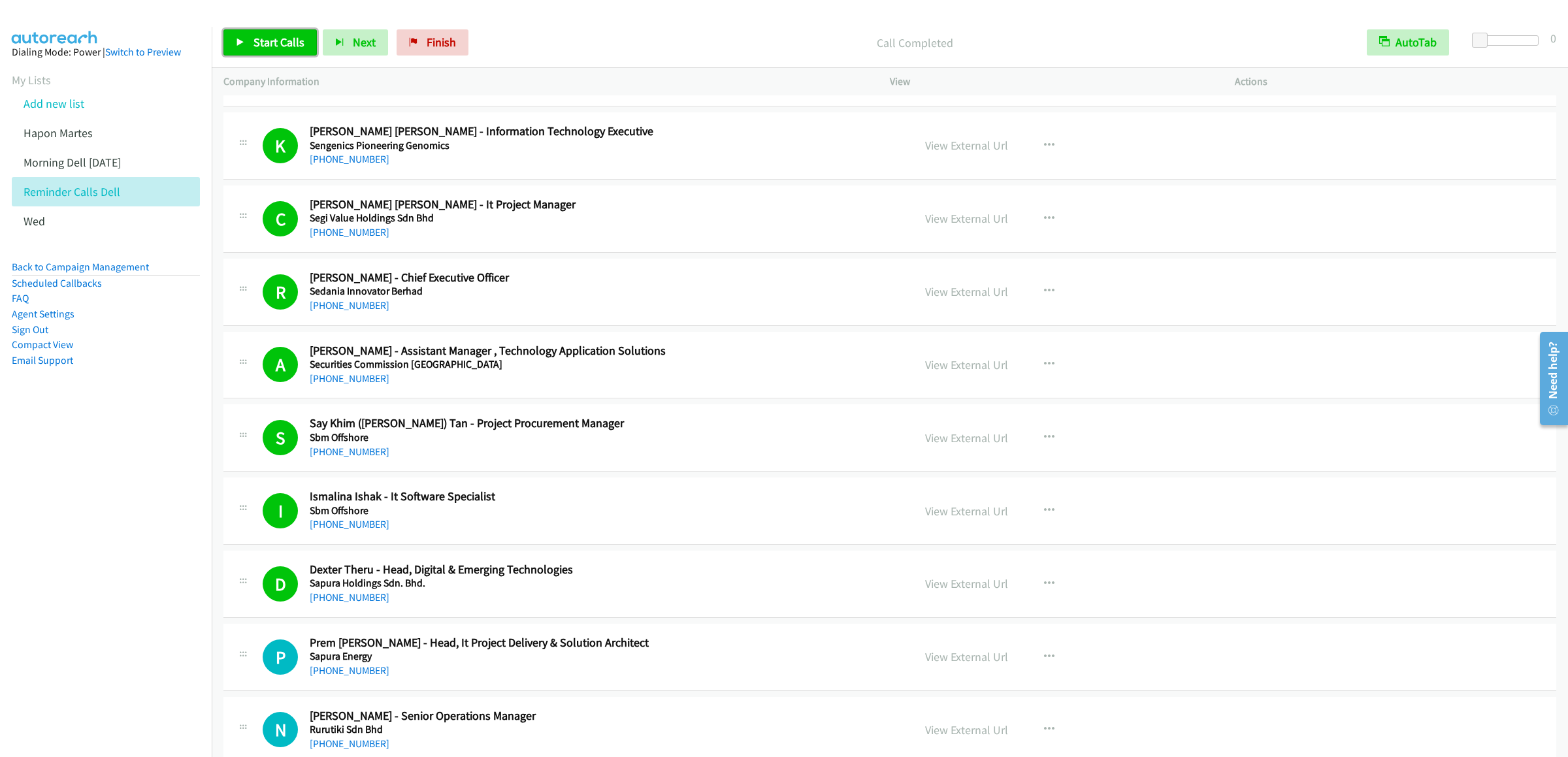
click at [282, 38] on span "Start Calls" at bounding box center [279, 42] width 51 height 15
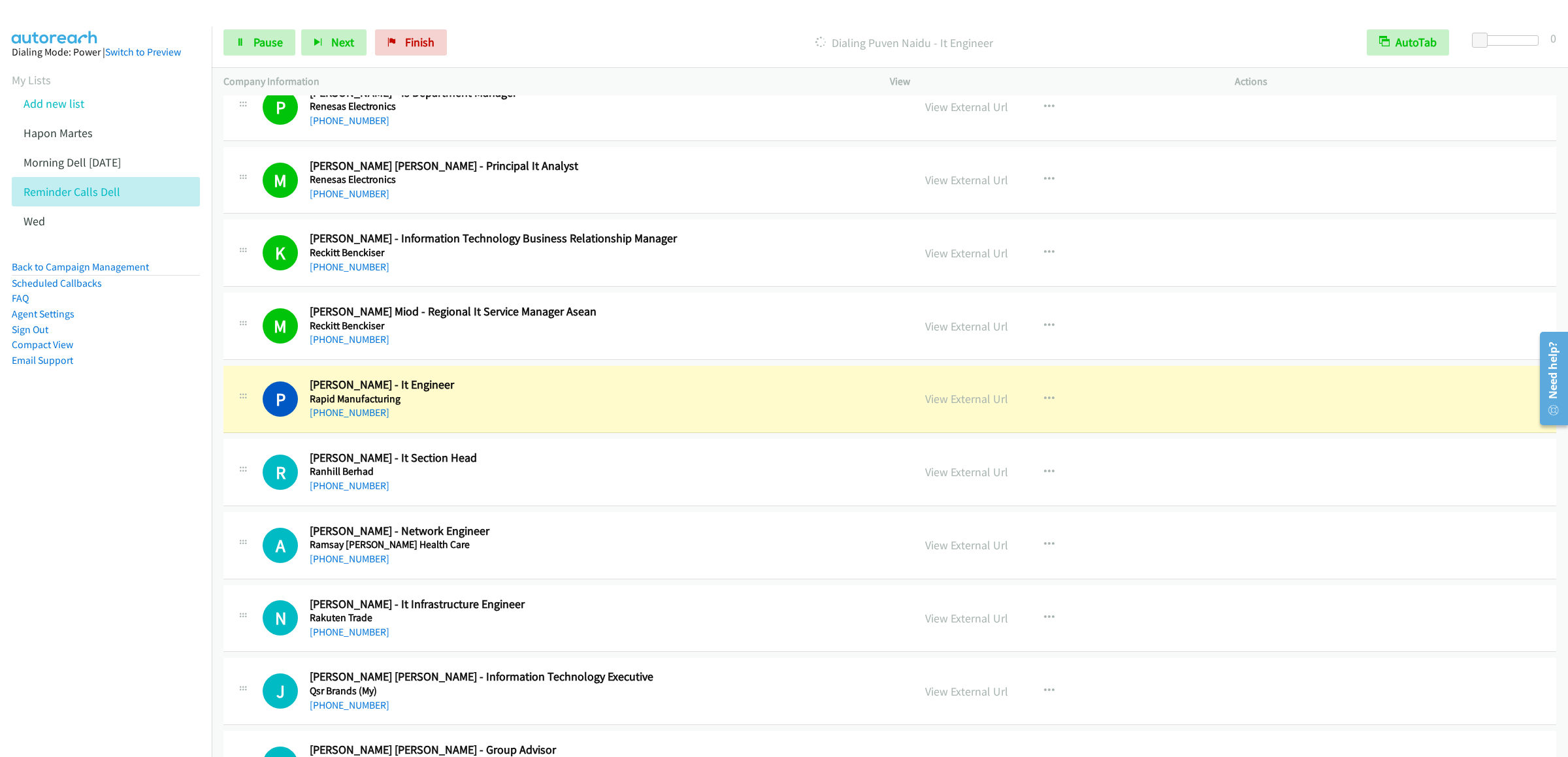
scroll to position [5619, 0]
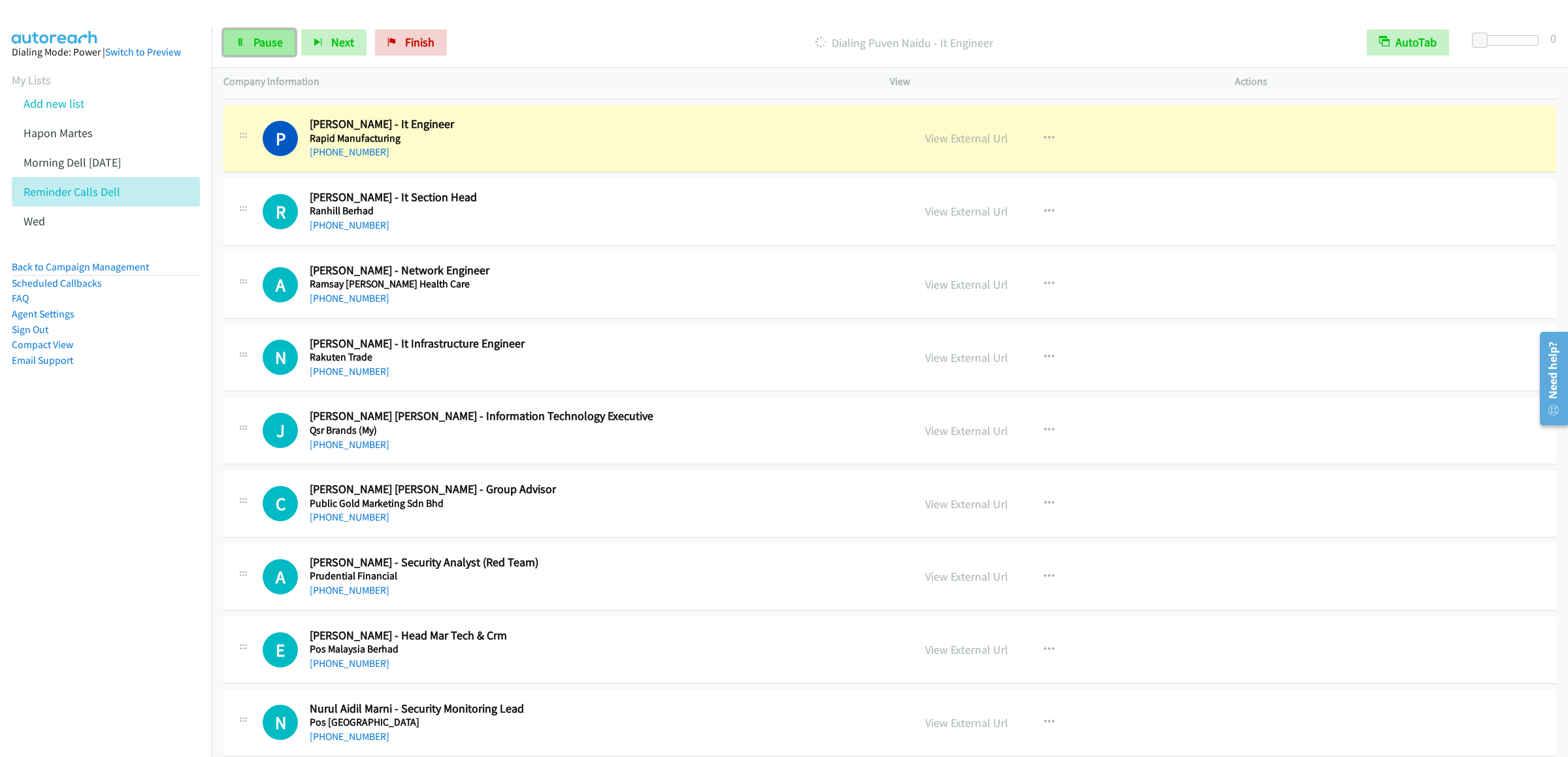
click at [283, 38] on link "Pause" at bounding box center [259, 42] width 72 height 26
click at [259, 36] on span "Start Calls" at bounding box center [279, 42] width 51 height 15
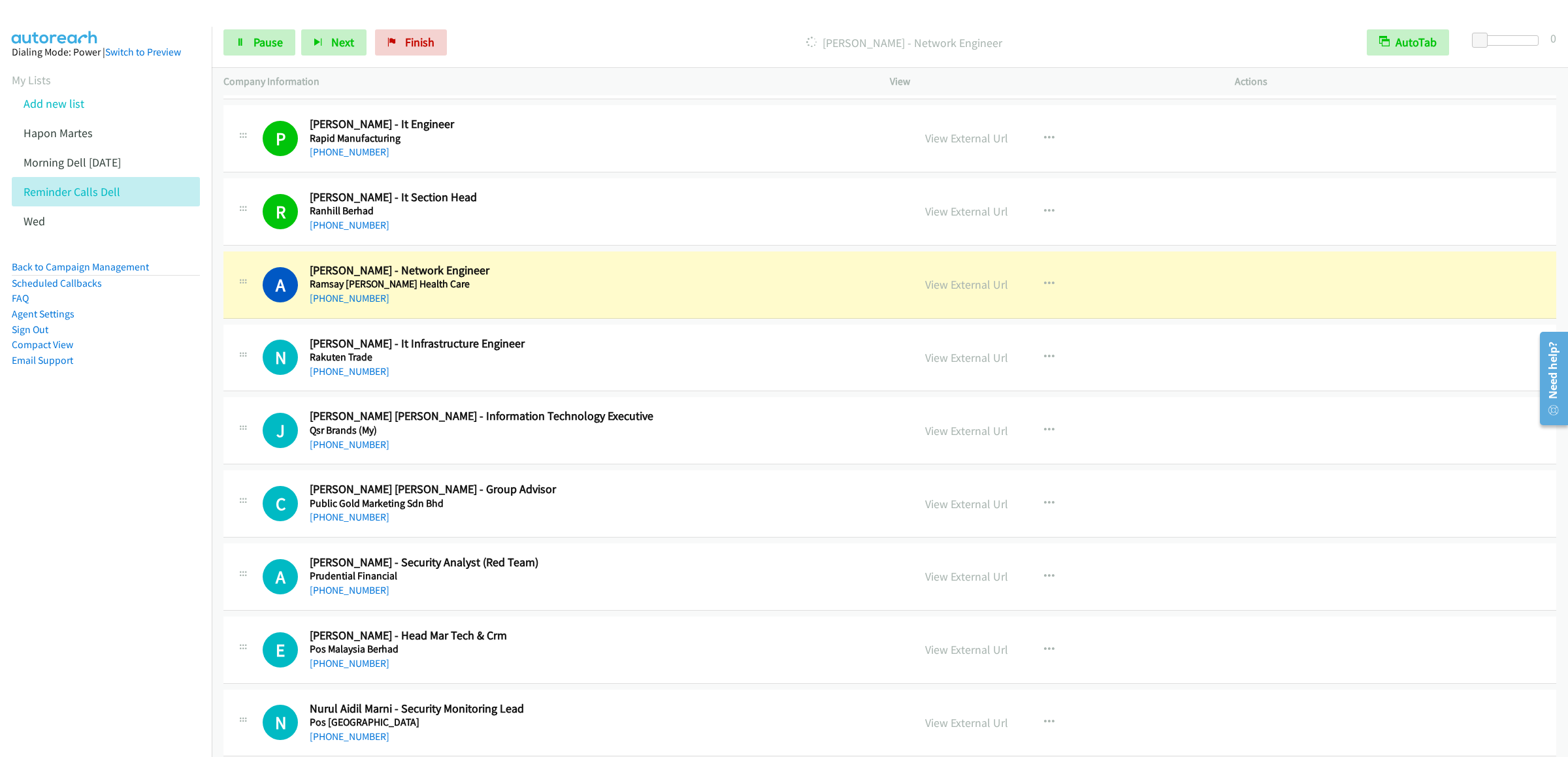
scroll to position [5751, 0]
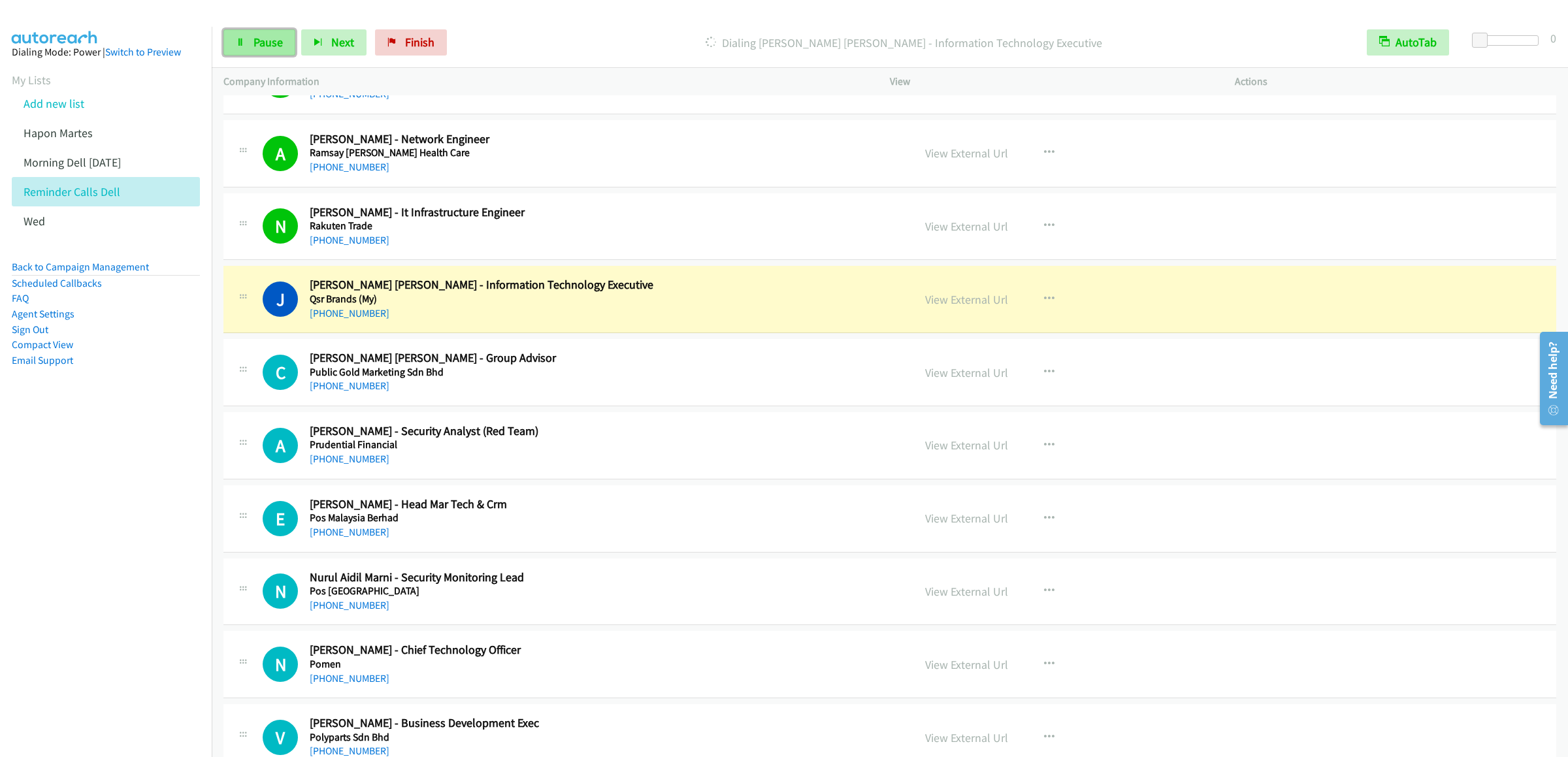
click at [251, 38] on link "Pause" at bounding box center [259, 42] width 72 height 26
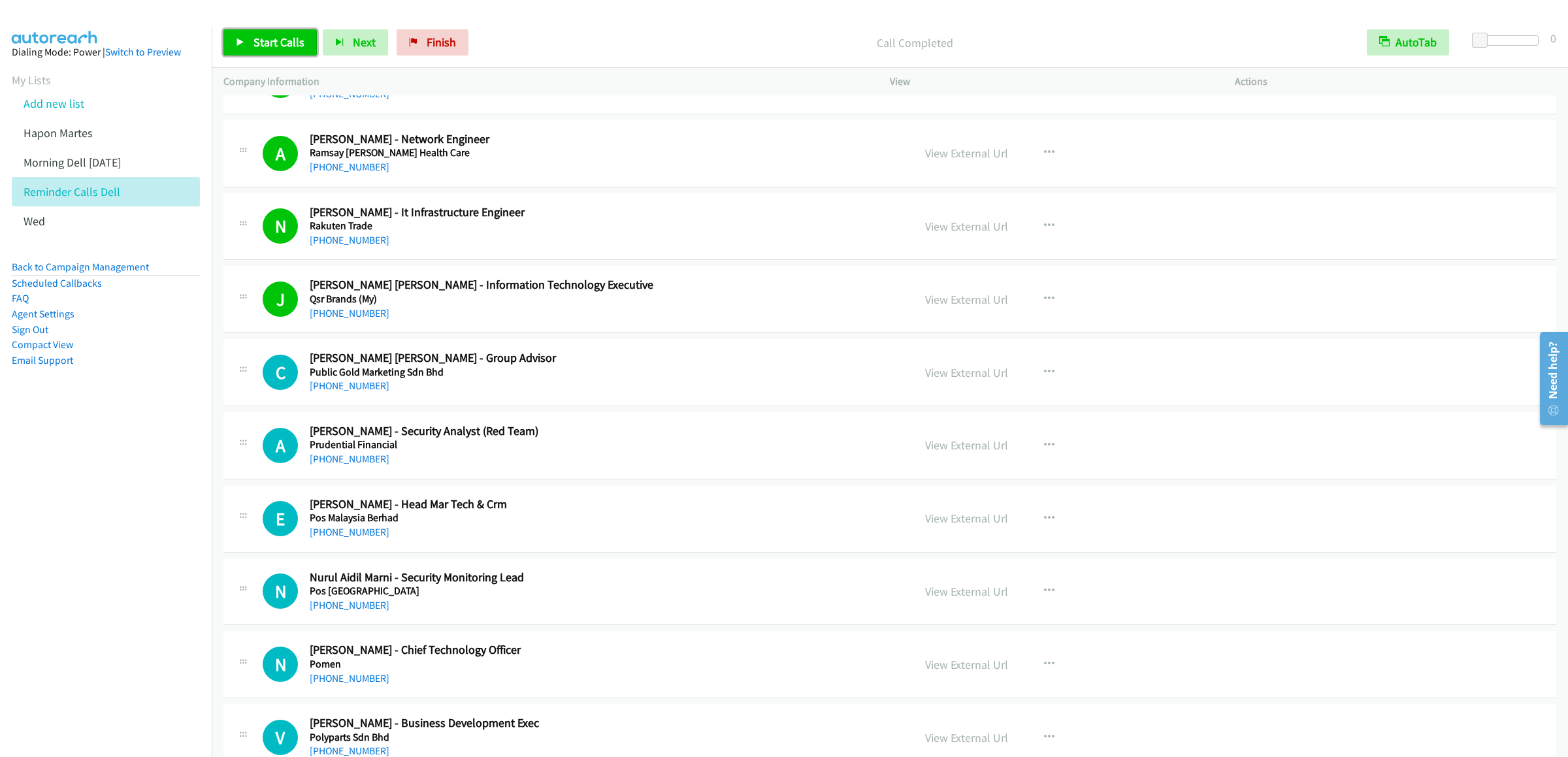
click at [284, 41] on span "Start Calls" at bounding box center [279, 42] width 51 height 15
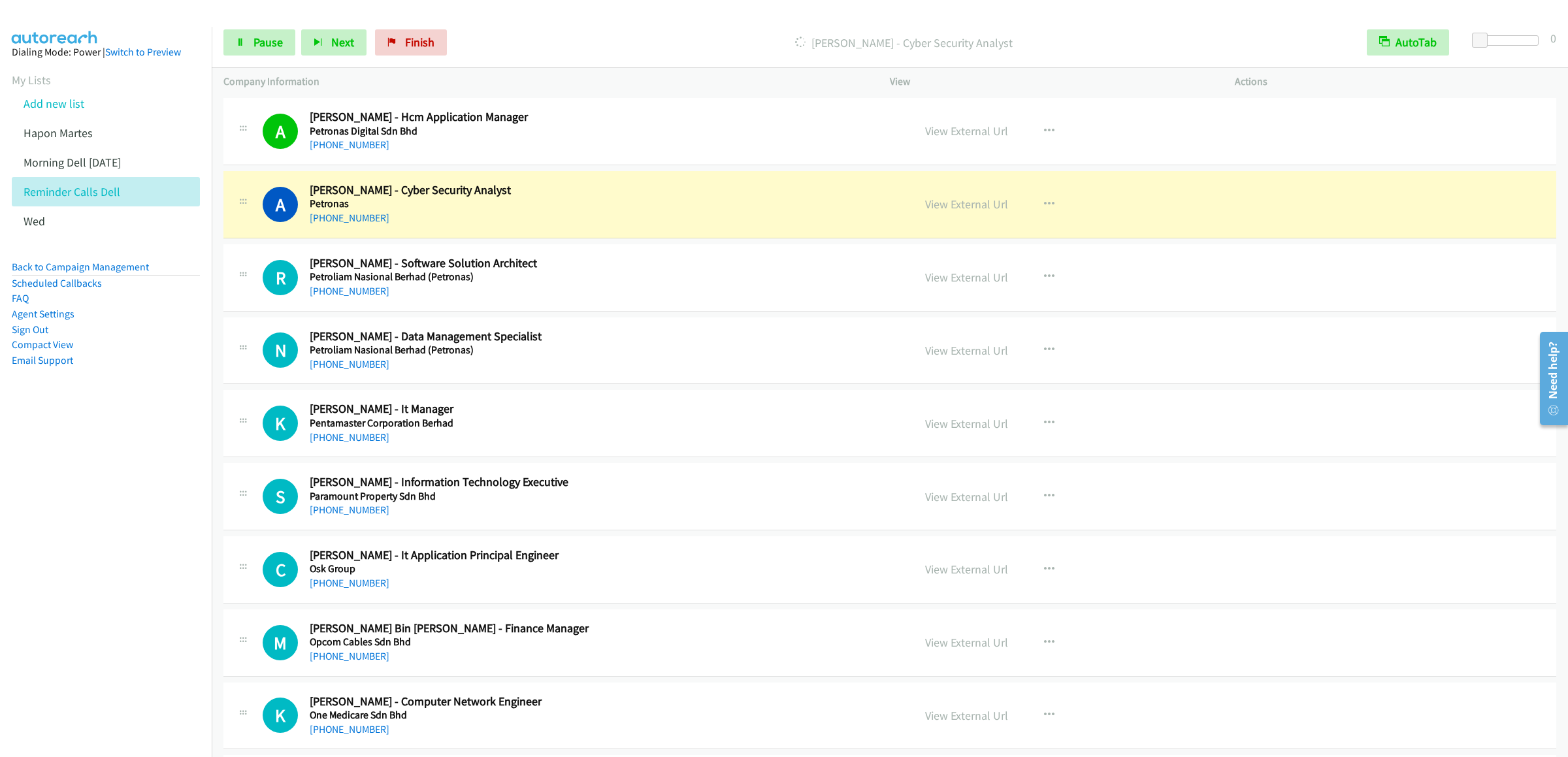
scroll to position [6926, 0]
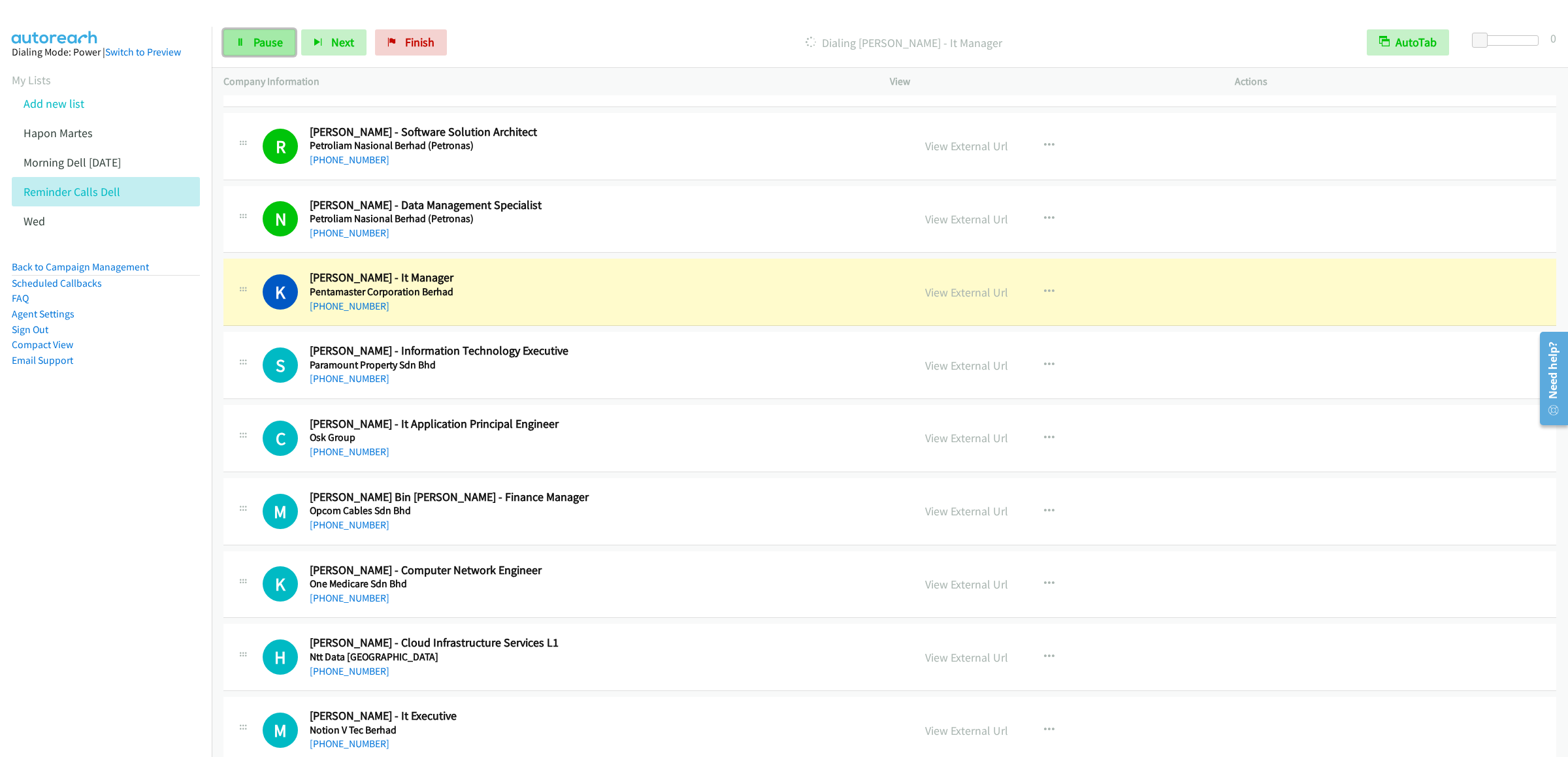
click at [256, 47] on span "Pause" at bounding box center [268, 42] width 29 height 15
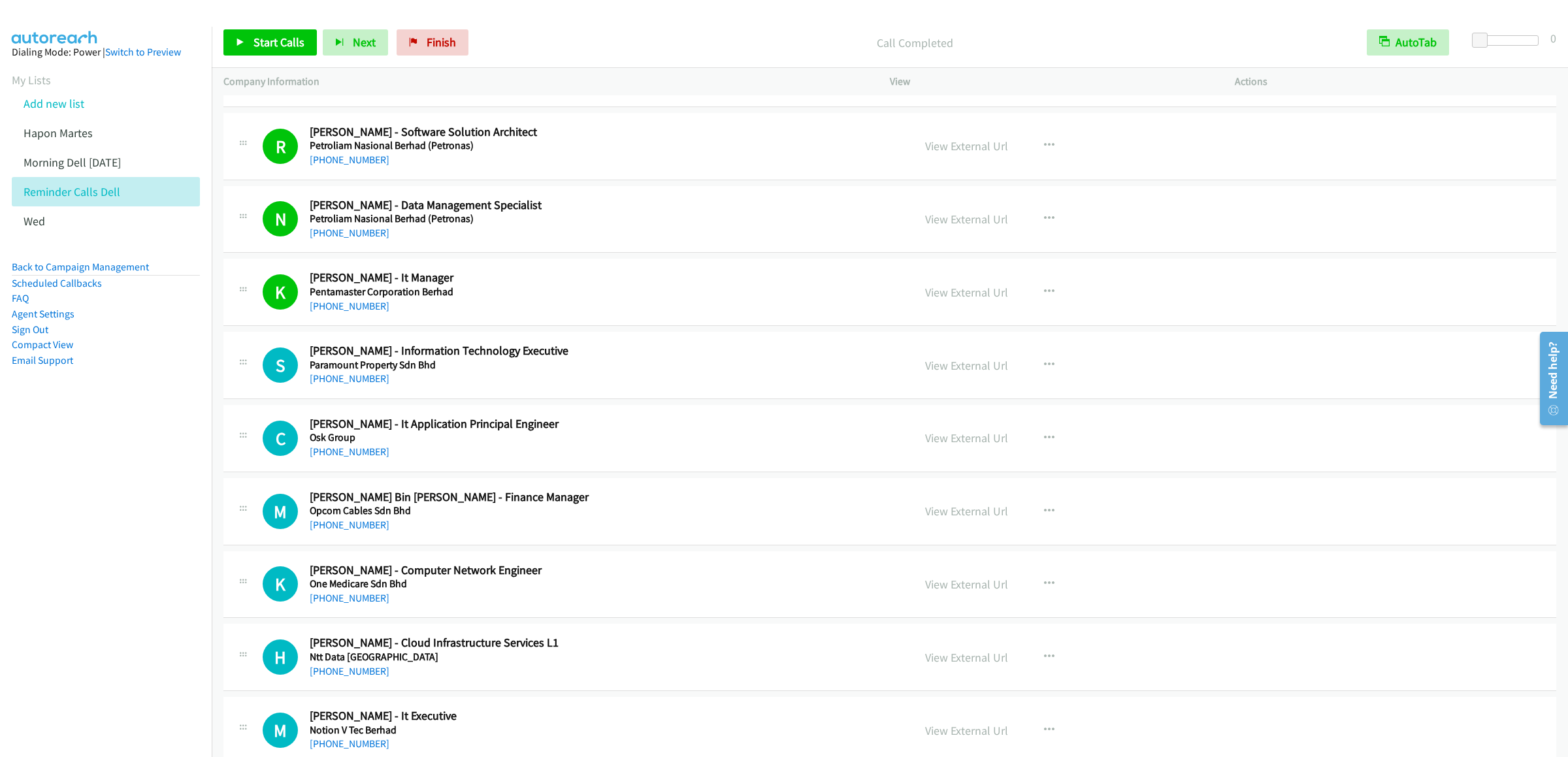
click at [282, 57] on div "Start Calls Pause Next Finish Call Completed AutoTab AutoTab 0" at bounding box center [890, 43] width 1356 height 50
click at [279, 47] on span "Start Calls" at bounding box center [279, 42] width 51 height 15
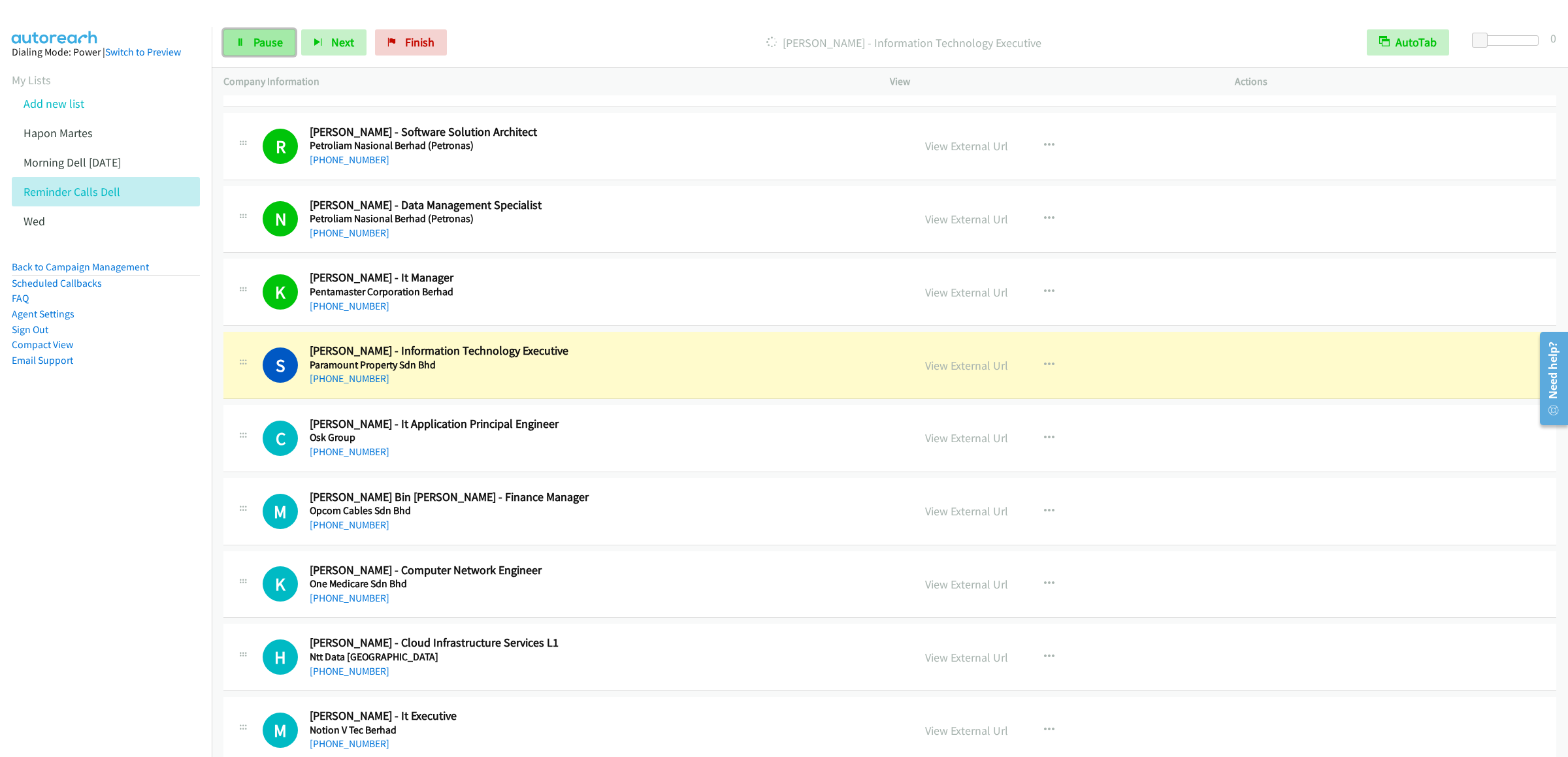
click at [249, 44] on link "Pause" at bounding box center [259, 42] width 72 height 26
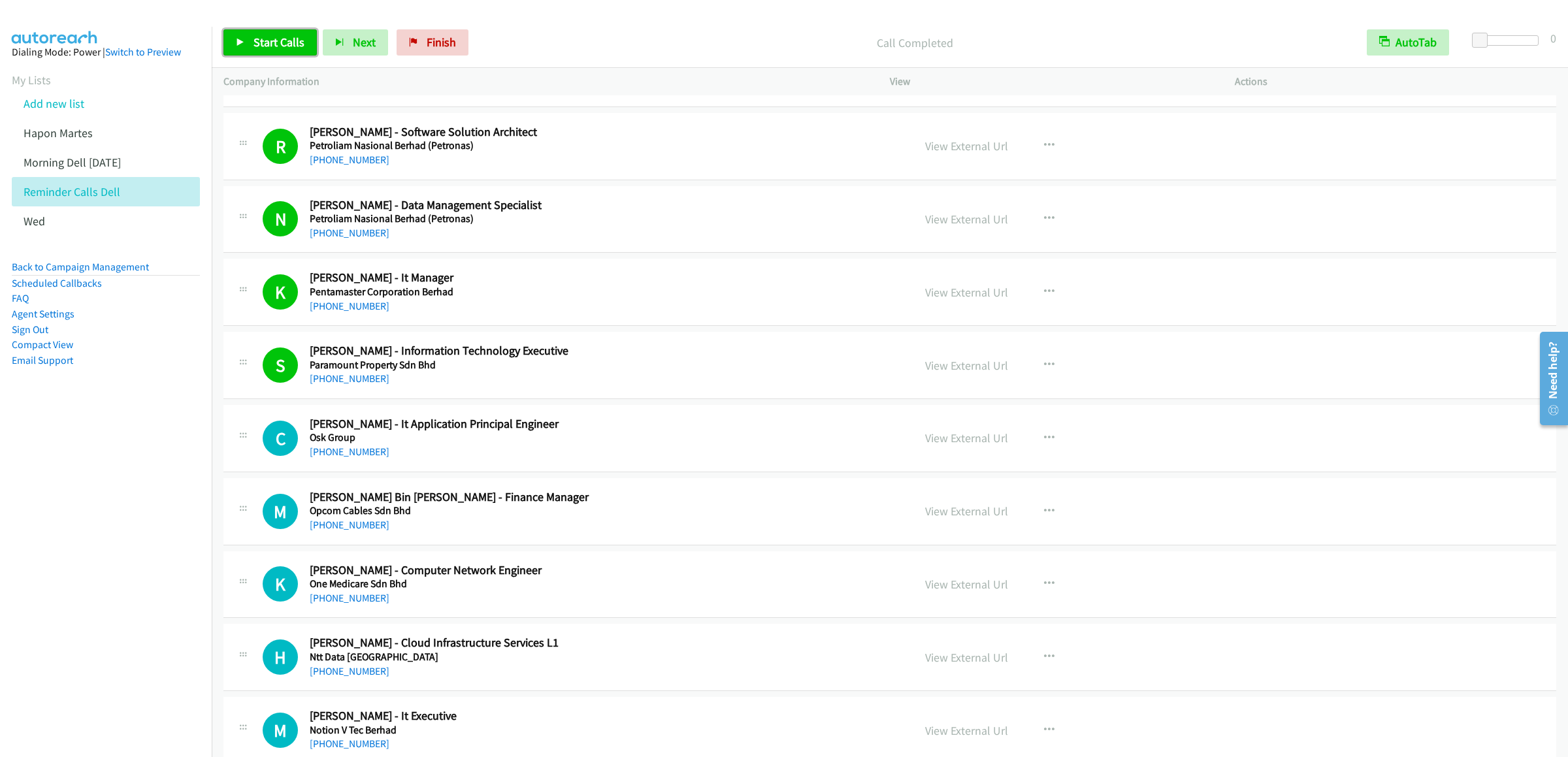
click at [254, 29] on link "Start Calls" at bounding box center [270, 42] width 94 height 26
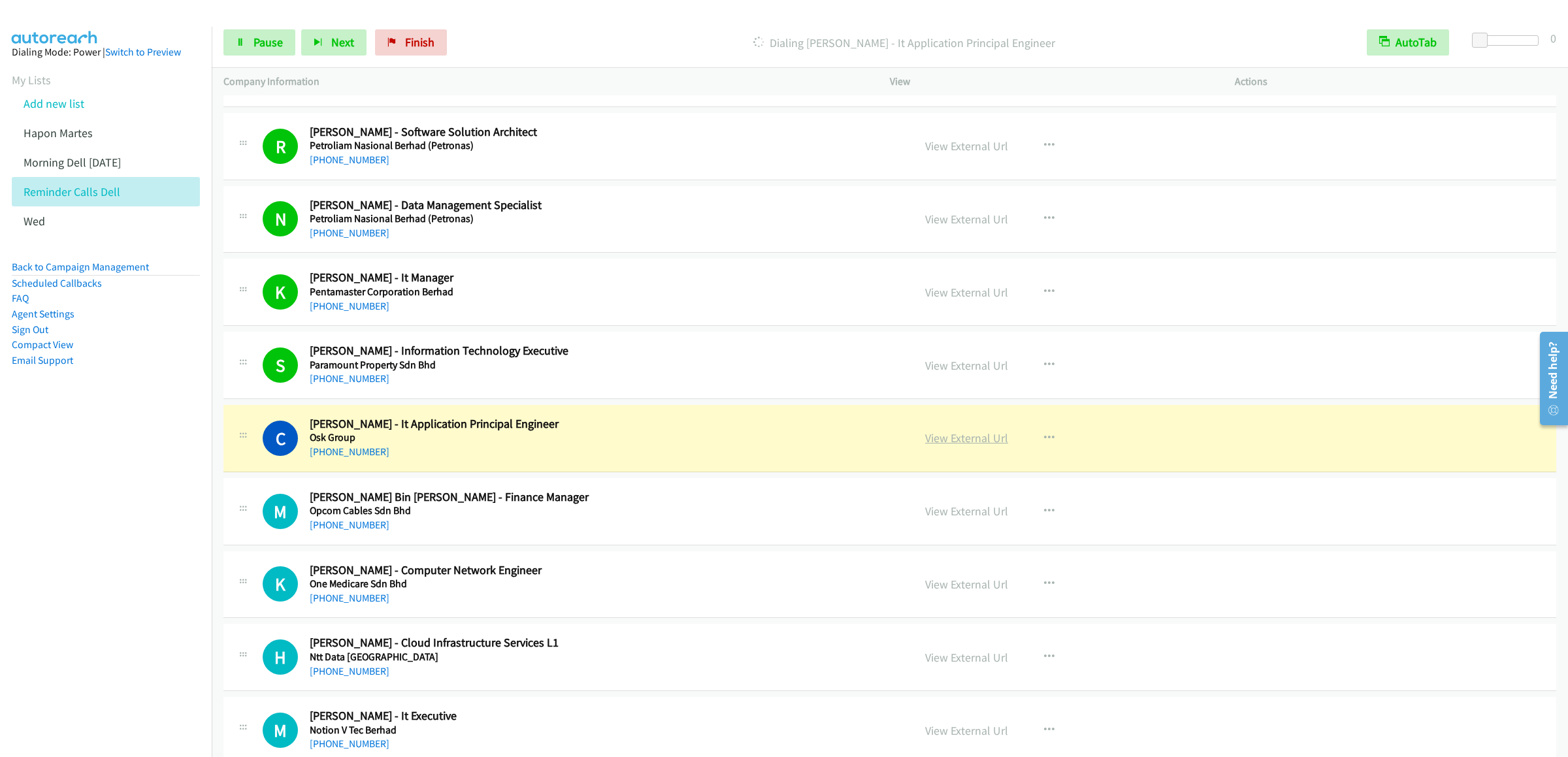
click at [976, 446] on link "View External Url" at bounding box center [966, 438] width 83 height 15
click at [259, 50] on link "Pause" at bounding box center [259, 42] width 72 height 26
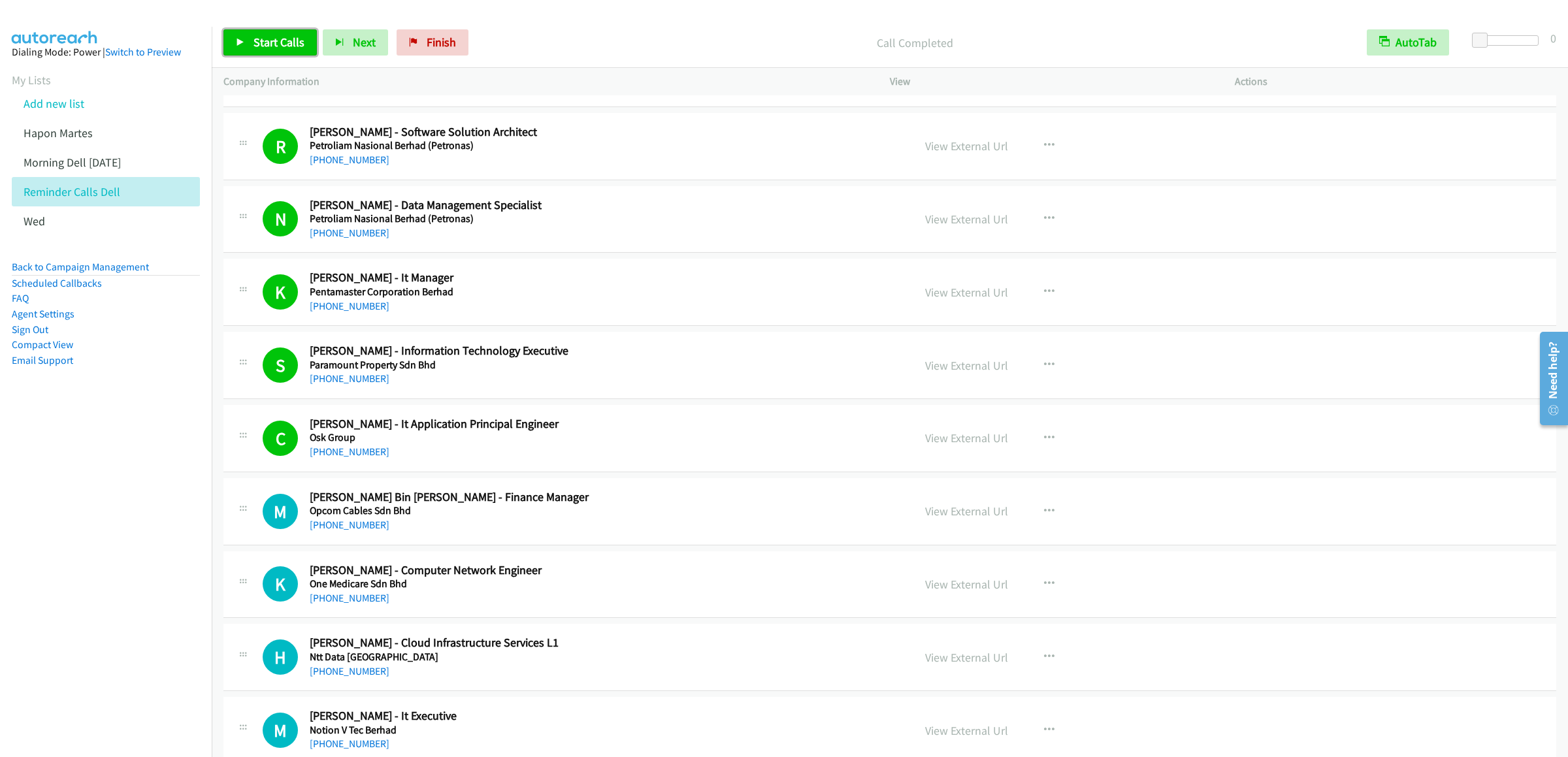
click at [281, 38] on span "Start Calls" at bounding box center [279, 42] width 51 height 15
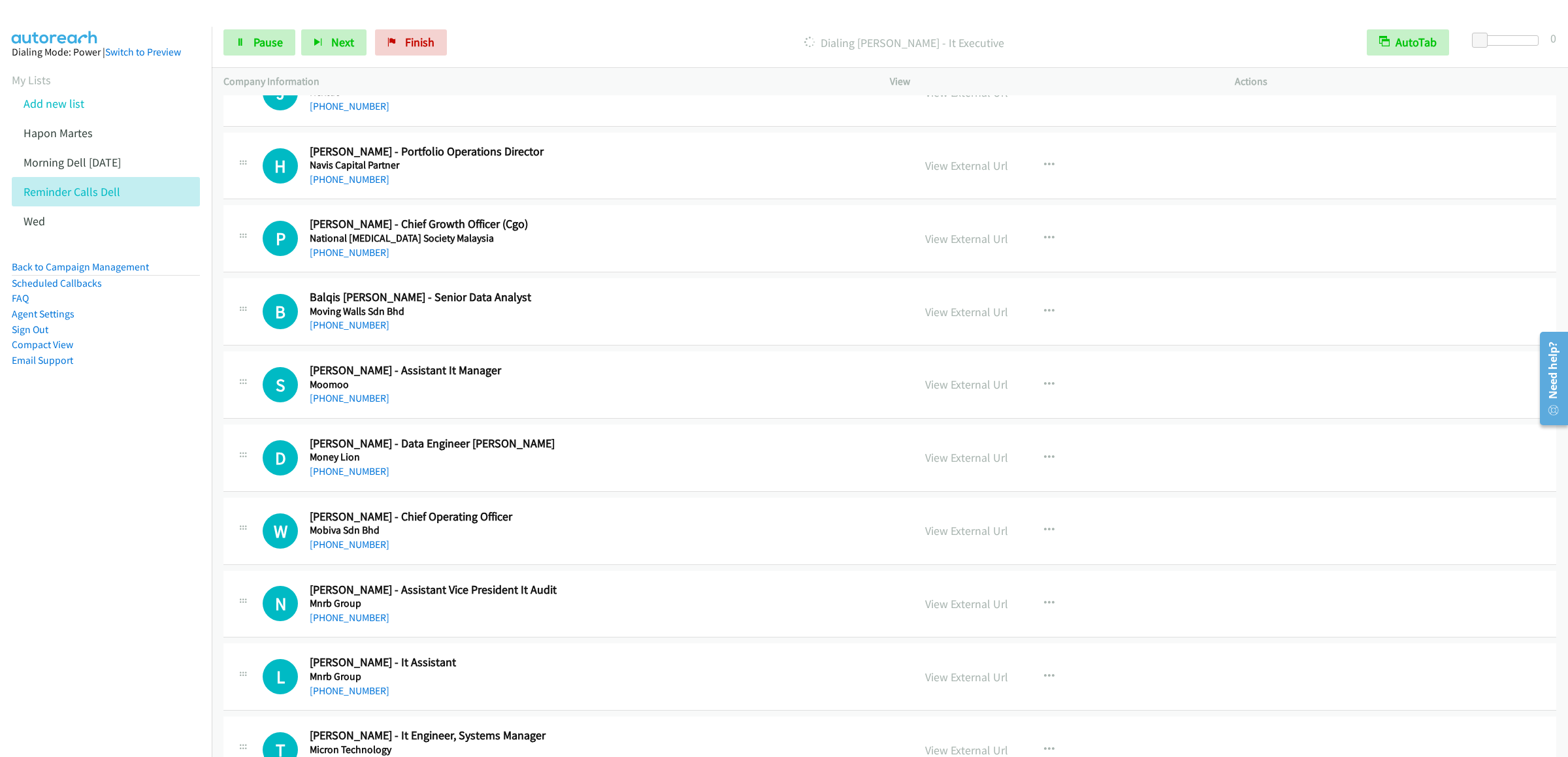
scroll to position [7579, 0]
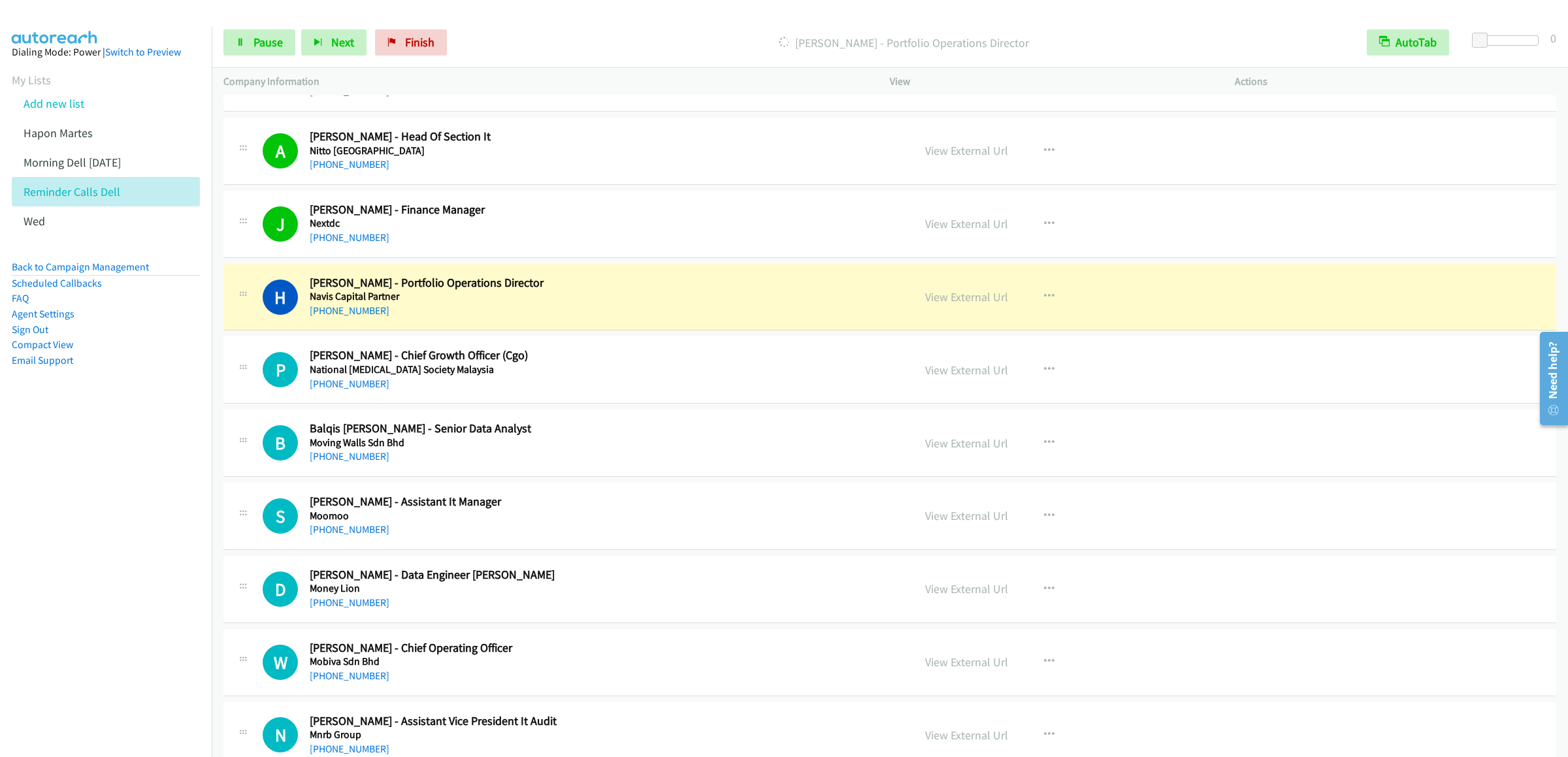
click at [275, 28] on div "Start Calls Pause Next Finish [PERSON_NAME] - Portfolio Operations Director Aut…" at bounding box center [890, 43] width 1356 height 50
click at [271, 32] on link "Pause" at bounding box center [259, 42] width 72 height 26
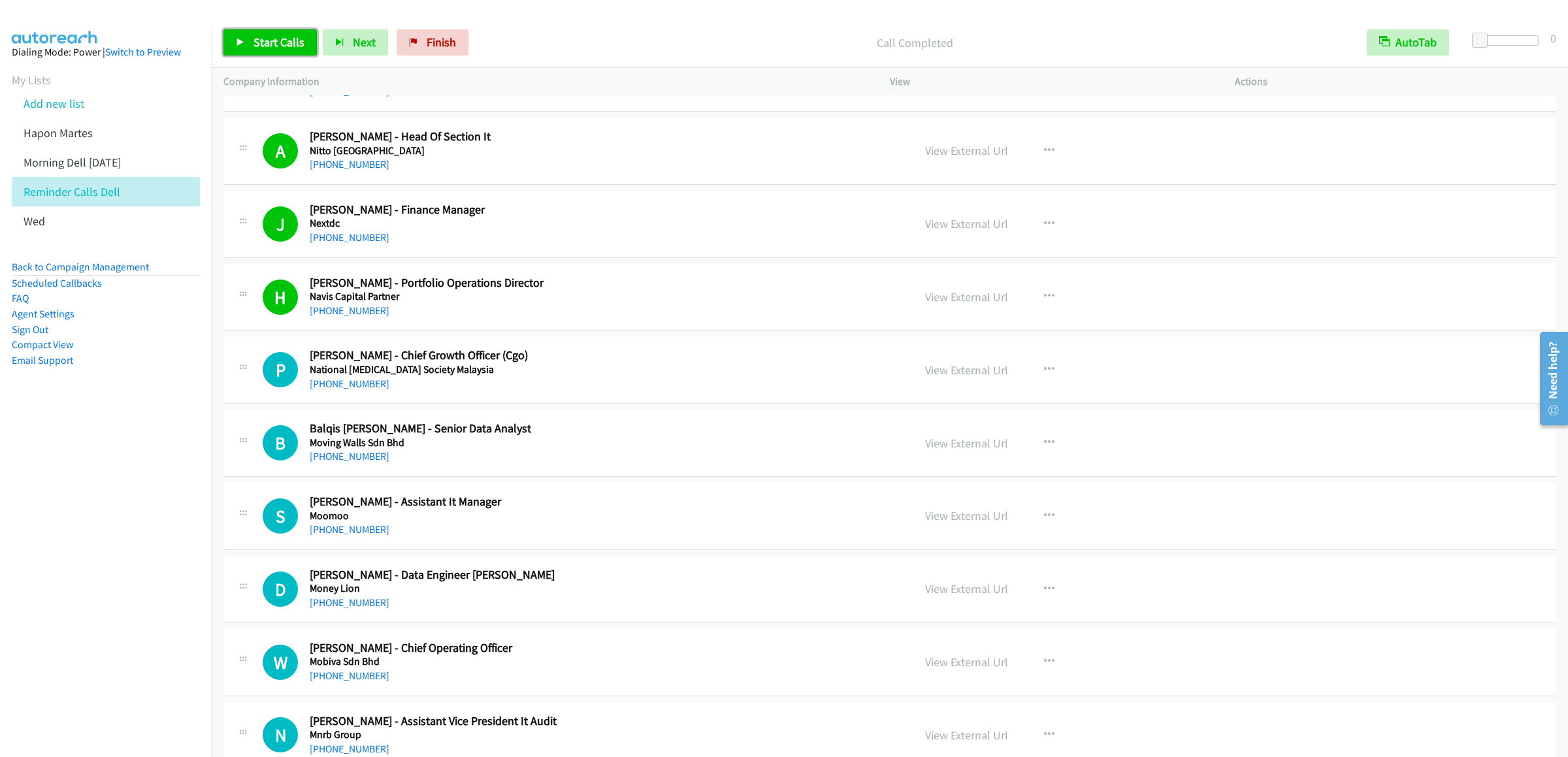
click at [251, 39] on link "Start Calls" at bounding box center [270, 42] width 94 height 26
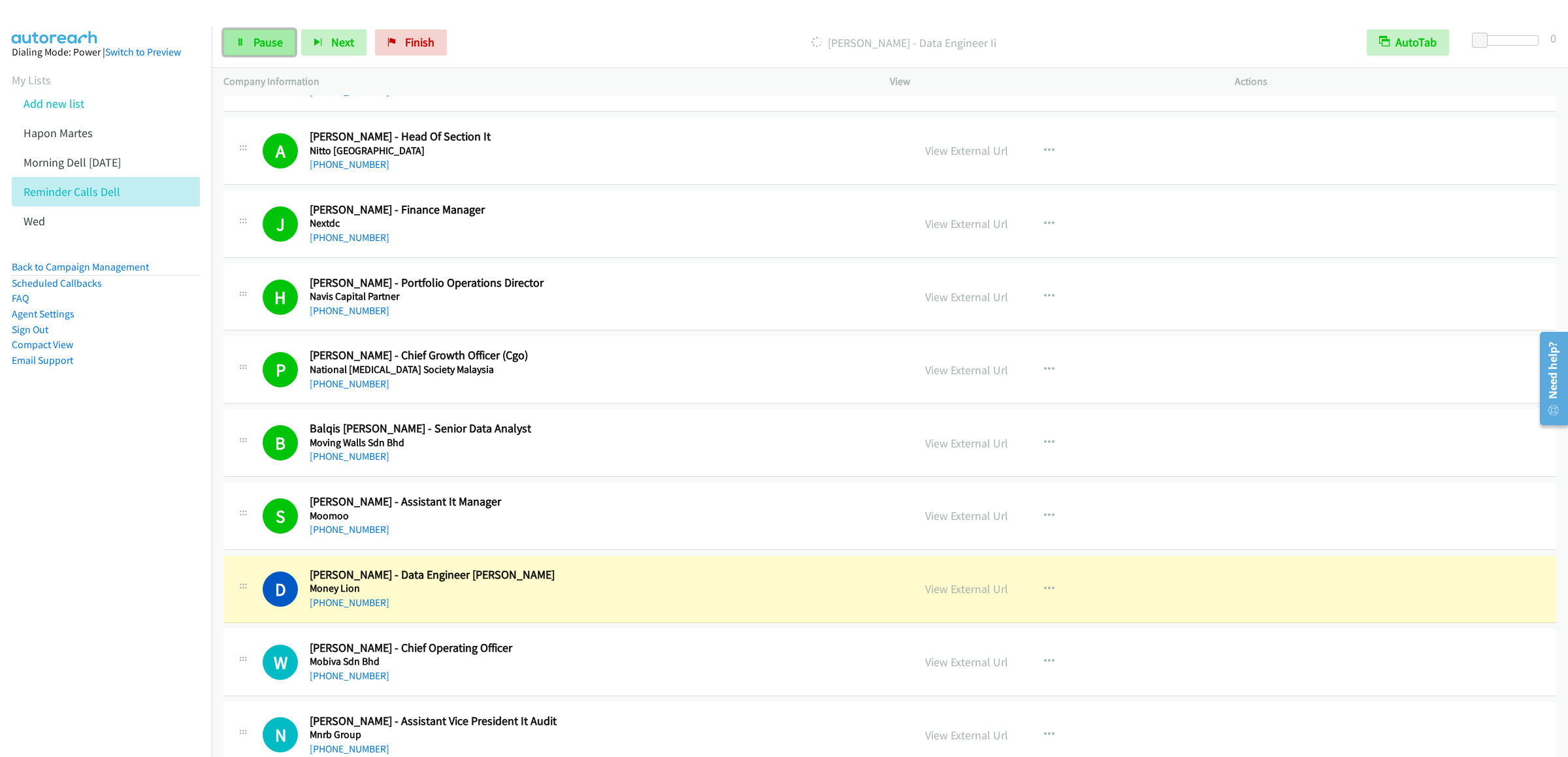
click at [259, 41] on span "Pause" at bounding box center [268, 42] width 29 height 15
click at [269, 39] on span "Start Calls" at bounding box center [279, 42] width 51 height 15
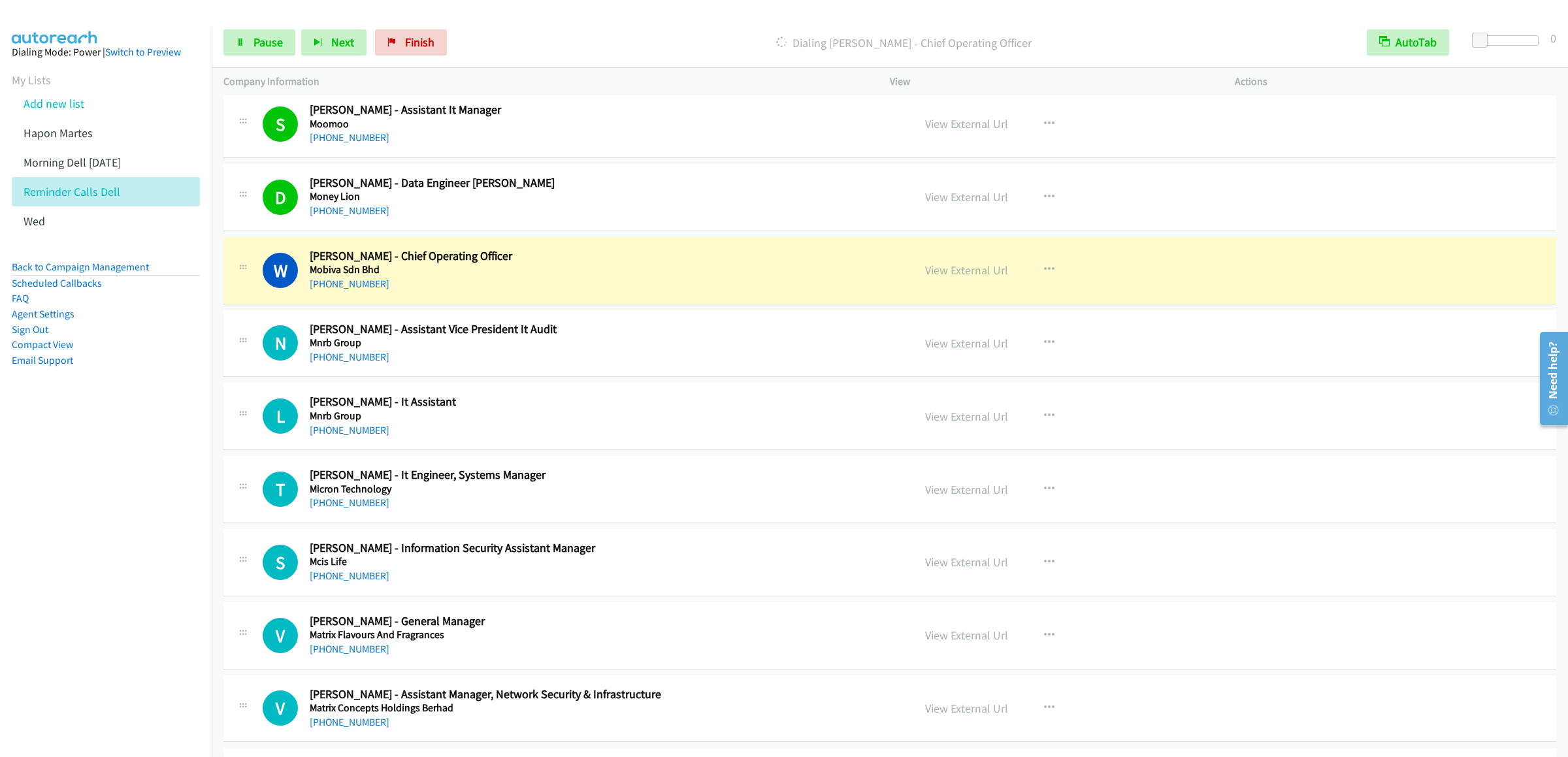
scroll to position [8102, 0]
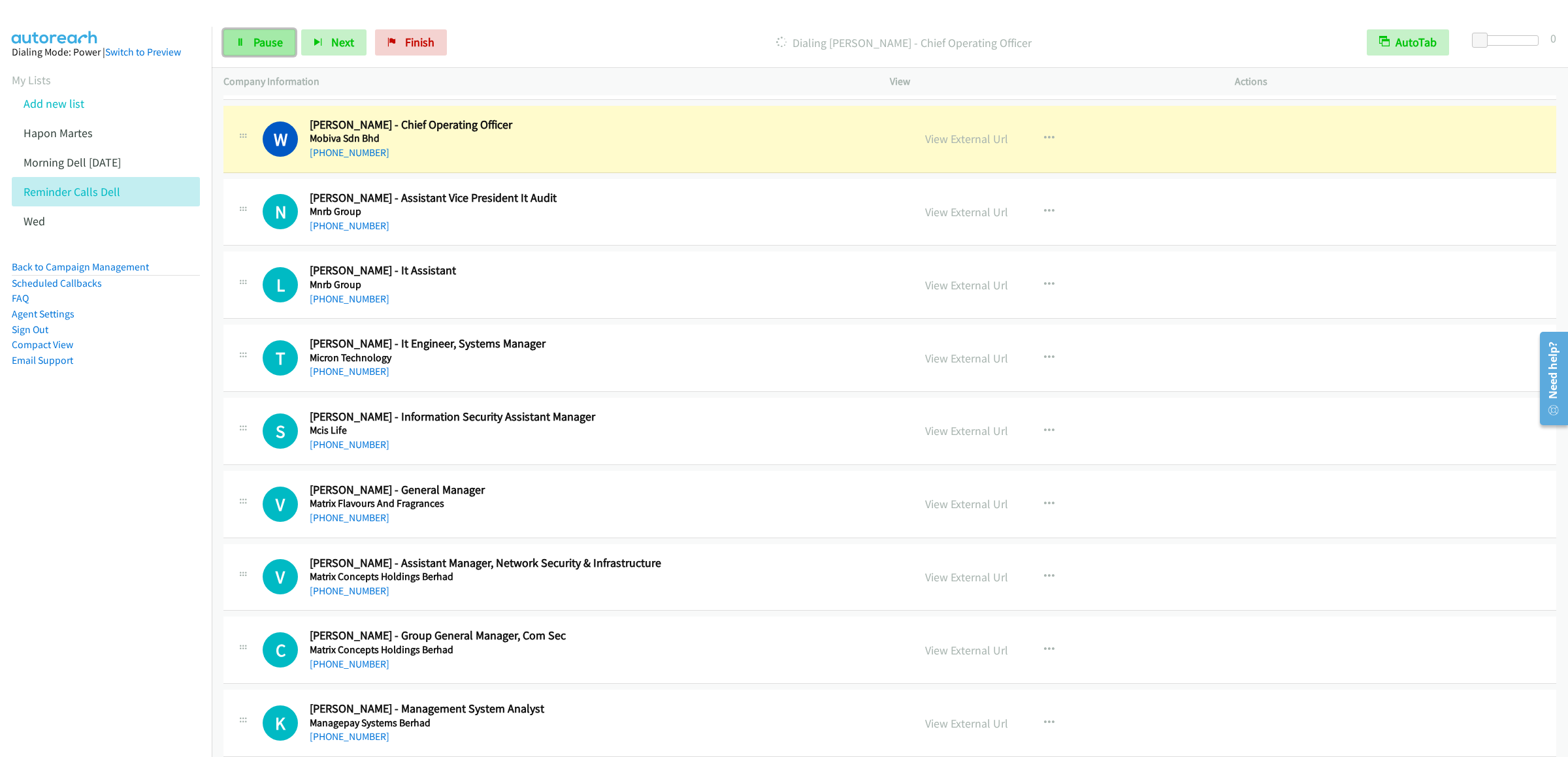
click at [251, 38] on link "Pause" at bounding box center [259, 42] width 72 height 26
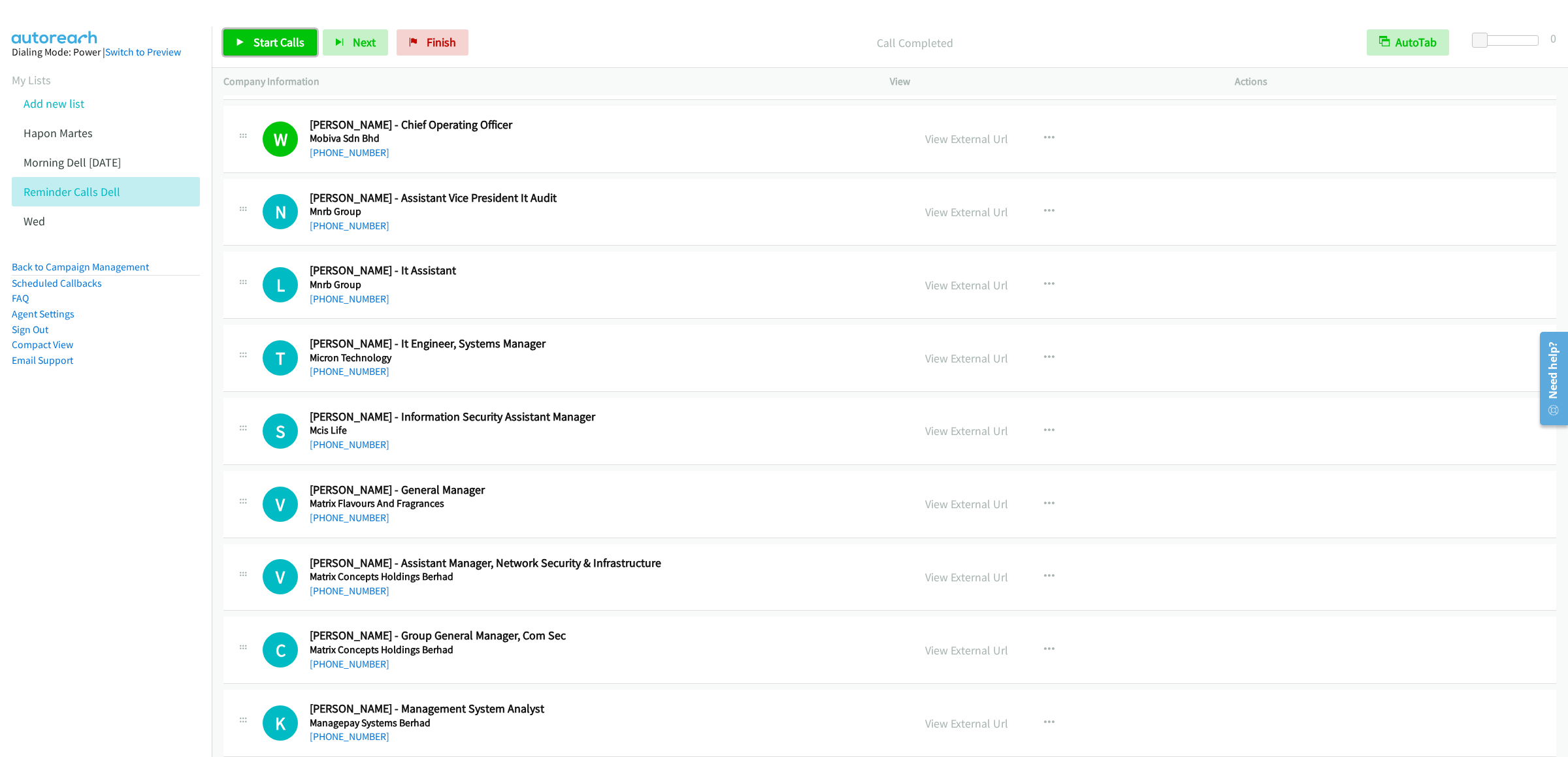
click at [291, 40] on span "Start Calls" at bounding box center [279, 42] width 51 height 15
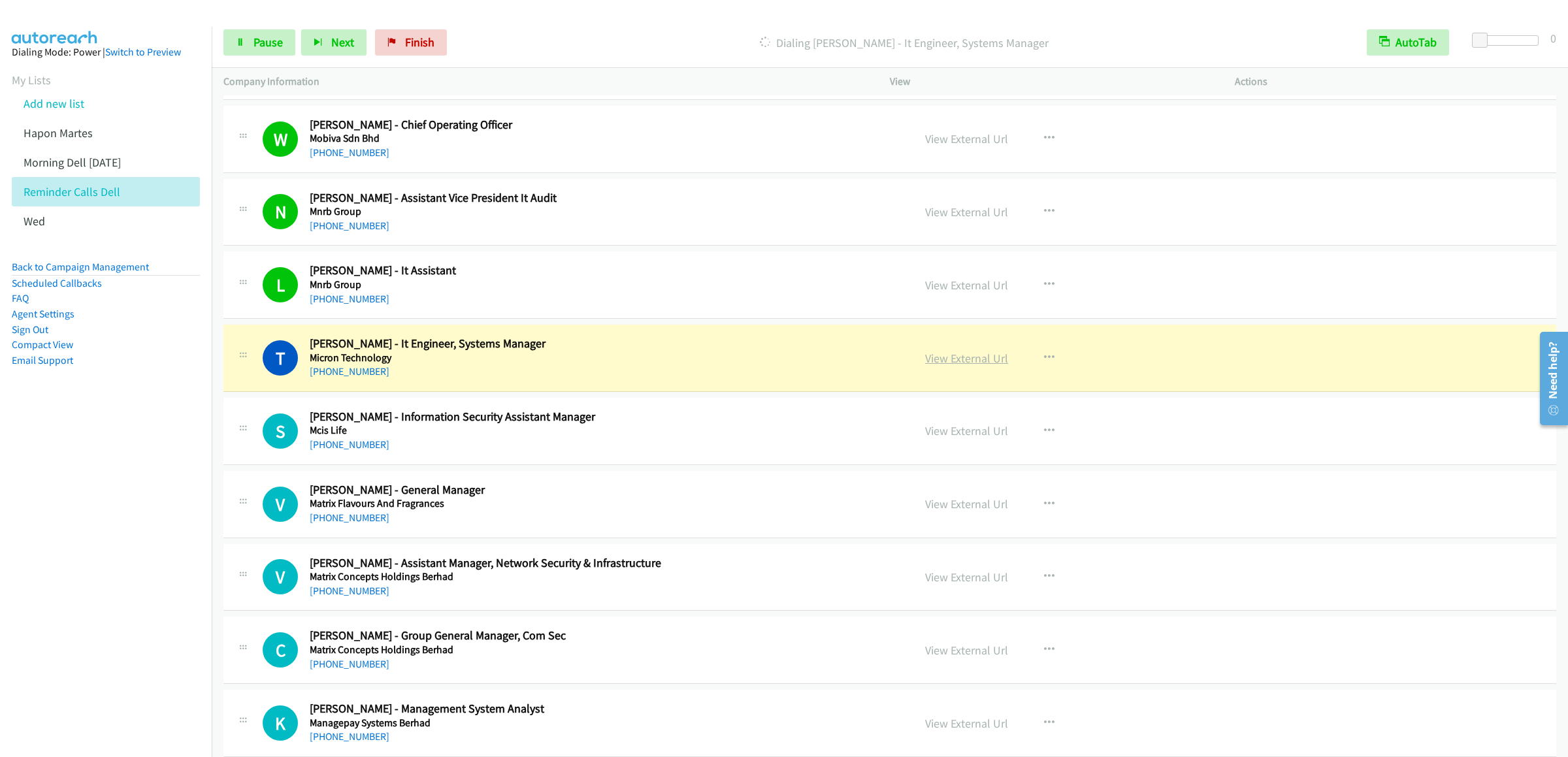
click at [963, 366] on link "View External Url" at bounding box center [966, 358] width 83 height 15
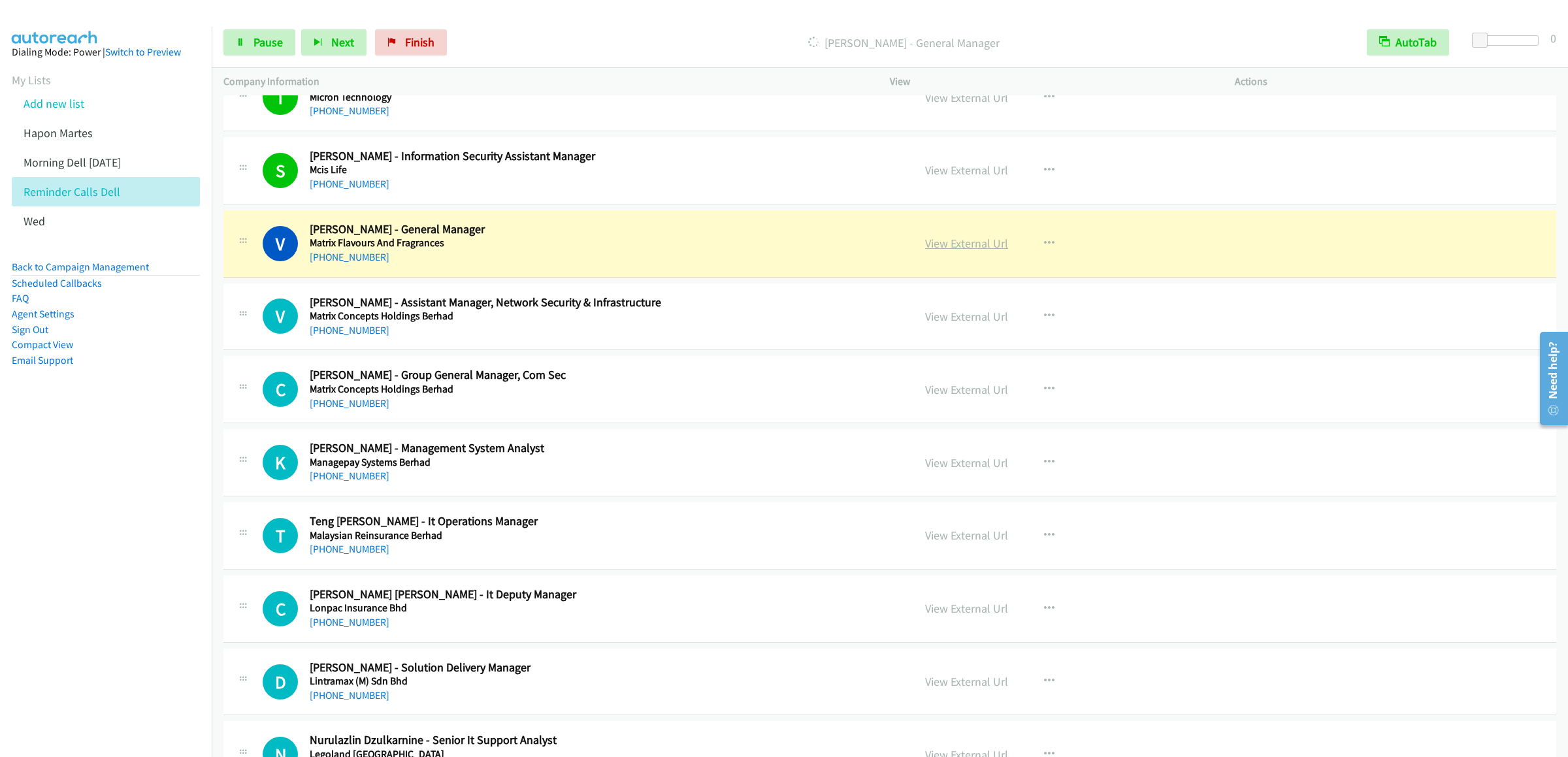
click at [962, 251] on link "View External Url" at bounding box center [966, 243] width 83 height 15
click at [247, 46] on link "Pause" at bounding box center [259, 42] width 72 height 26
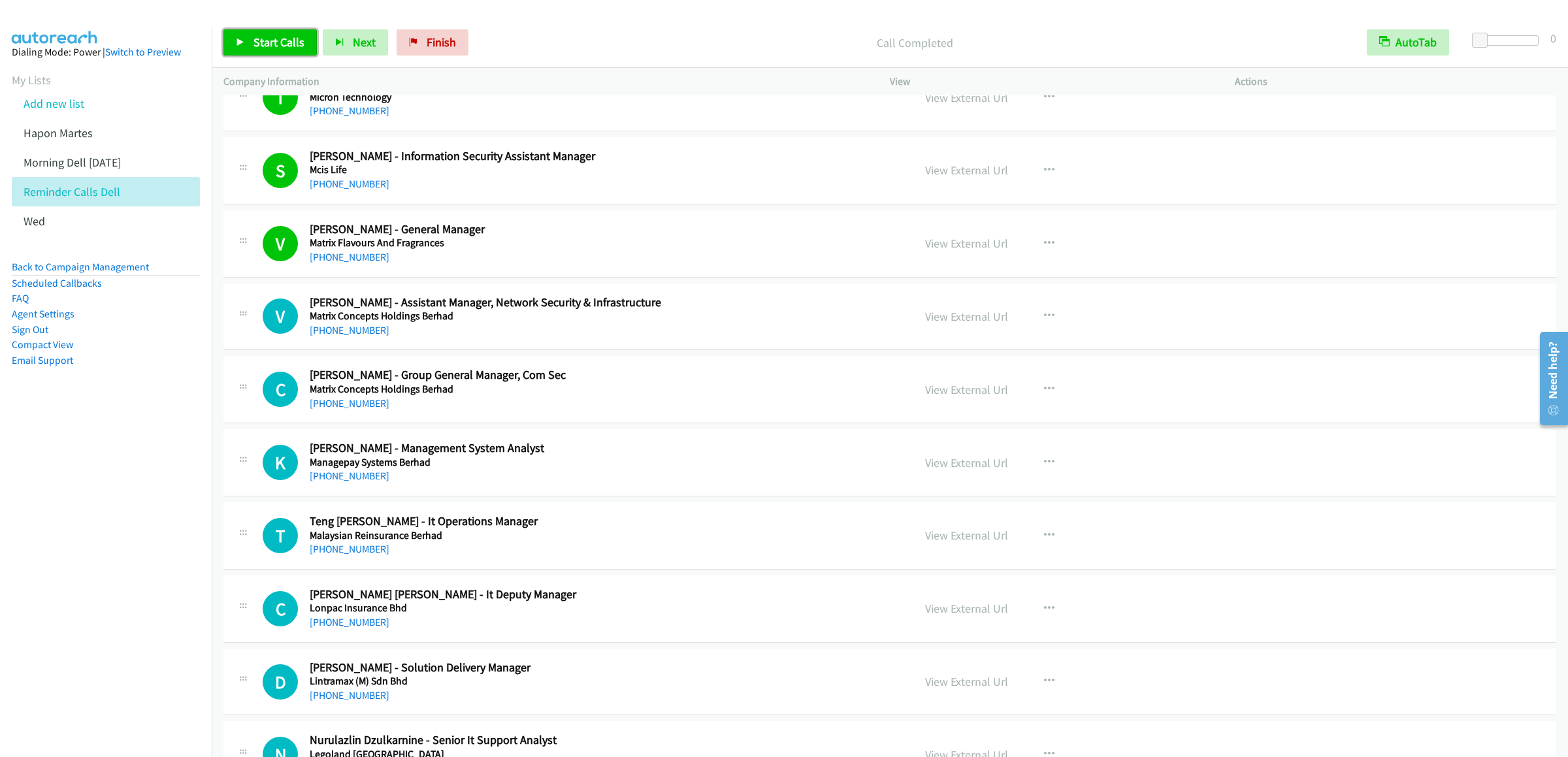
click at [249, 47] on link "Start Calls" at bounding box center [270, 42] width 94 height 26
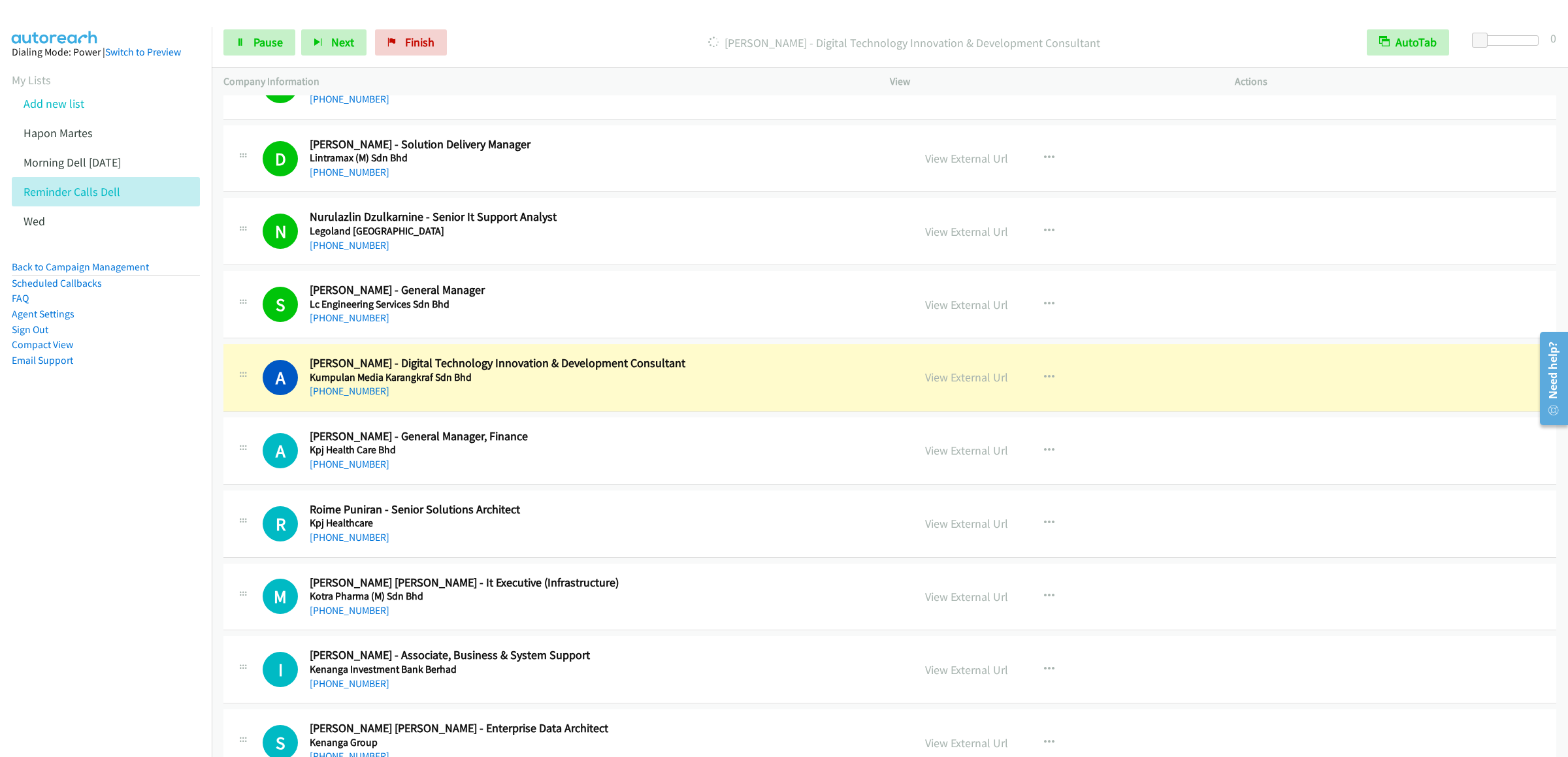
scroll to position [9148, 0]
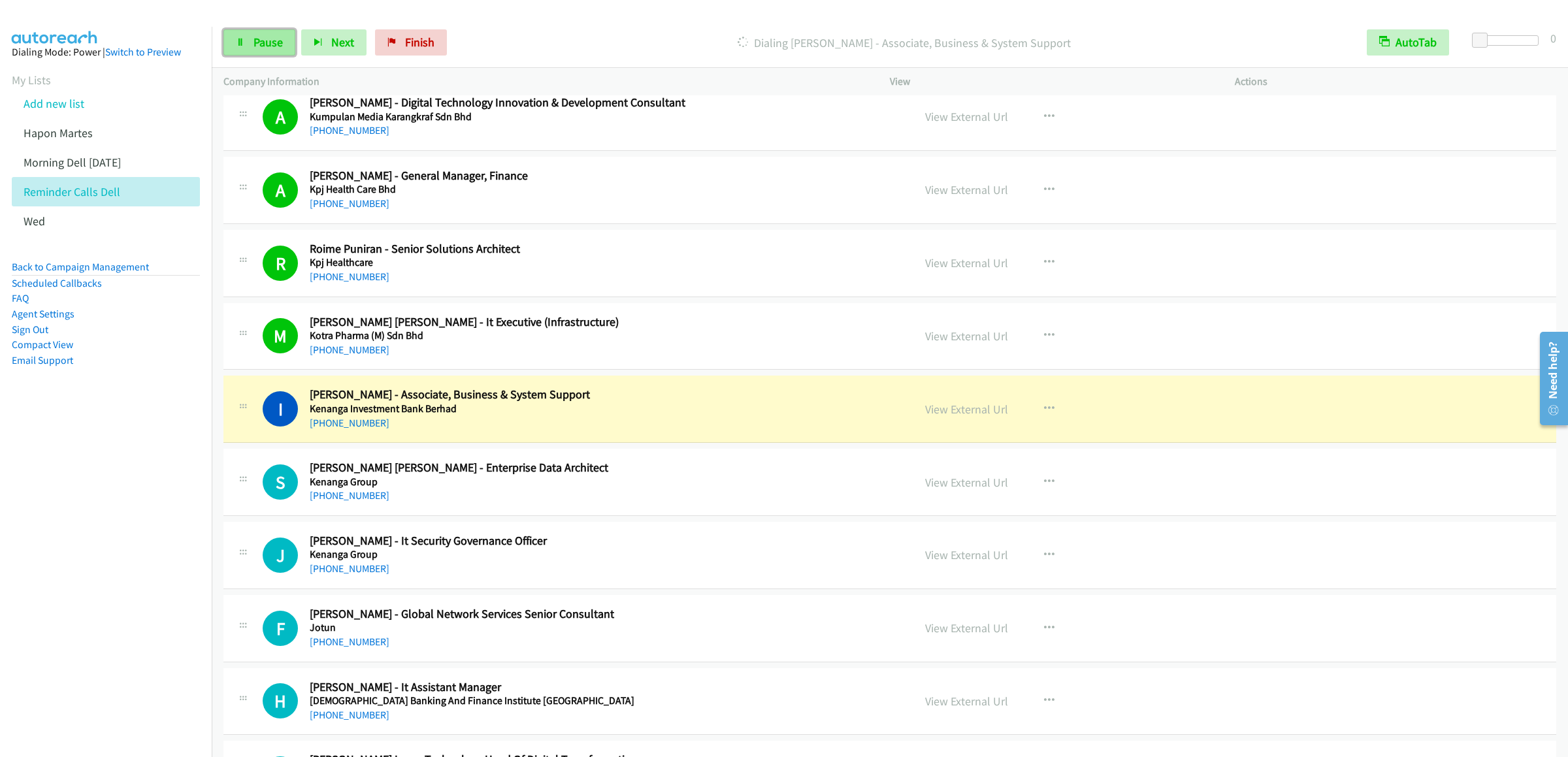
click at [241, 42] on icon at bounding box center [240, 43] width 9 height 9
click at [446, 53] on link "Finish" at bounding box center [432, 42] width 72 height 26
